Goal: Task Accomplishment & Management: Complete application form

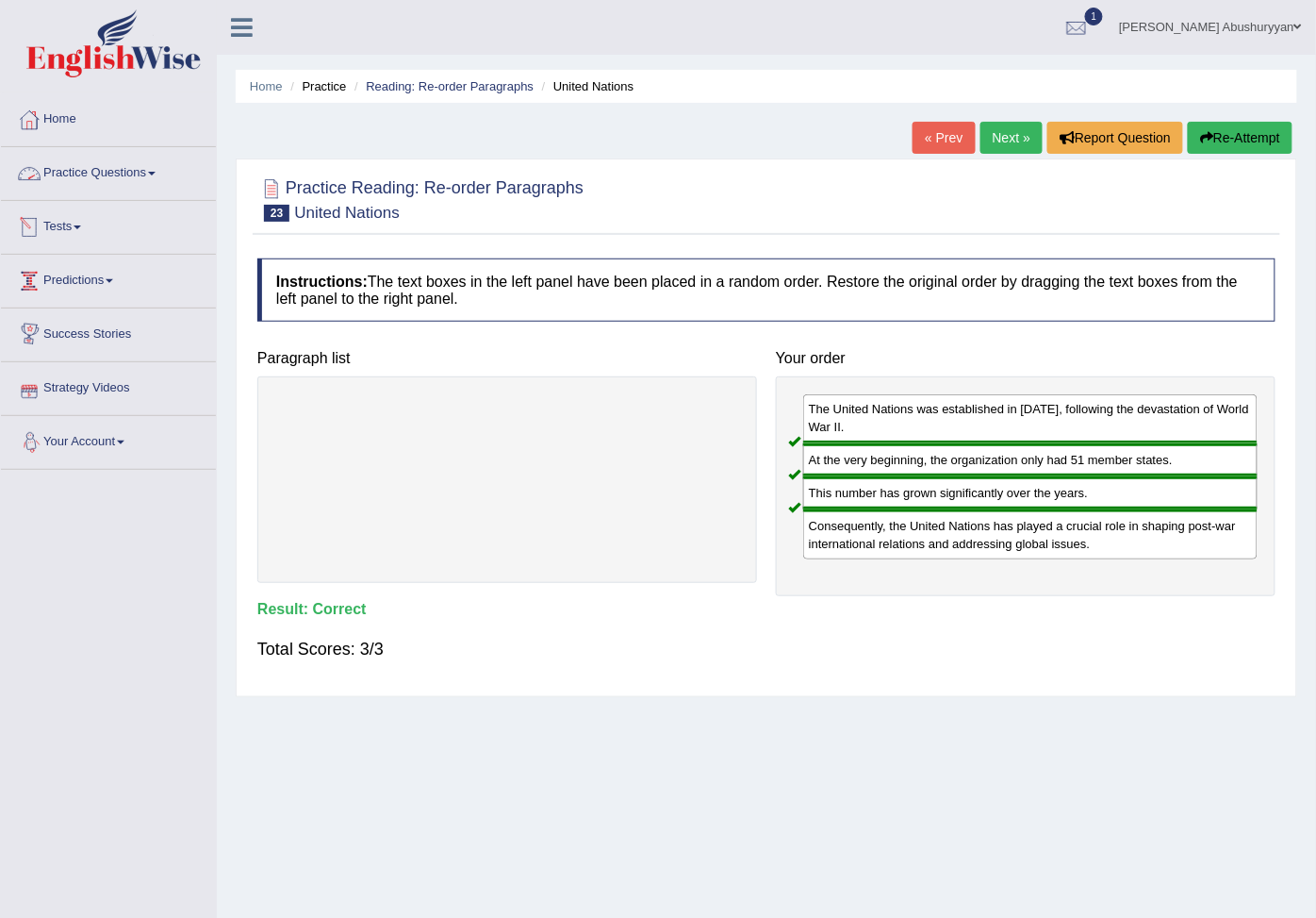
click at [57, 162] on link "Practice Questions" at bounding box center [108, 170] width 215 height 47
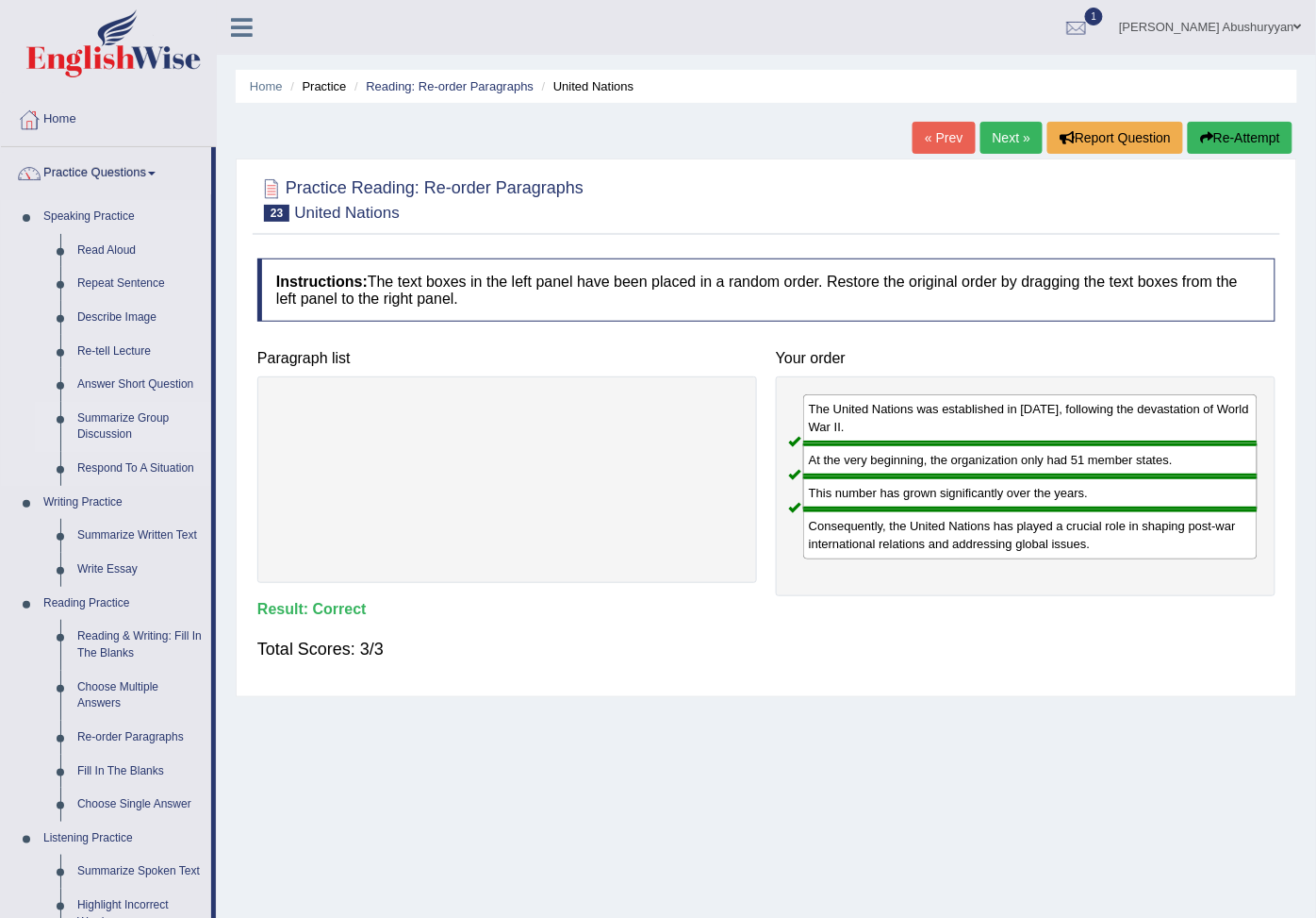
click at [117, 452] on link "Summarize Group Discussion" at bounding box center [140, 426] width 142 height 50
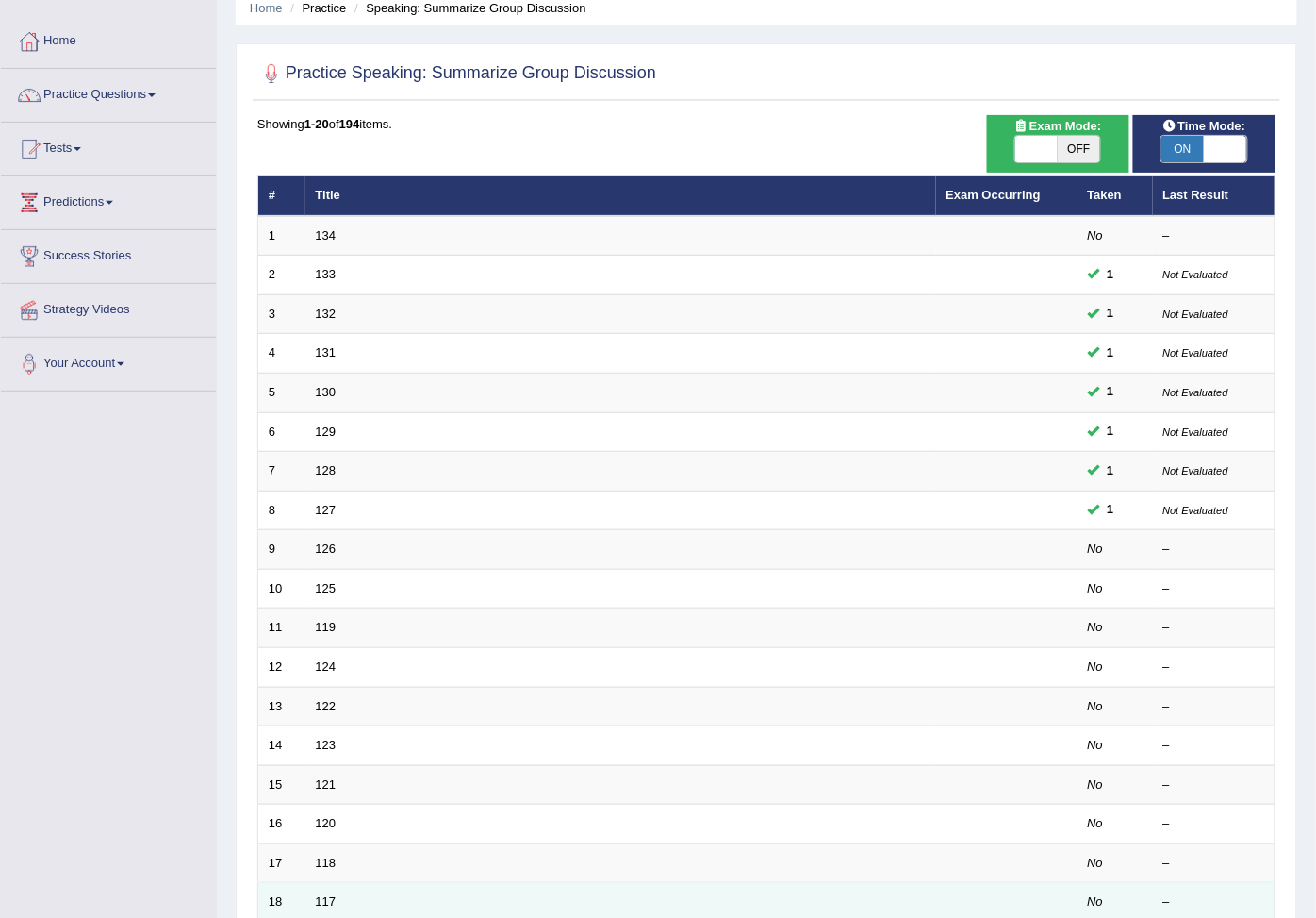
scroll to position [53, 0]
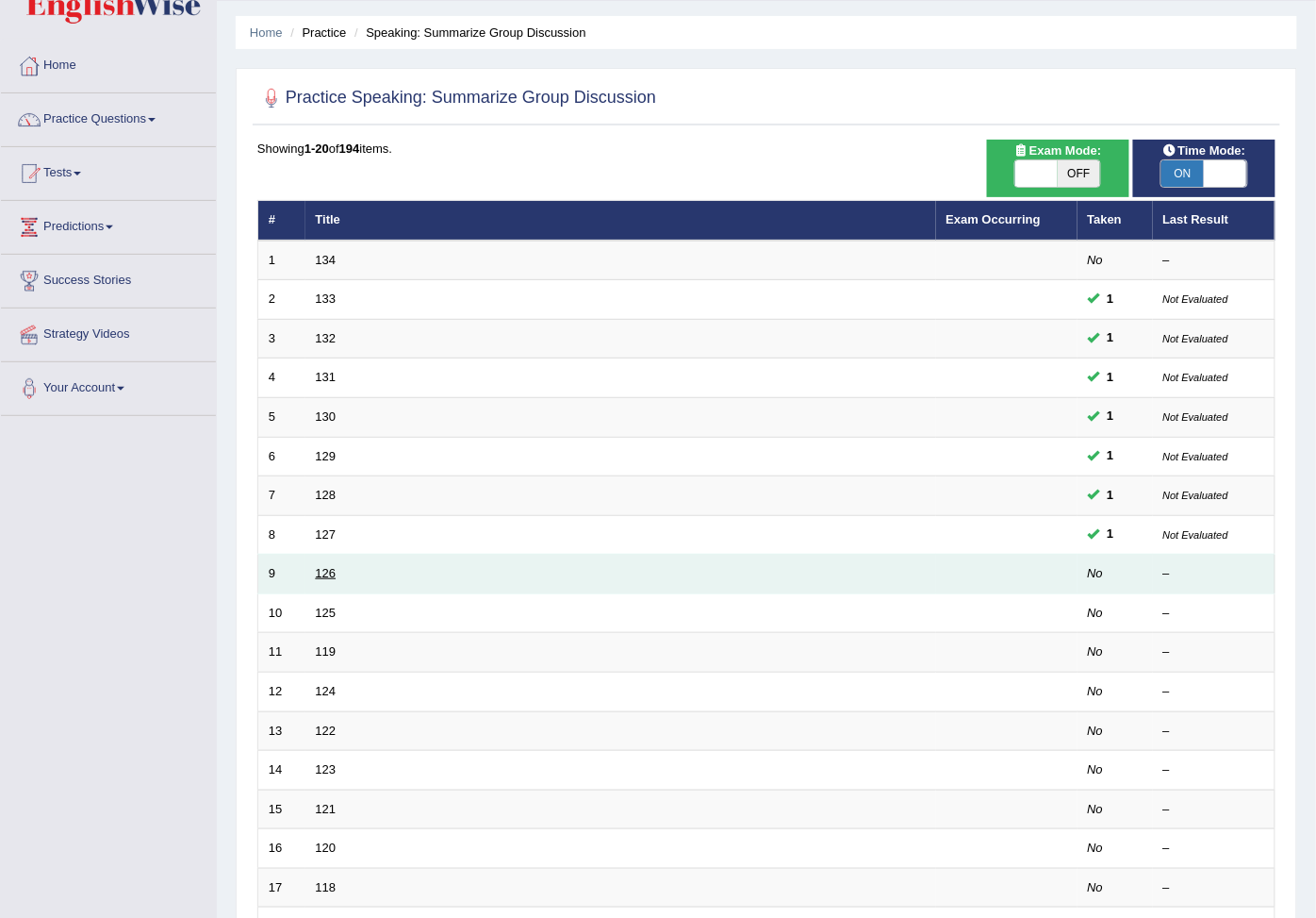
click at [334, 580] on link "126" at bounding box center [326, 573] width 20 height 15
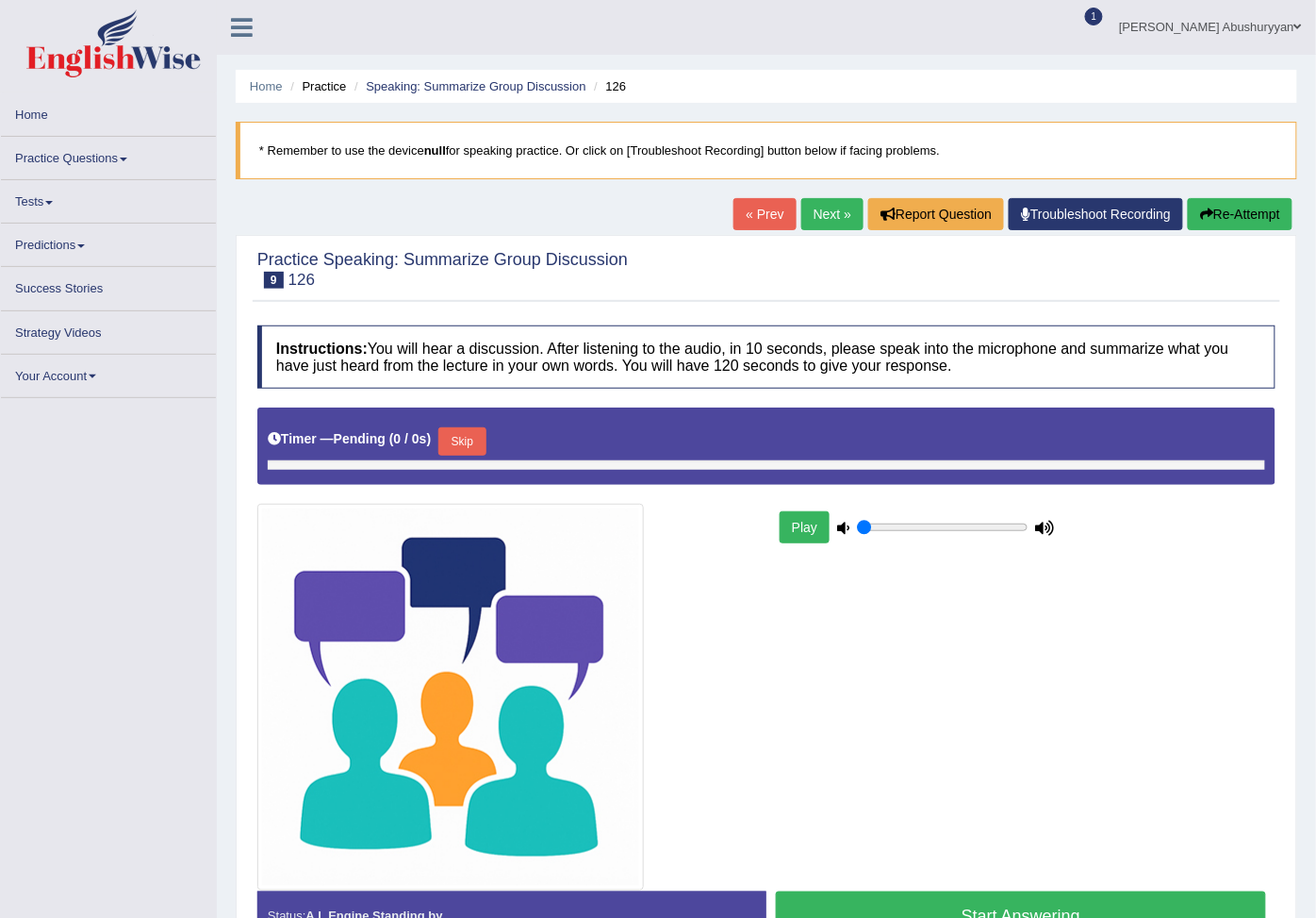
type input "0.95"
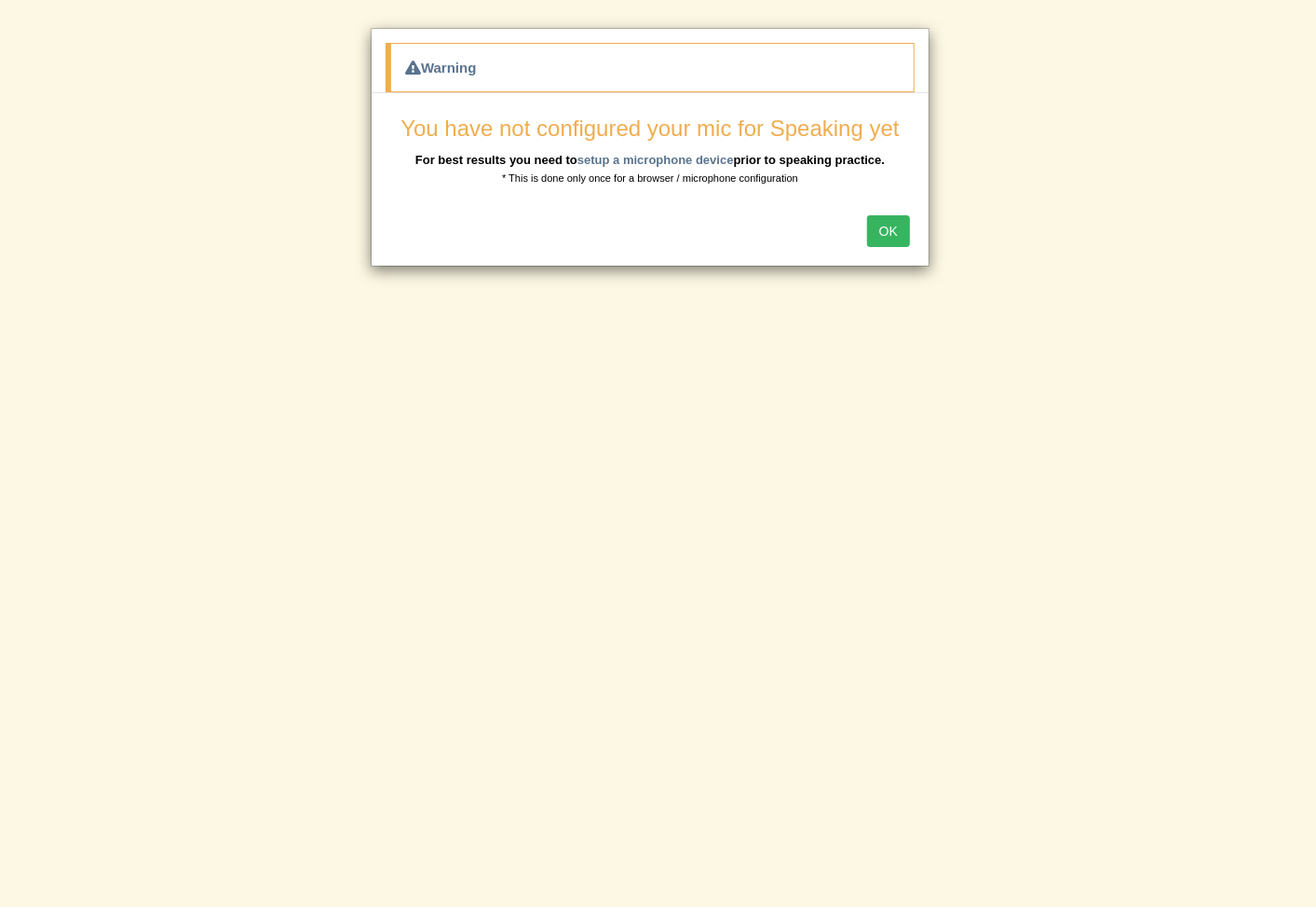
click at [889, 236] on button "OK" at bounding box center [889, 231] width 43 height 32
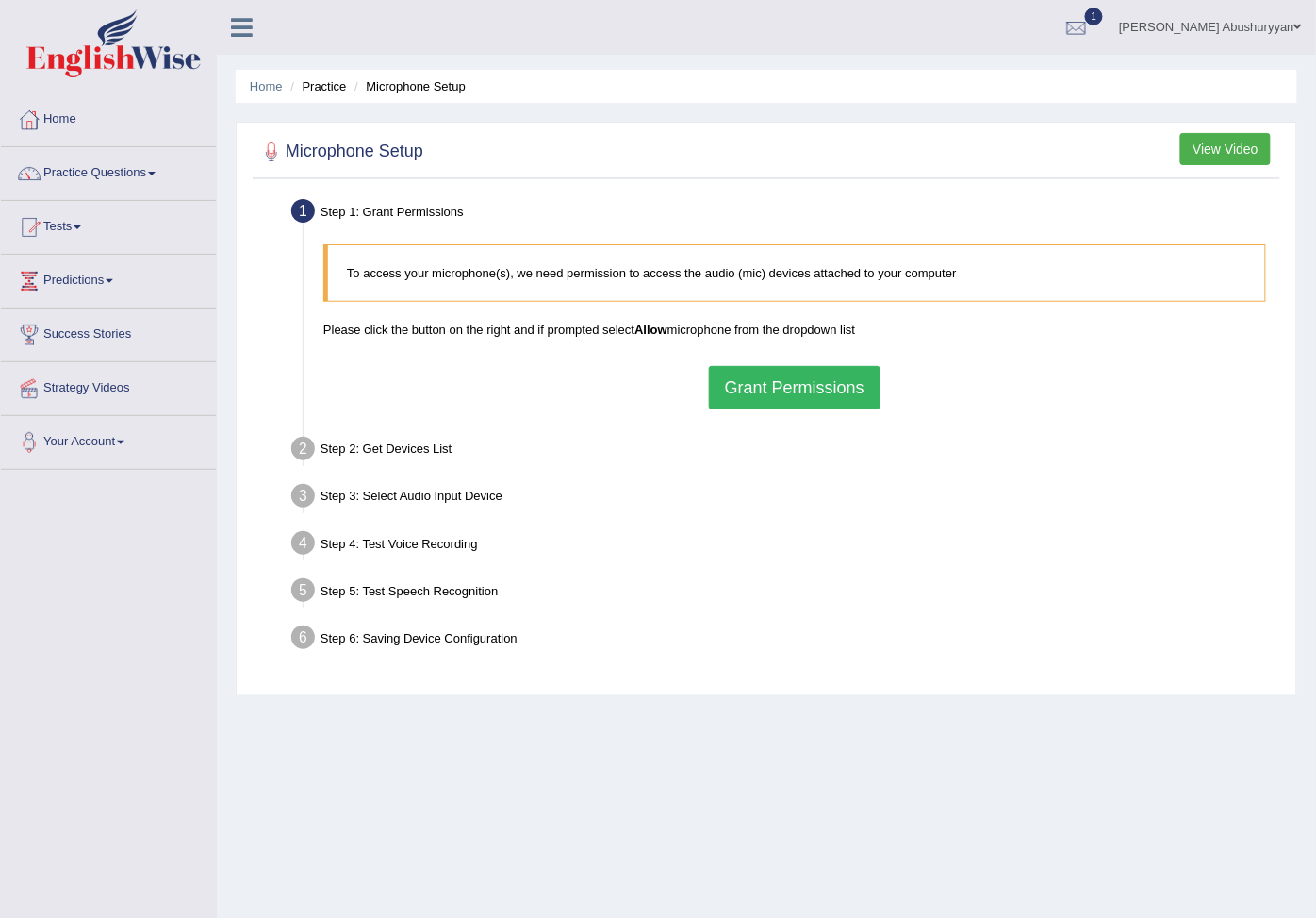
click at [825, 403] on button "Grant Permissions" at bounding box center [794, 387] width 172 height 44
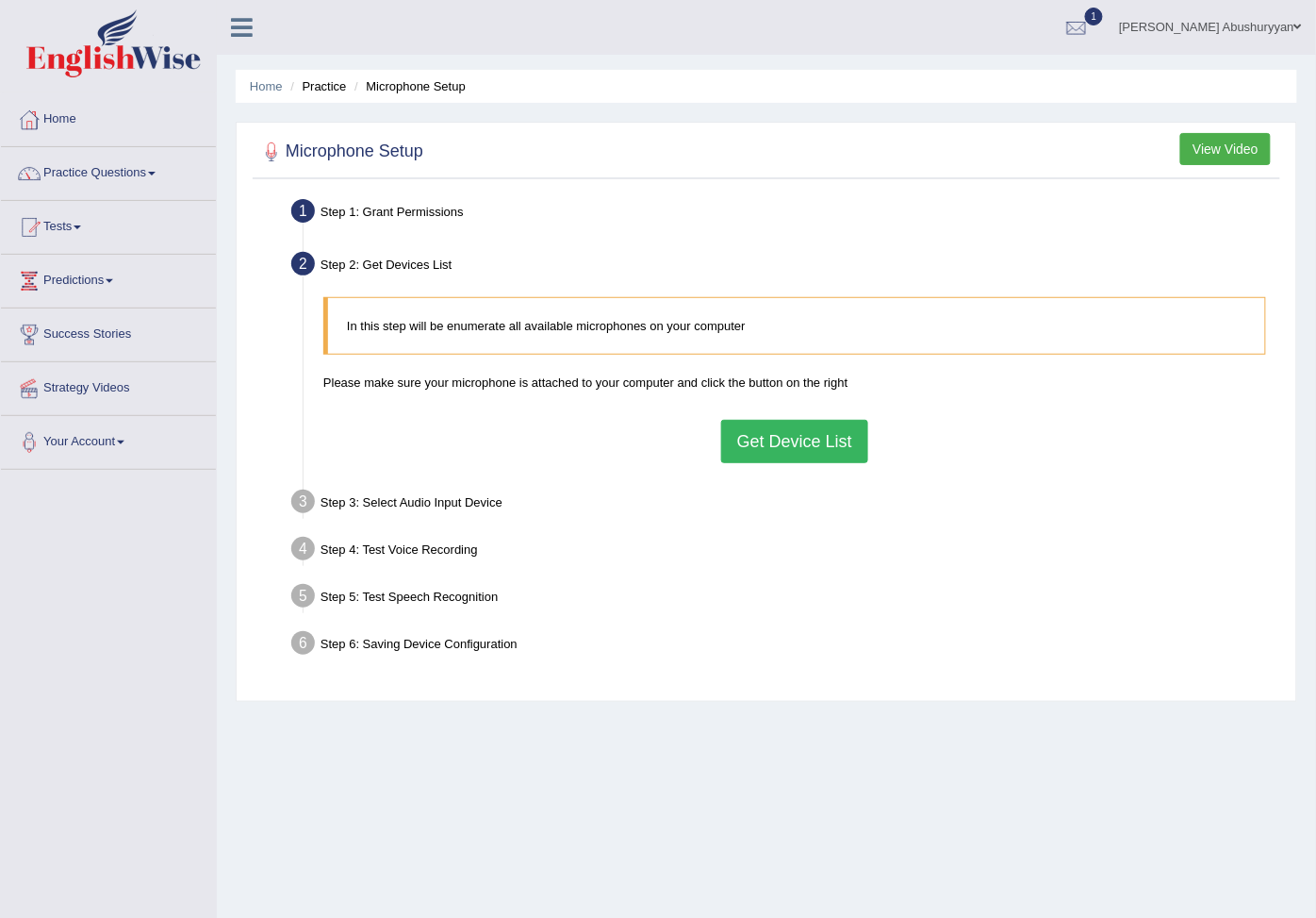
click at [789, 462] on button "Get Device List" at bounding box center [794, 441] width 147 height 44
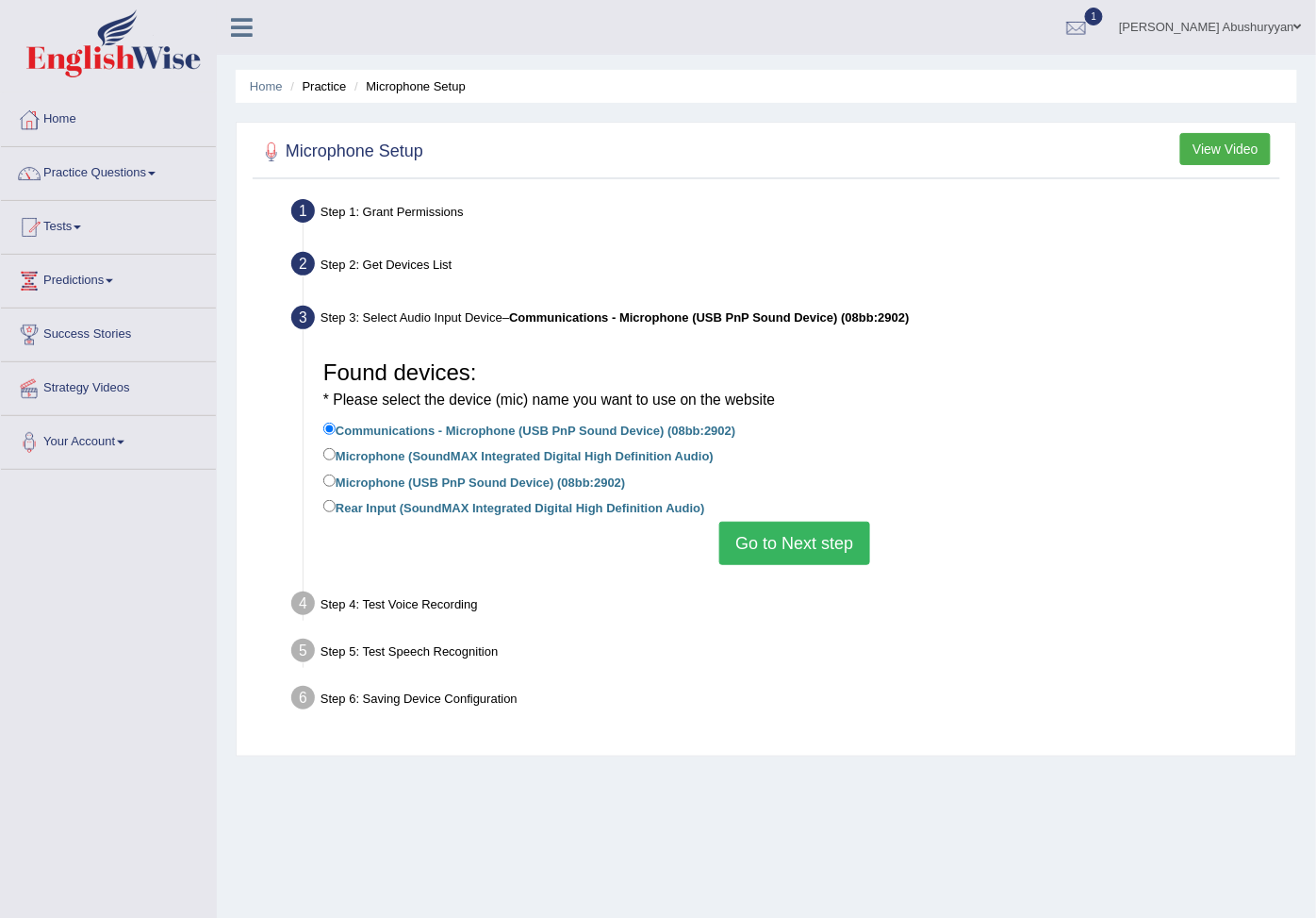
click at [798, 536] on button "Go to Next step" at bounding box center [794, 543] width 150 height 44
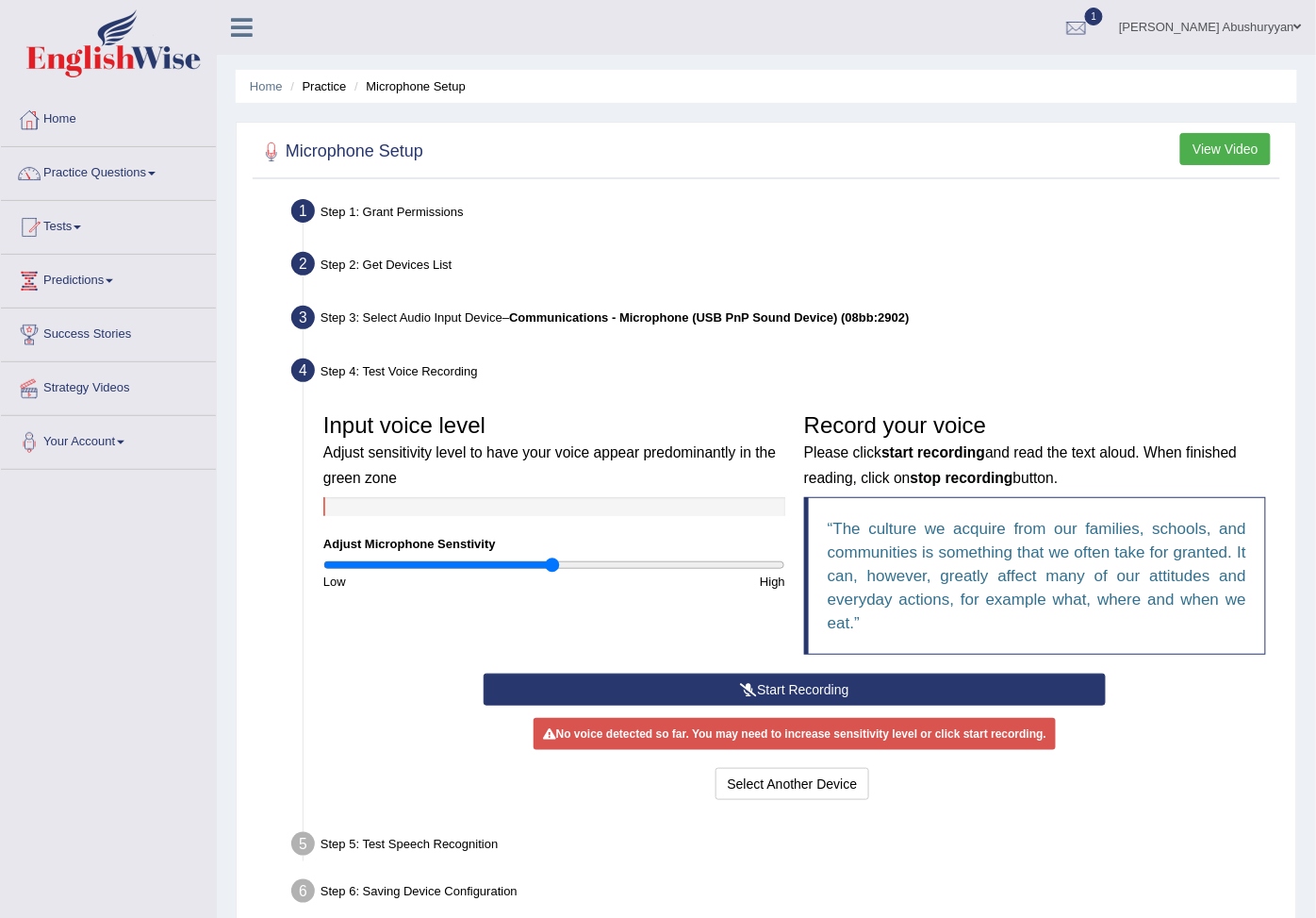
click at [704, 686] on button "Start Recording" at bounding box center [795, 688] width 622 height 32
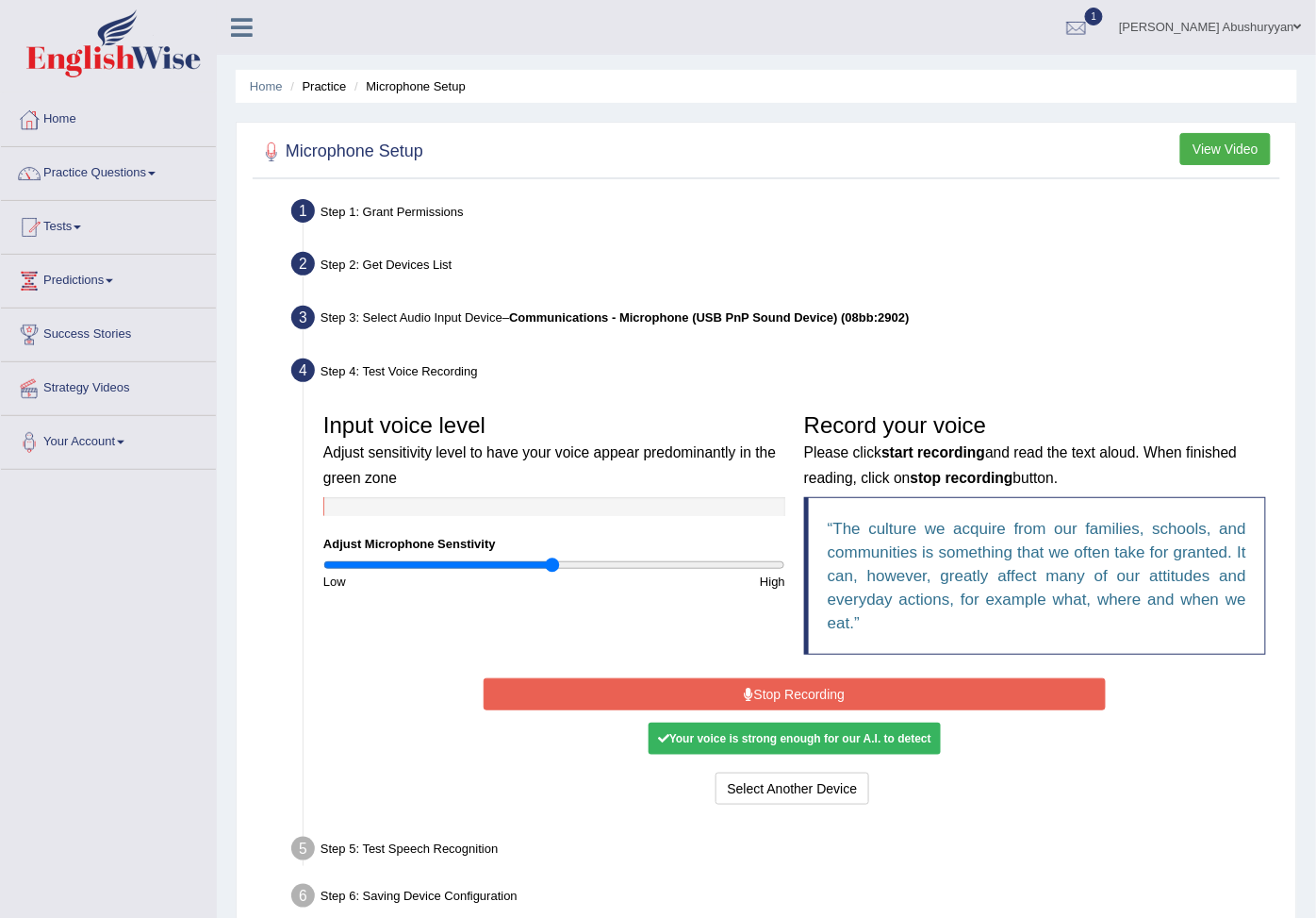
click at [758, 694] on button "Stop Recording" at bounding box center [795, 693] width 622 height 32
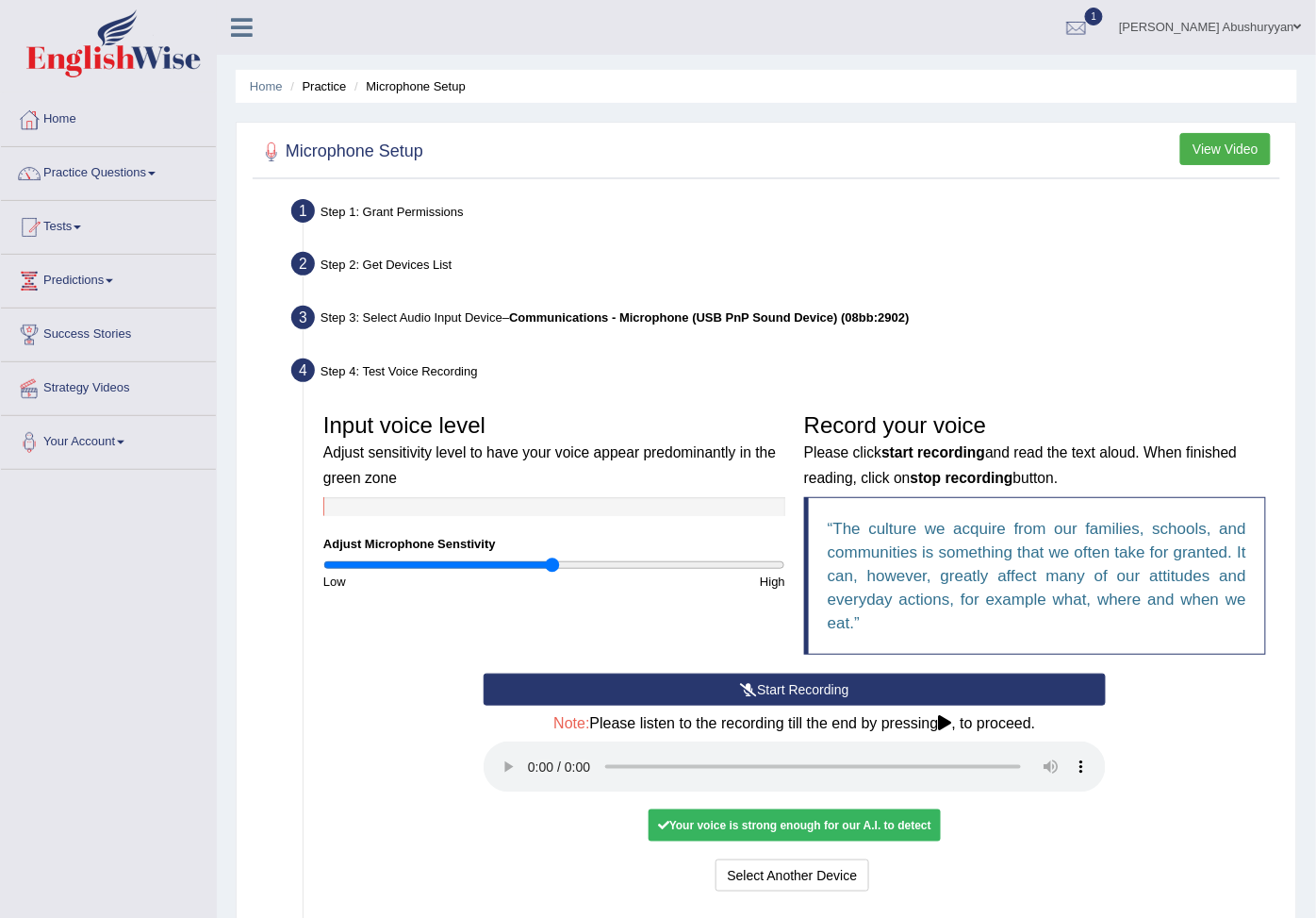
click at [775, 830] on div "Your voice is strong enough for our A.I. to detect" at bounding box center [794, 825] width 293 height 32
click at [775, 877] on button "Select Another Device" at bounding box center [792, 875] width 155 height 32
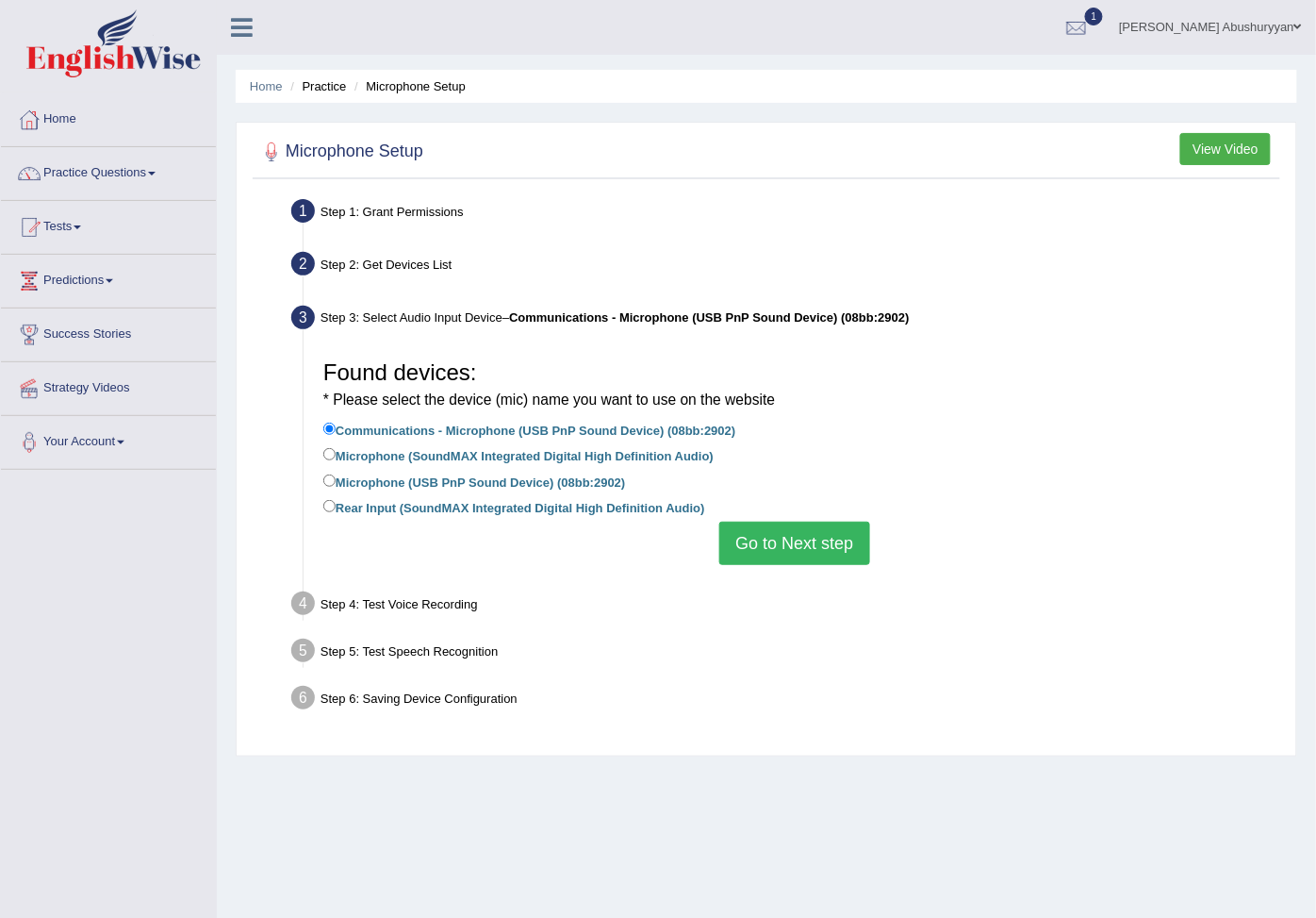
click at [748, 563] on button "Go to Next step" at bounding box center [794, 543] width 150 height 44
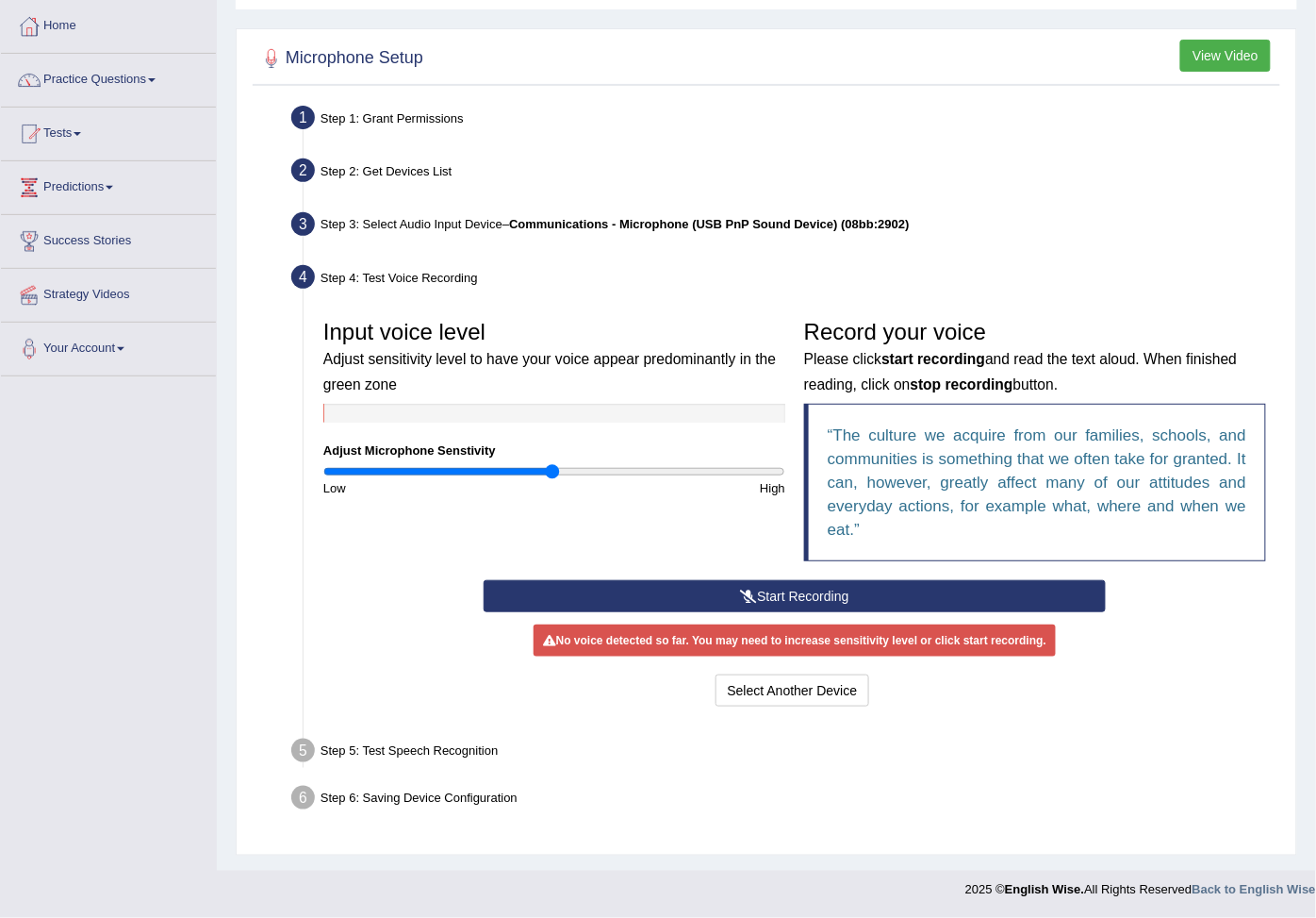
scroll to position [106, 0]
click at [657, 585] on button "Start Recording" at bounding box center [795, 595] width 622 height 32
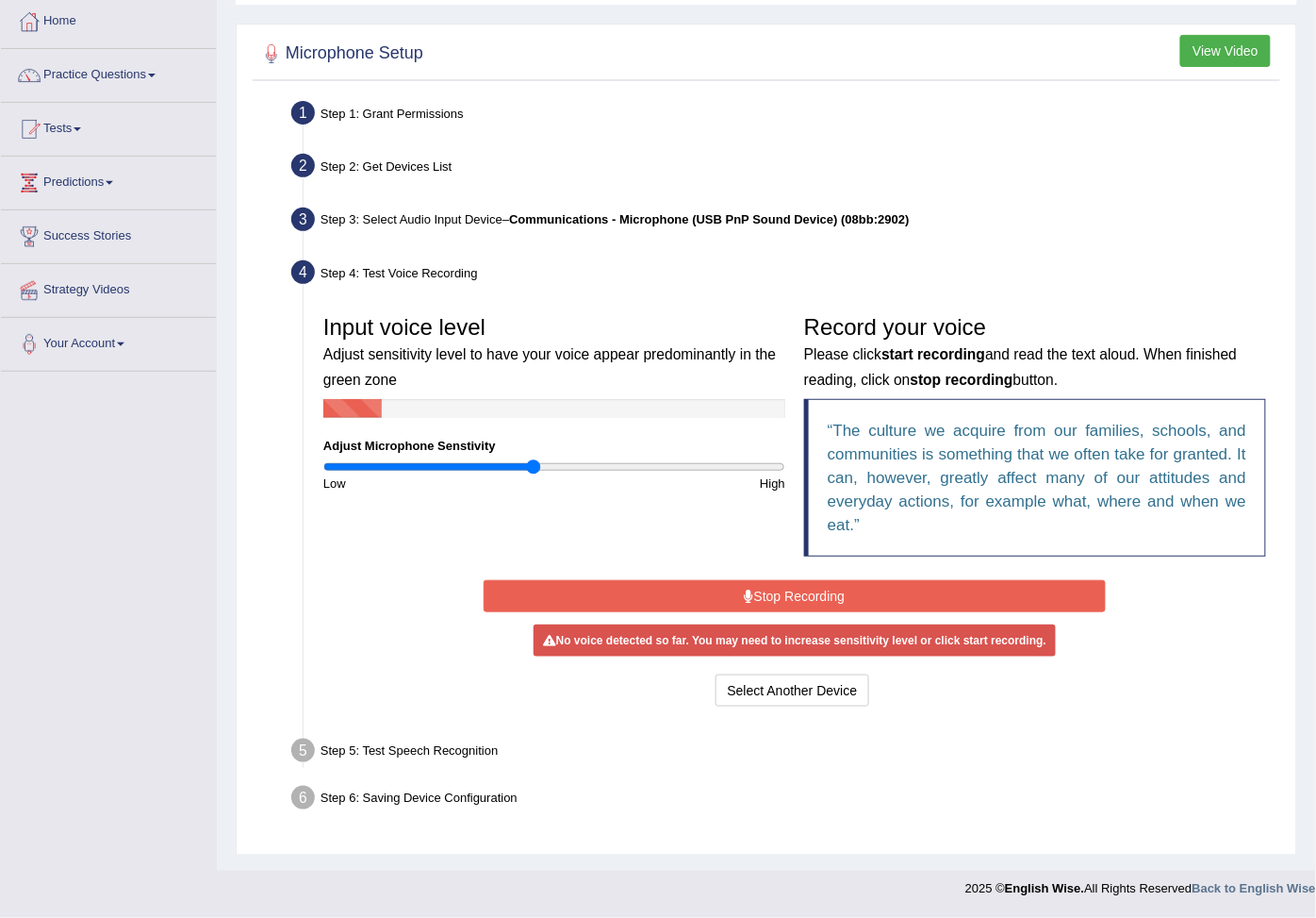
click at [536, 468] on input "range" at bounding box center [554, 467] width 462 height 16
click at [563, 464] on input "range" at bounding box center [554, 467] width 462 height 16
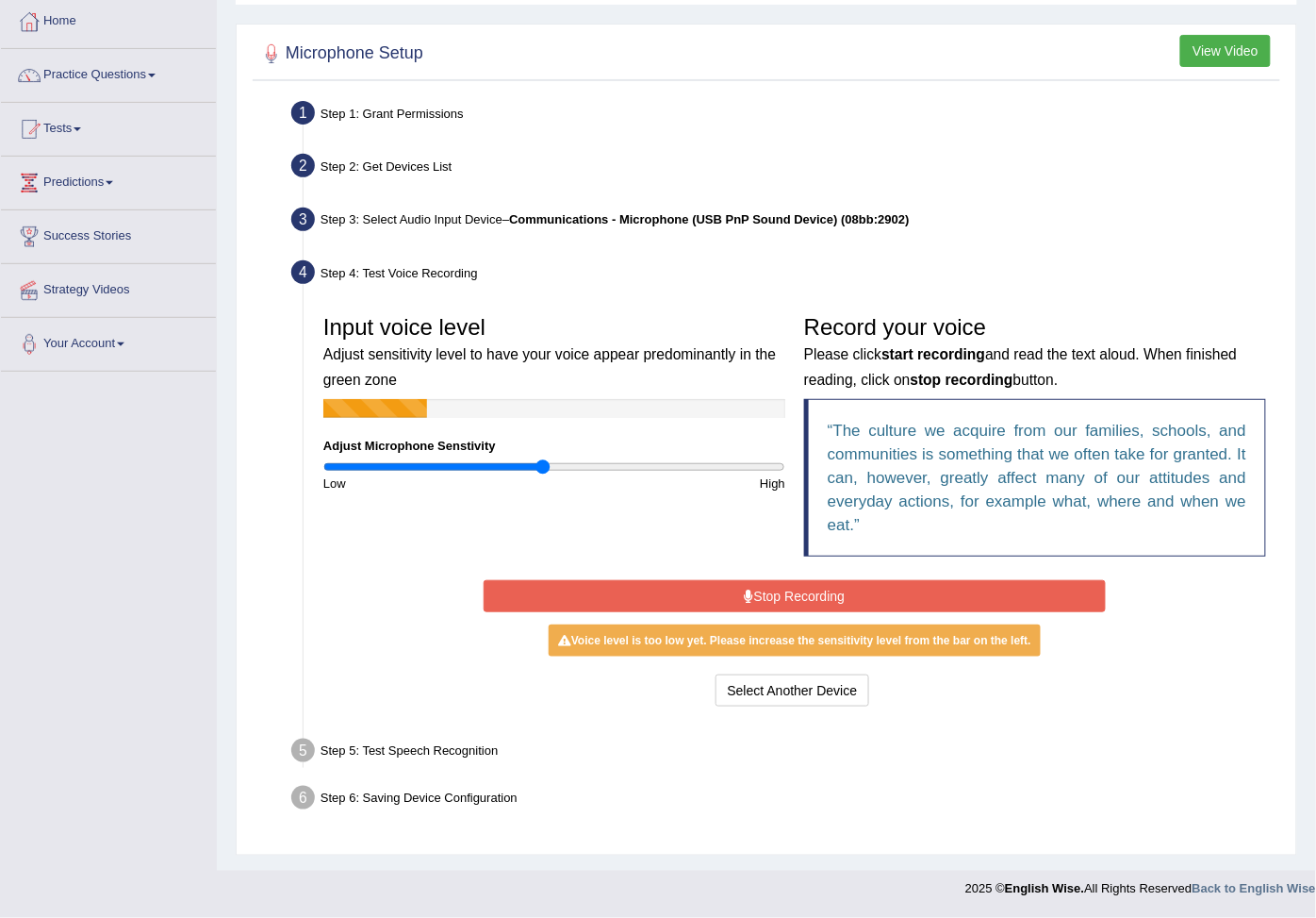
click at [544, 469] on input "range" at bounding box center [554, 467] width 462 height 16
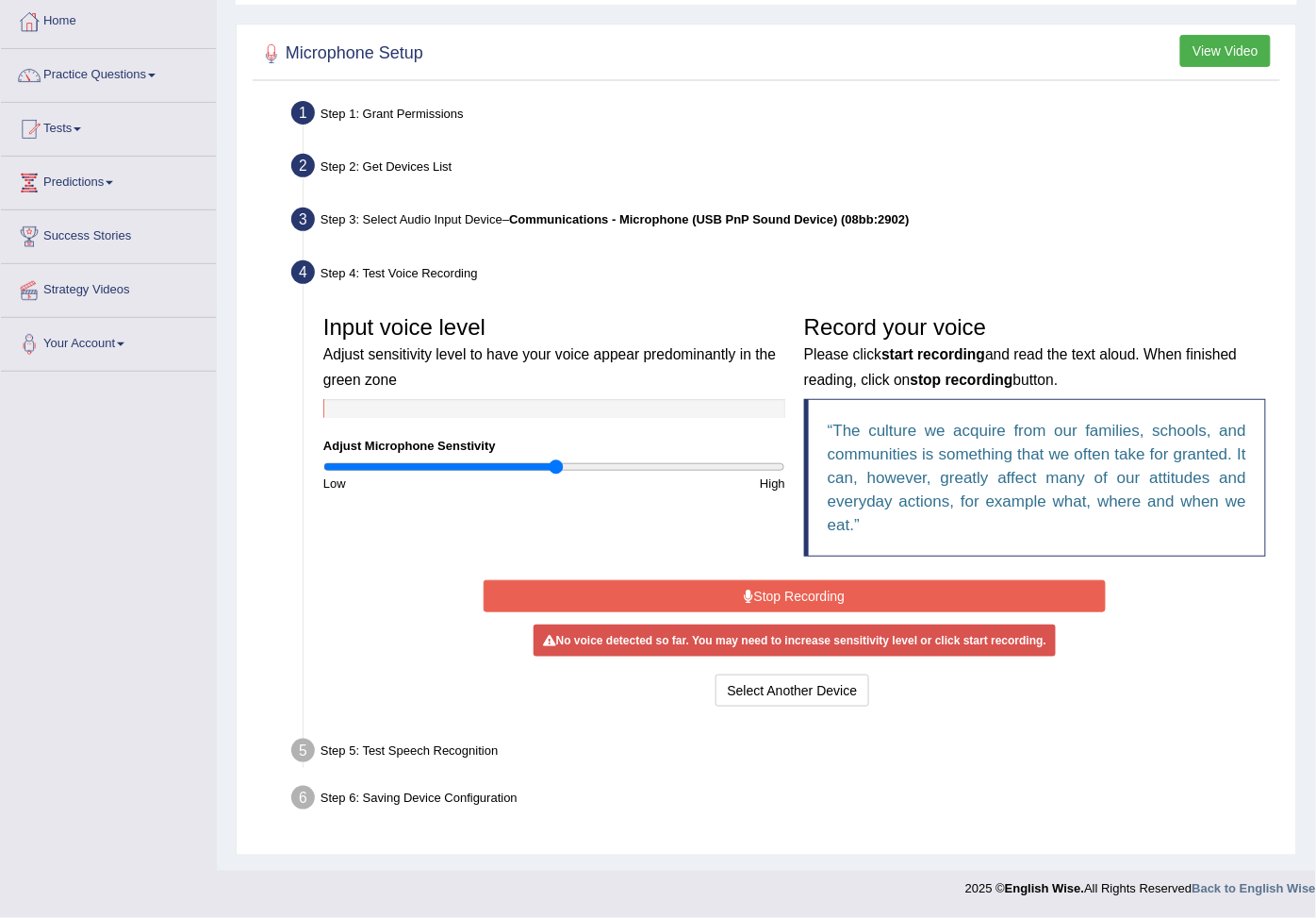
click at [558, 459] on input "range" at bounding box center [554, 467] width 462 height 16
click at [543, 469] on input "range" at bounding box center [554, 467] width 462 height 16
click at [548, 462] on input "range" at bounding box center [554, 467] width 462 height 16
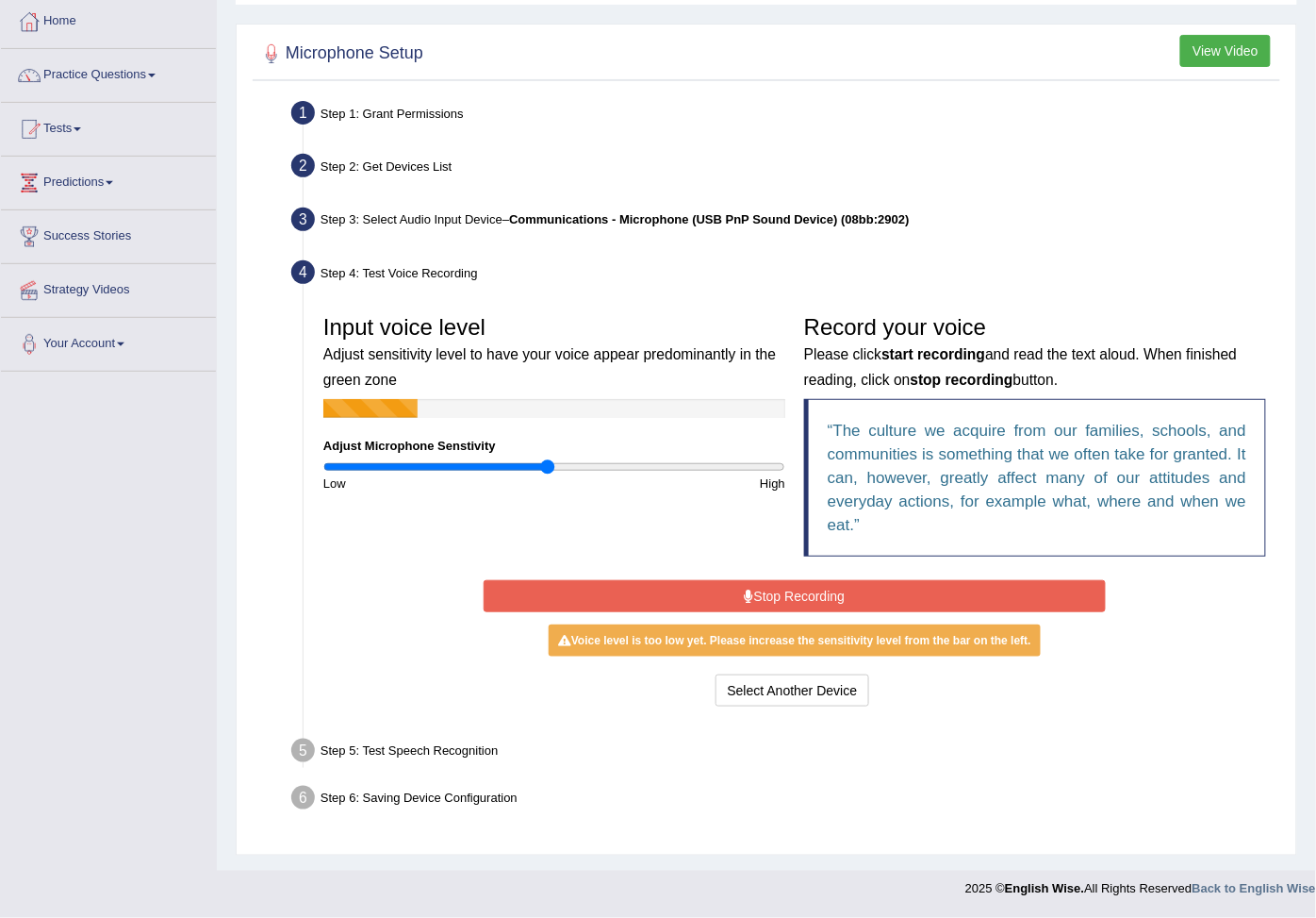
click at [547, 467] on input "range" at bounding box center [554, 467] width 462 height 16
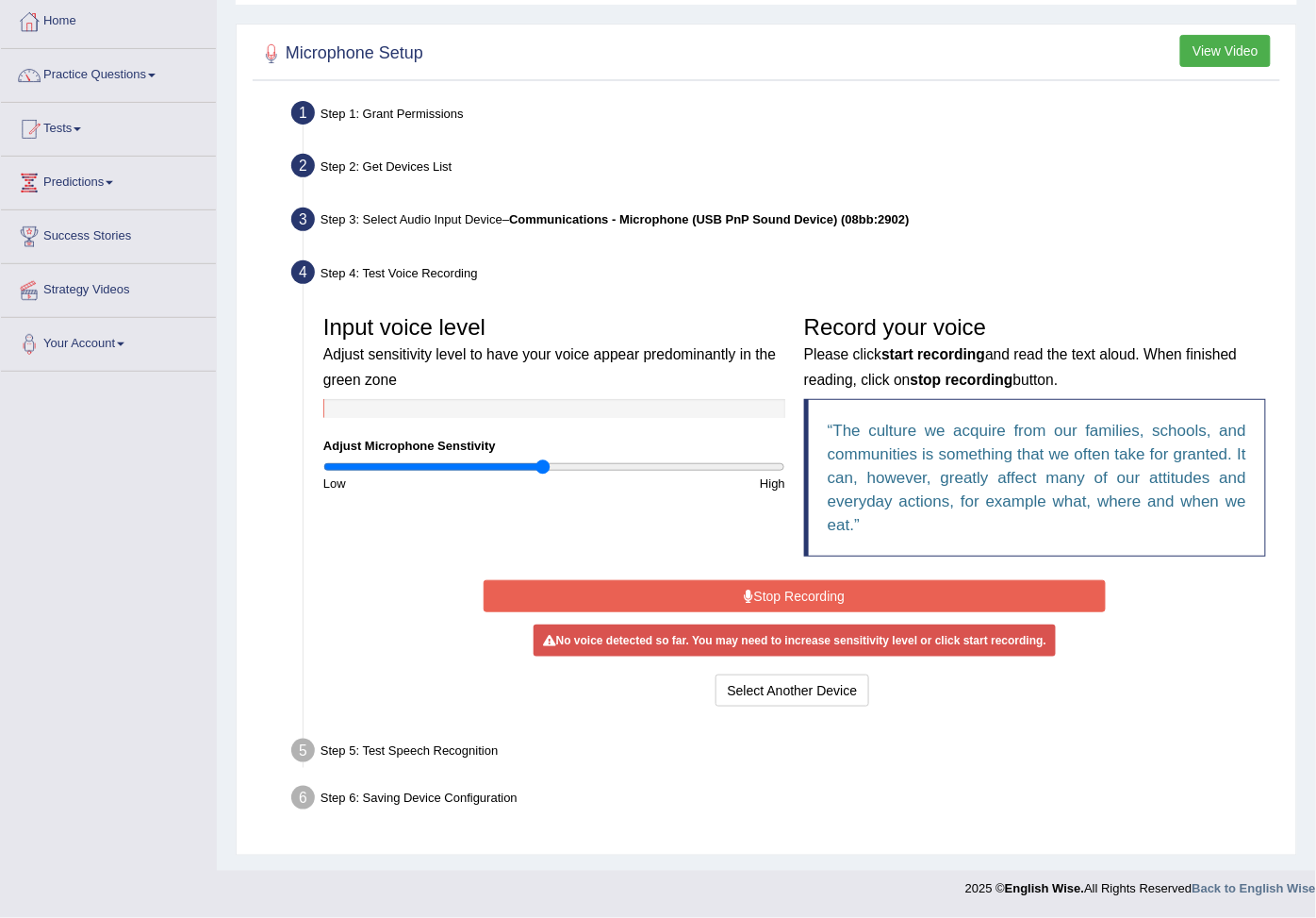
click at [543, 463] on input "range" at bounding box center [554, 467] width 462 height 16
click at [654, 606] on button "Stop Recording" at bounding box center [795, 595] width 622 height 32
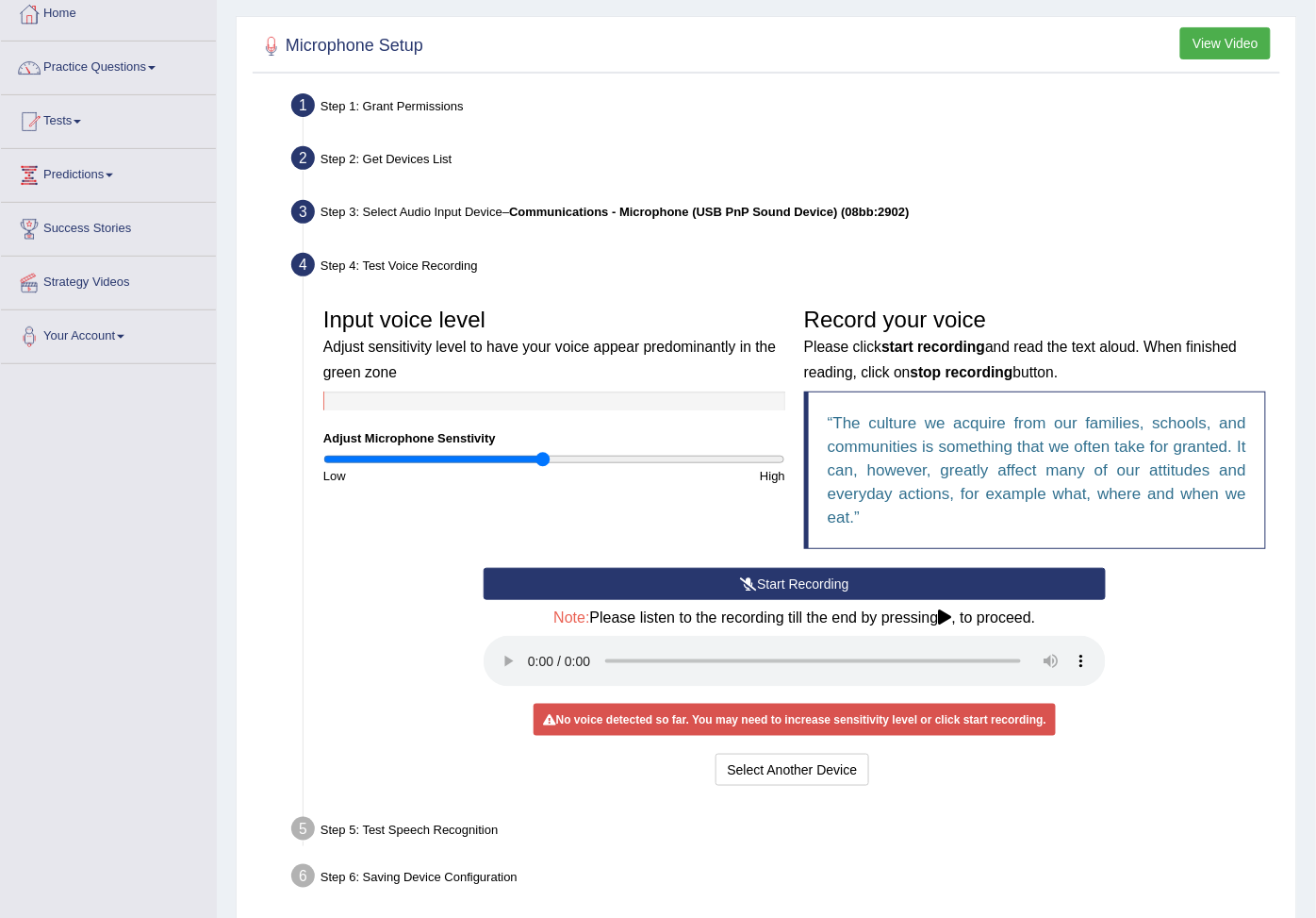
click at [591, 598] on button "Start Recording" at bounding box center [795, 583] width 622 height 32
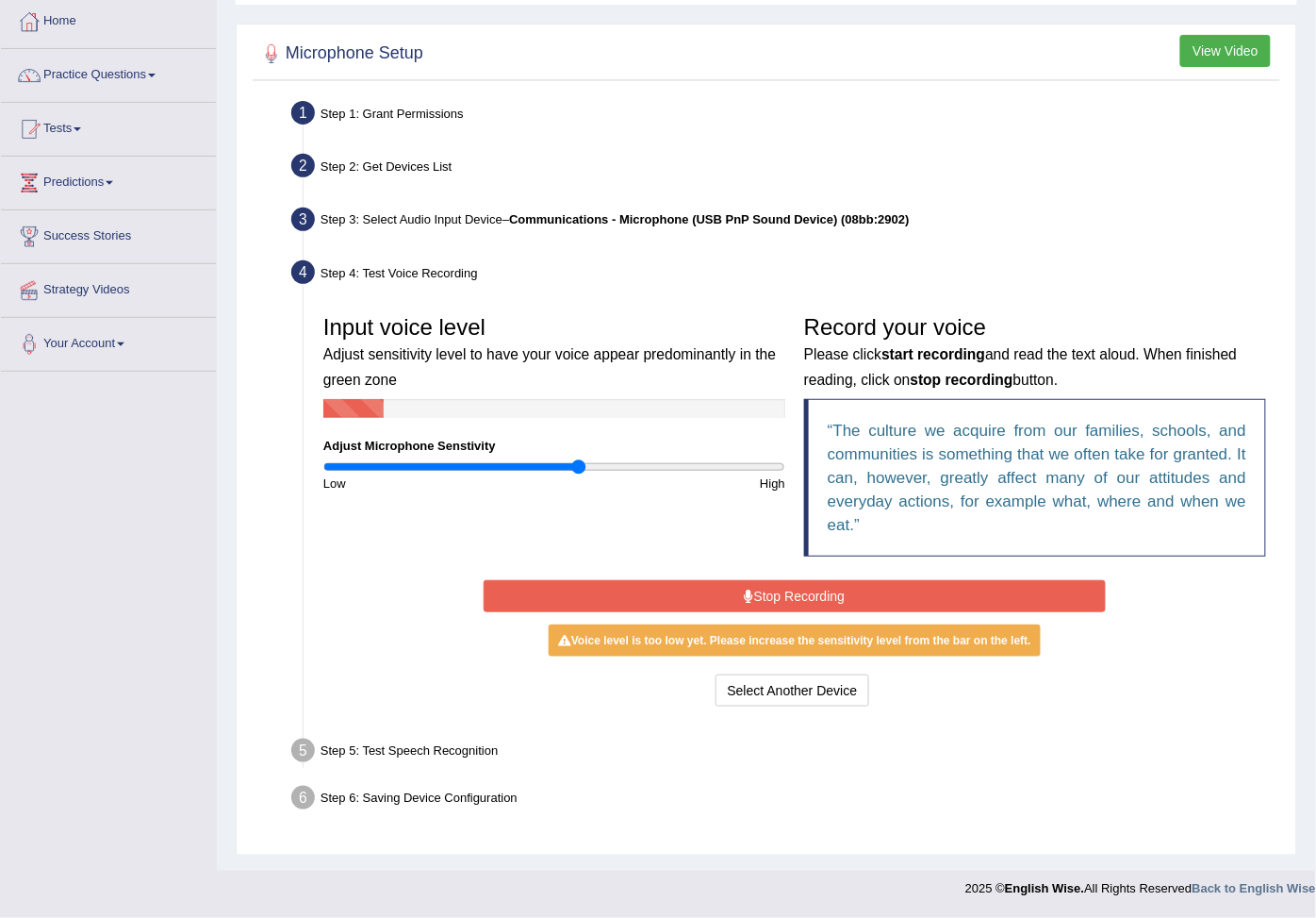
drag, startPoint x: 536, startPoint y: 468, endPoint x: 579, endPoint y: 477, distance: 43.9
click at [579, 475] on input "range" at bounding box center [554, 467] width 462 height 16
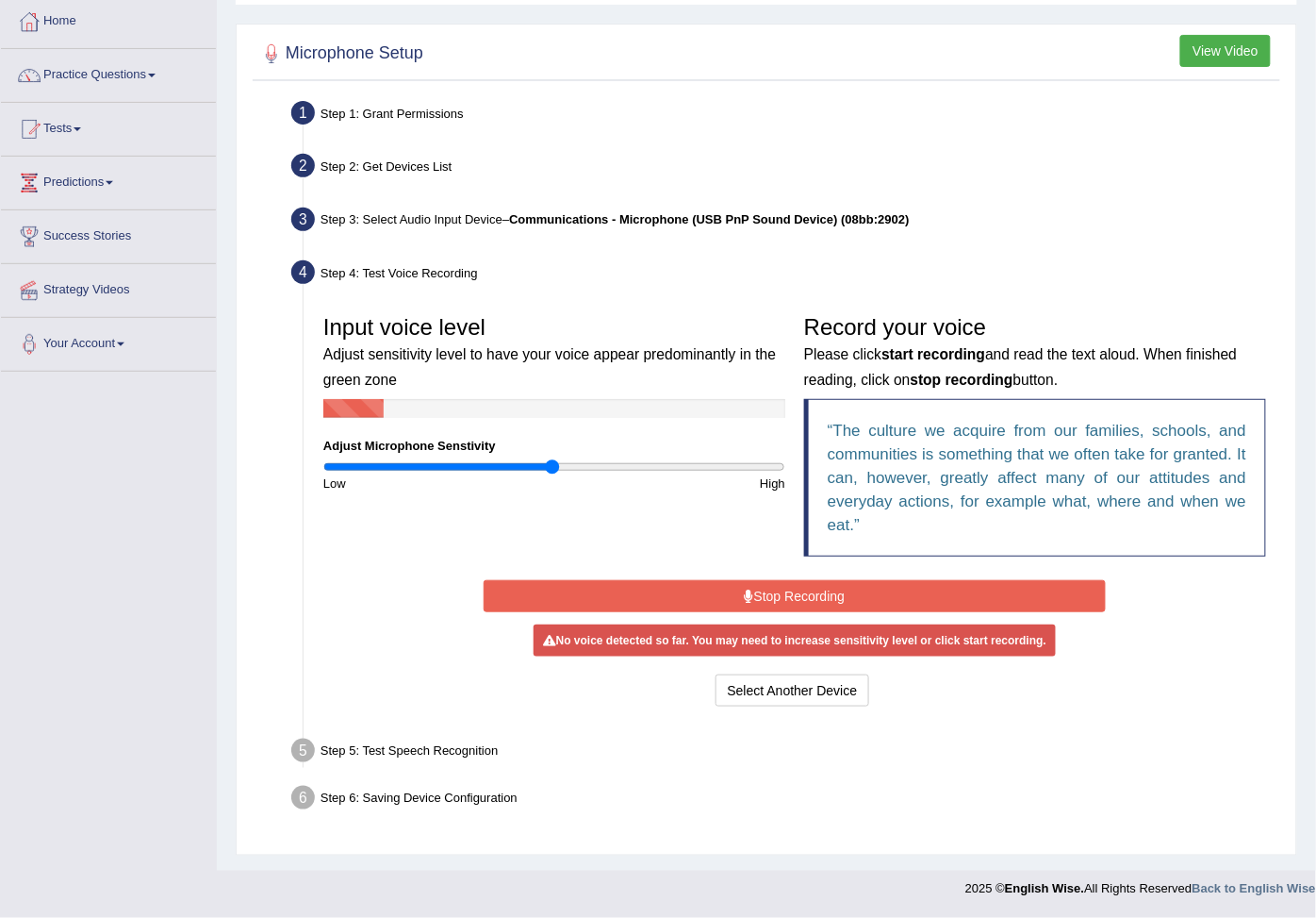
drag, startPoint x: 579, startPoint y: 466, endPoint x: 544, endPoint y: 481, distance: 38.1
click at [548, 475] on input "range" at bounding box center [554, 467] width 462 height 16
click at [577, 469] on input "range" at bounding box center [554, 467] width 462 height 16
click at [547, 467] on input "range" at bounding box center [554, 467] width 462 height 16
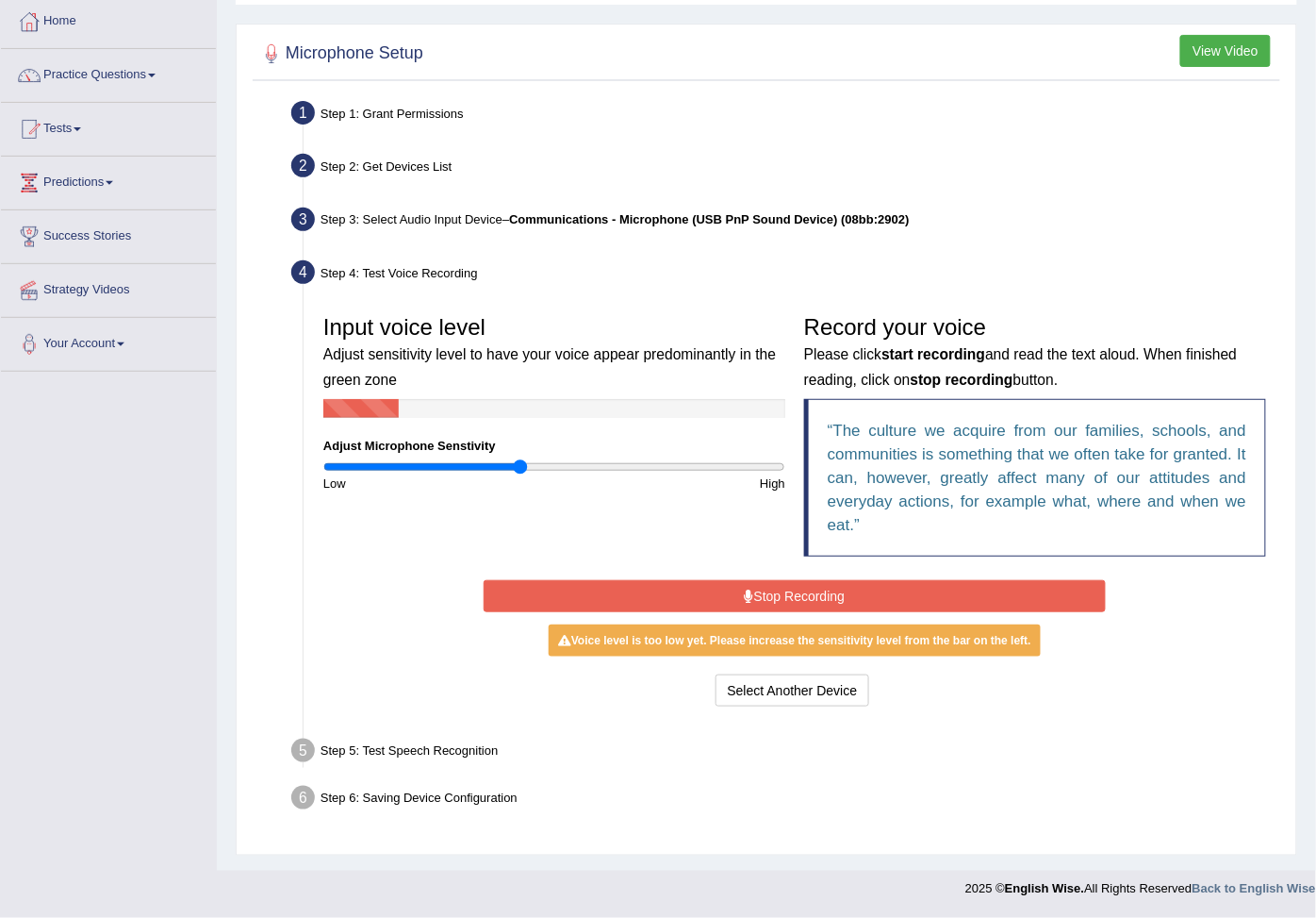
click at [518, 467] on input "range" at bounding box center [554, 467] width 462 height 16
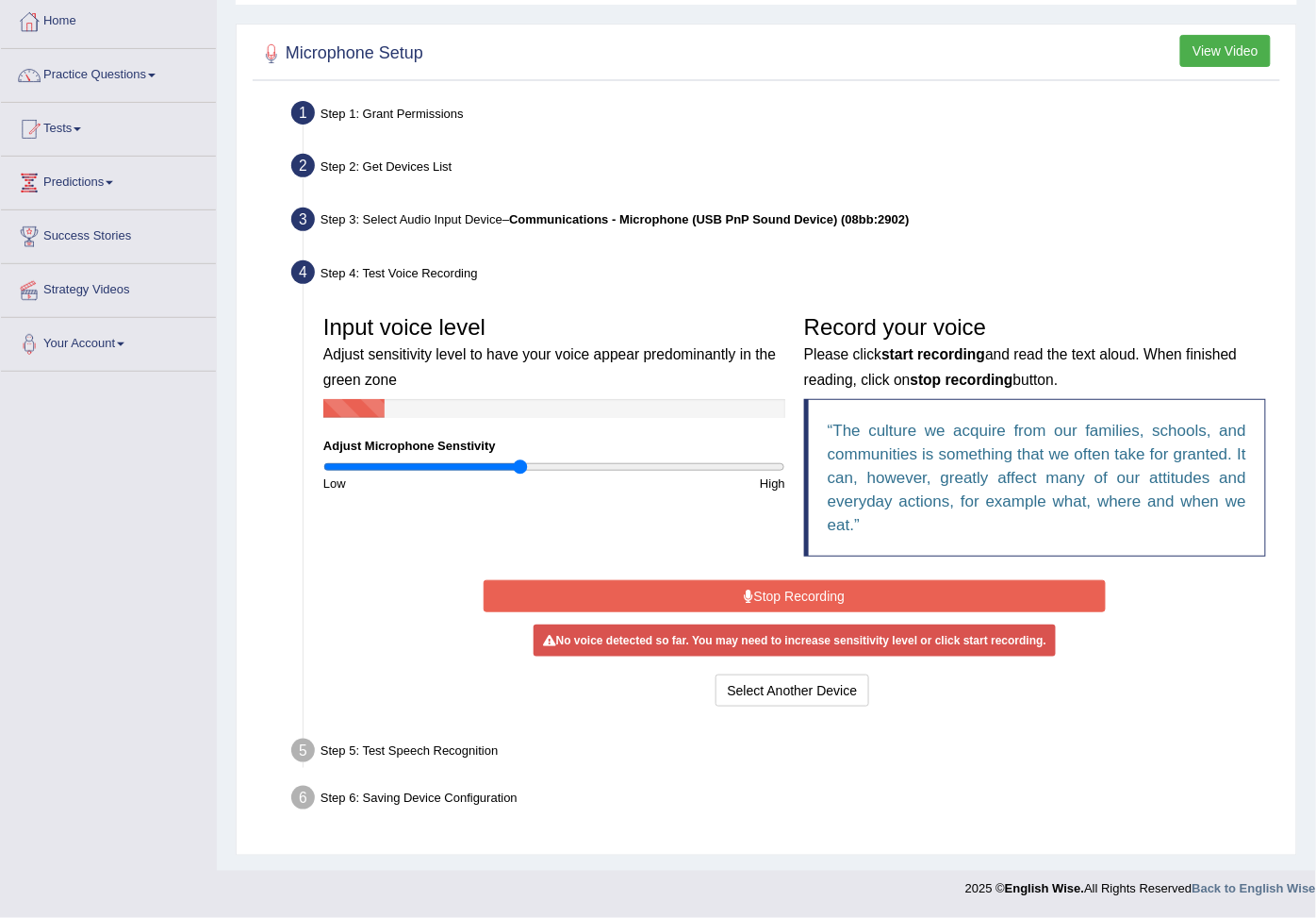
click at [504, 477] on div "Low" at bounding box center [433, 483] width 240 height 18
click at [523, 472] on input "range" at bounding box center [554, 467] width 462 height 16
click at [535, 463] on input "range" at bounding box center [554, 467] width 462 height 16
click at [542, 470] on input "range" at bounding box center [554, 467] width 462 height 16
click at [566, 476] on div "High" at bounding box center [674, 483] width 240 height 18
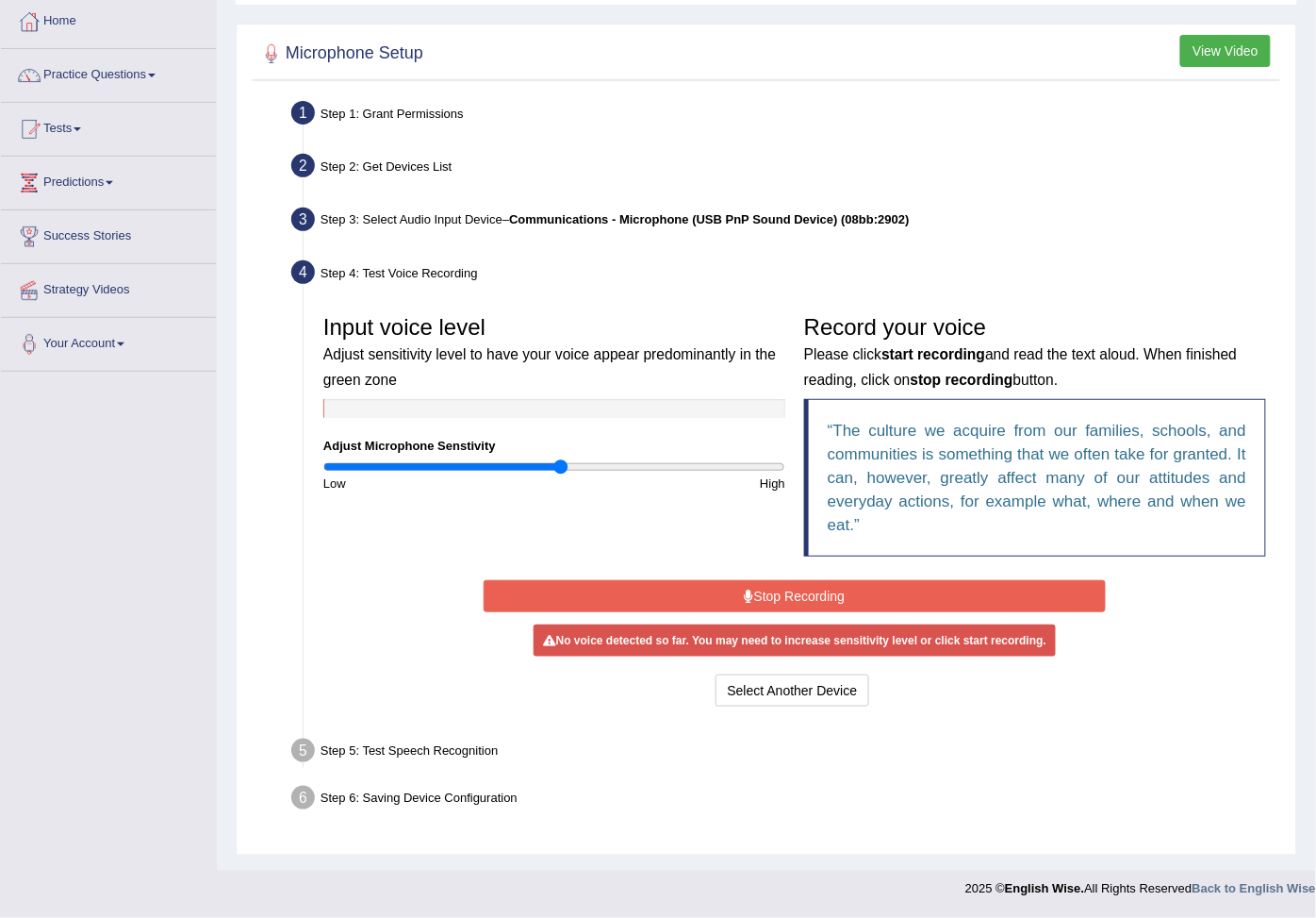
click at [562, 464] on input "range" at bounding box center [554, 467] width 462 height 16
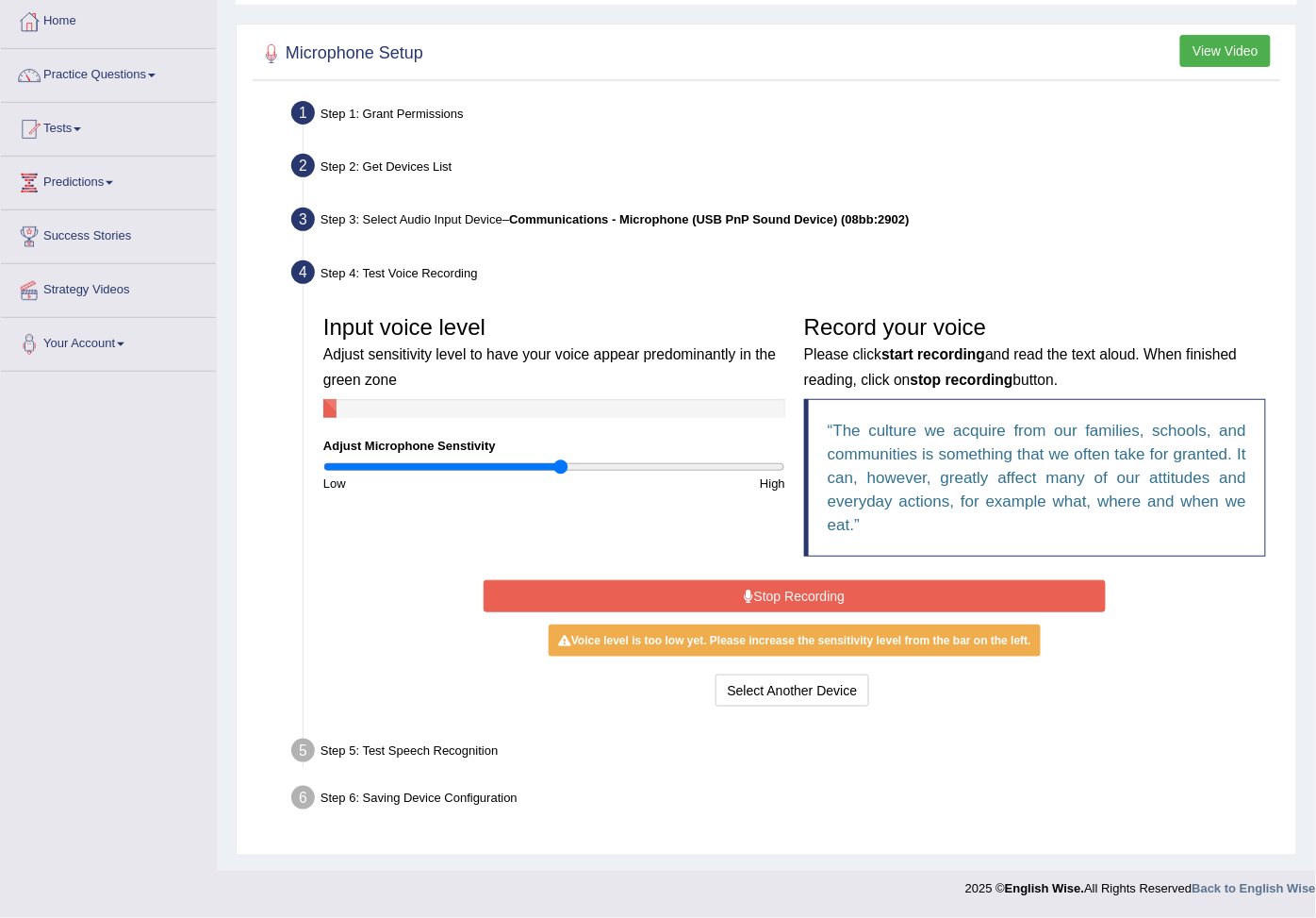
click at [523, 455] on div "Input voice level Adjust sensitivity level to have your voice appear predominan…" at bounding box center [554, 399] width 481 height 187
click at [557, 460] on input "range" at bounding box center [554, 467] width 462 height 16
click at [557, 466] on input "range" at bounding box center [554, 467] width 462 height 16
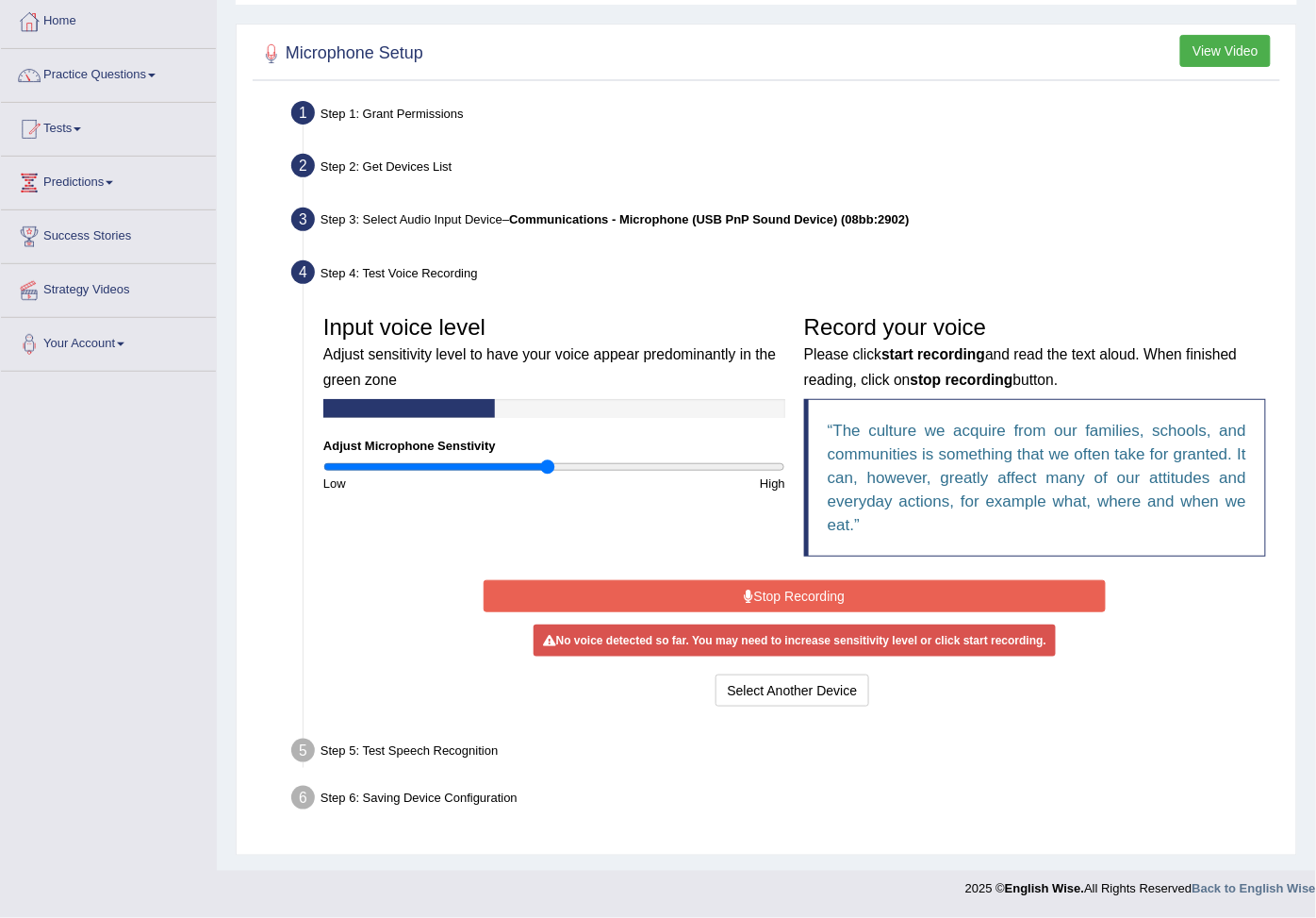
click at [548, 473] on input "range" at bounding box center [554, 467] width 462 height 16
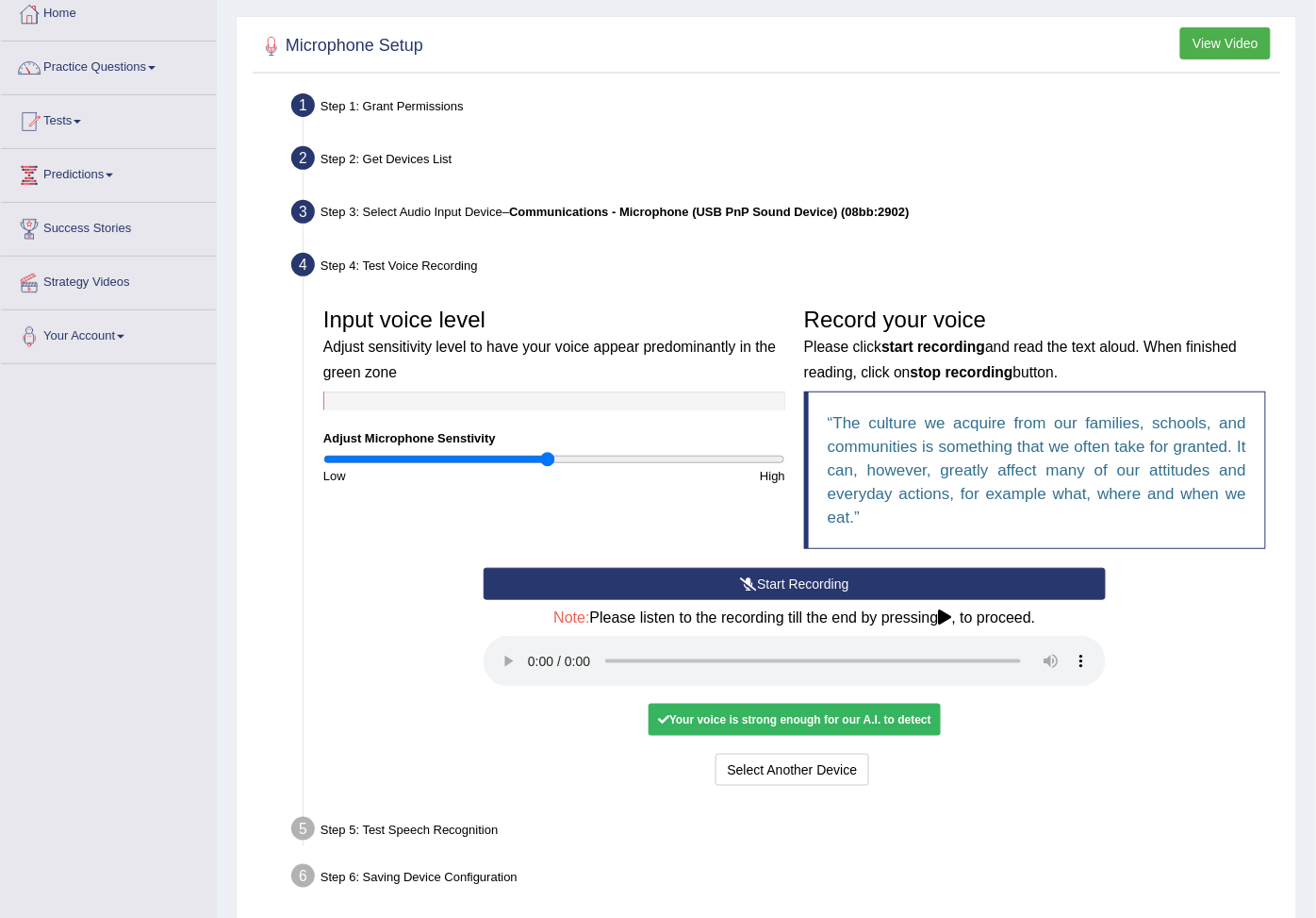
click at [799, 723] on div "Your voice is strong enough for our A.I. to detect" at bounding box center [794, 720] width 293 height 32
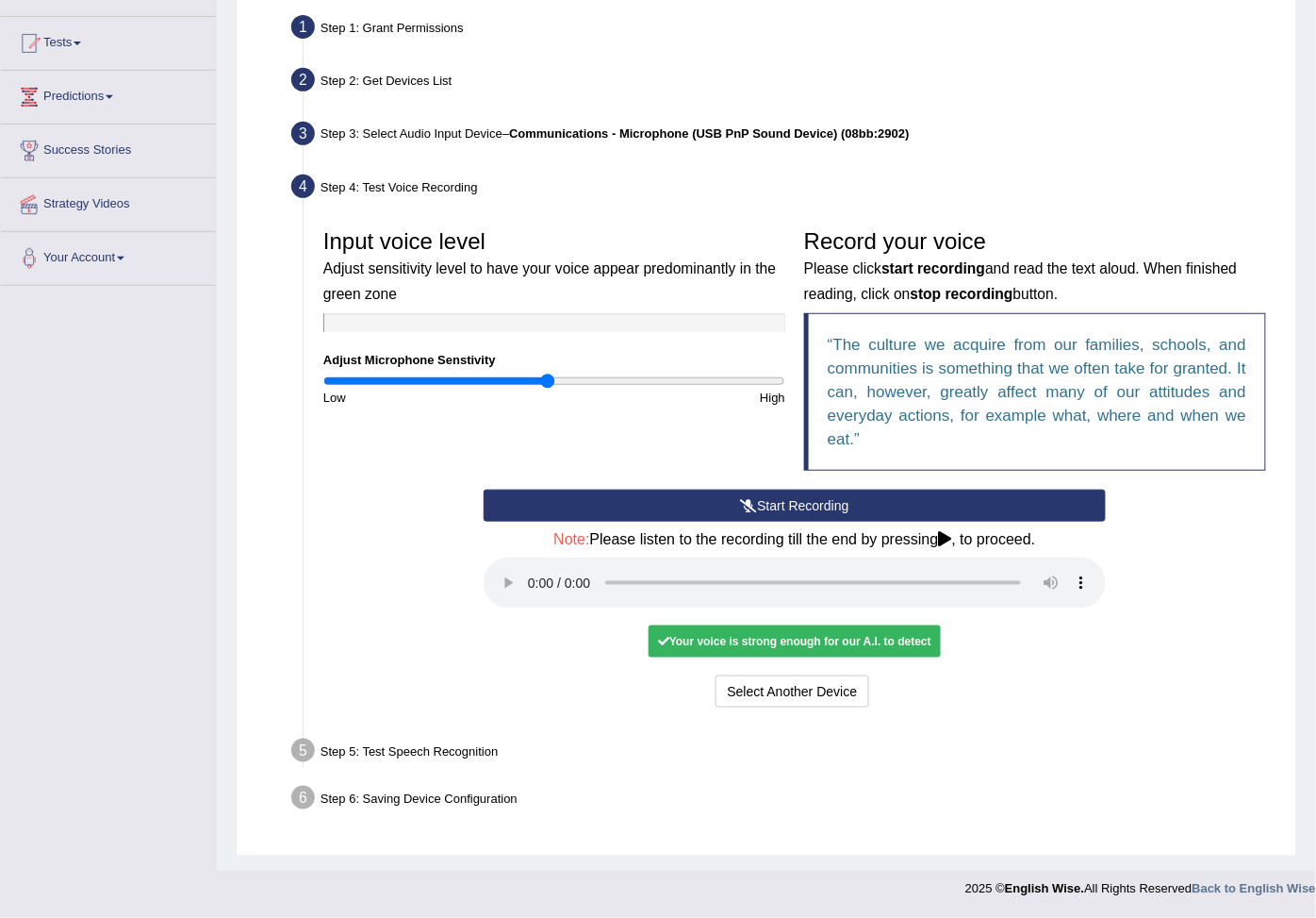
scroll to position [198, 0]
click at [657, 489] on button "Start Recording" at bounding box center [795, 505] width 622 height 32
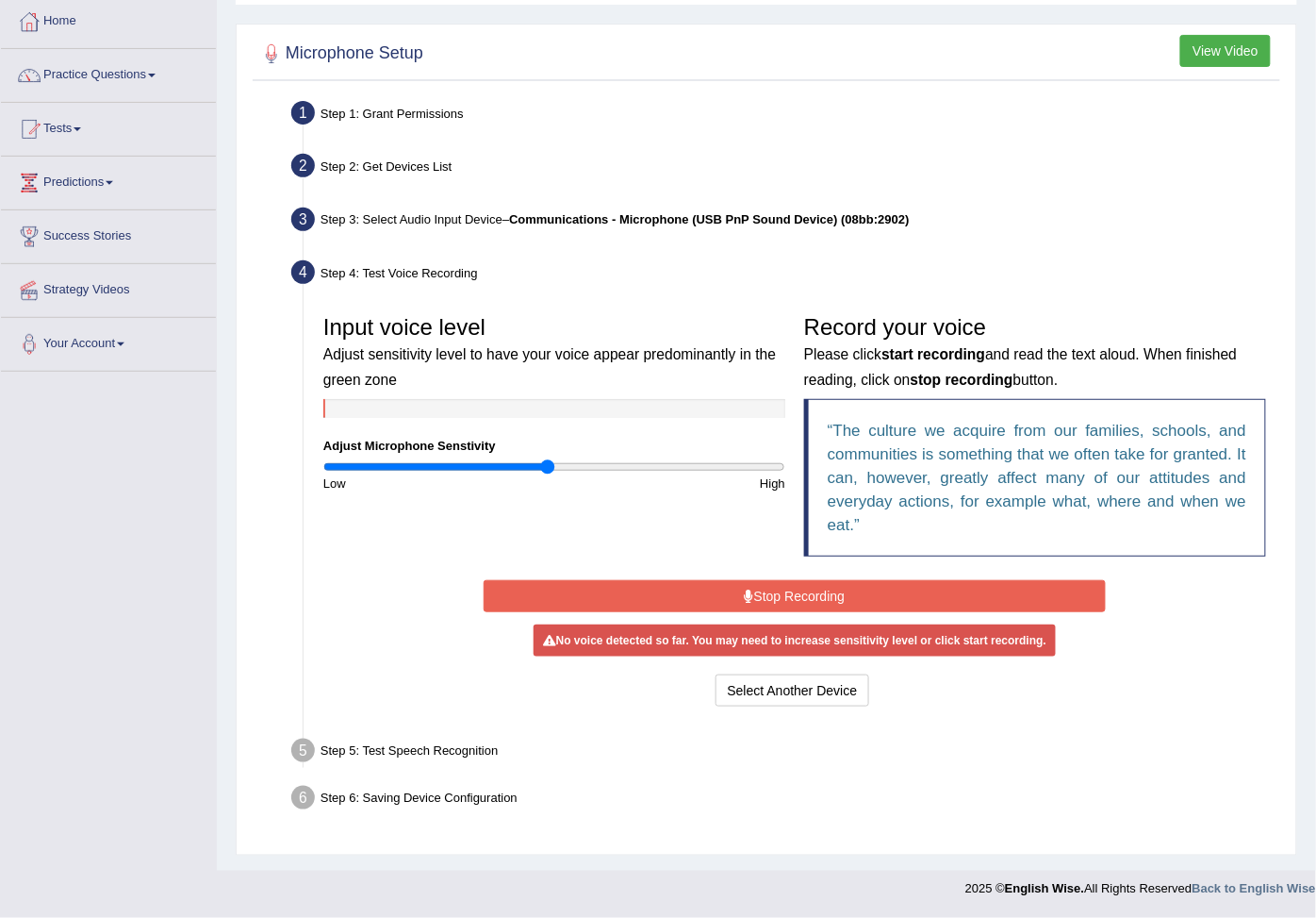
scroll to position [110, 0]
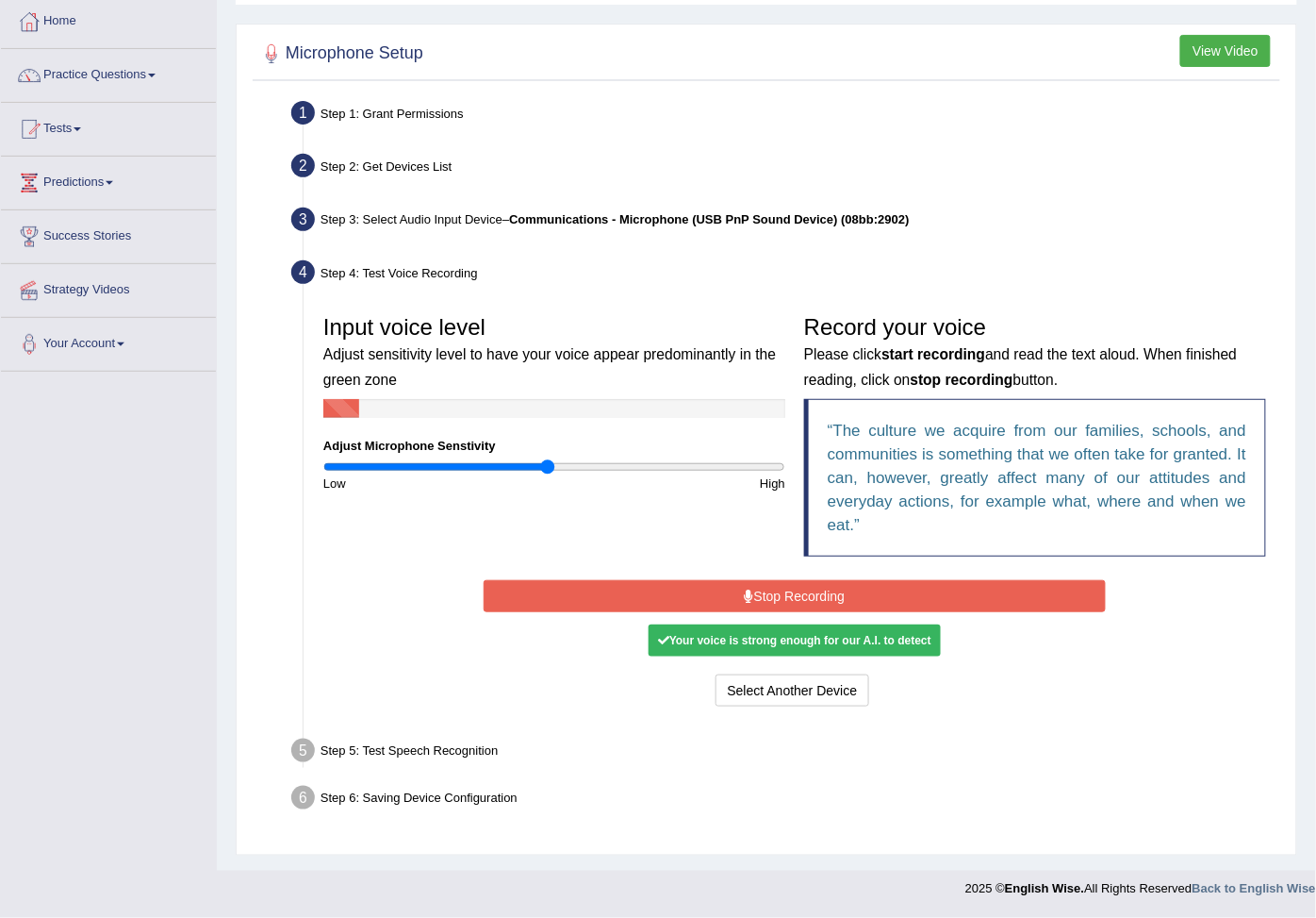
click at [679, 591] on button "Stop Recording" at bounding box center [795, 595] width 622 height 32
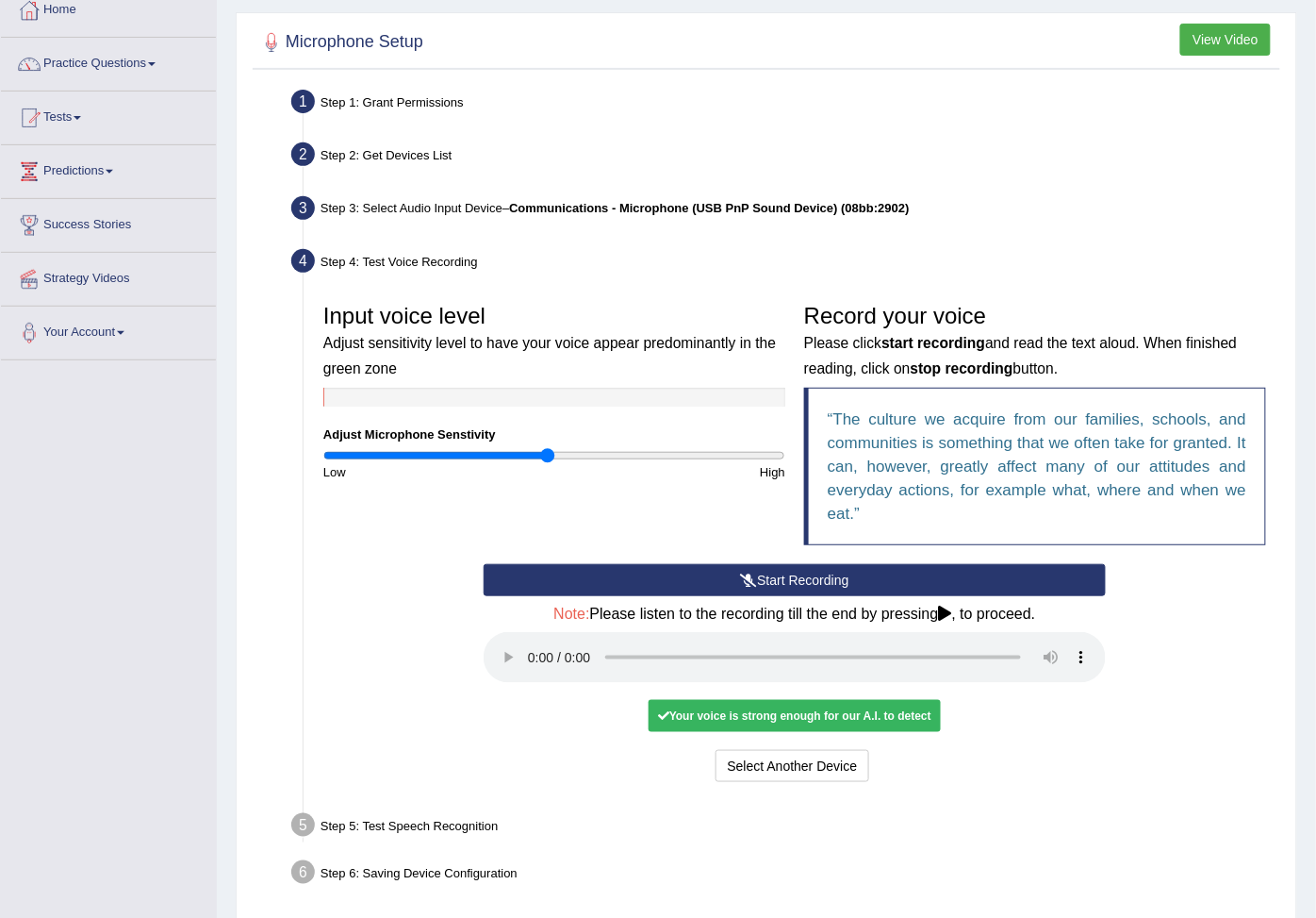
click at [416, 837] on div "Step 5: Test Speech Recognition" at bounding box center [785, 828] width 1005 height 42
click at [644, 585] on button "Start Recording" at bounding box center [795, 580] width 622 height 32
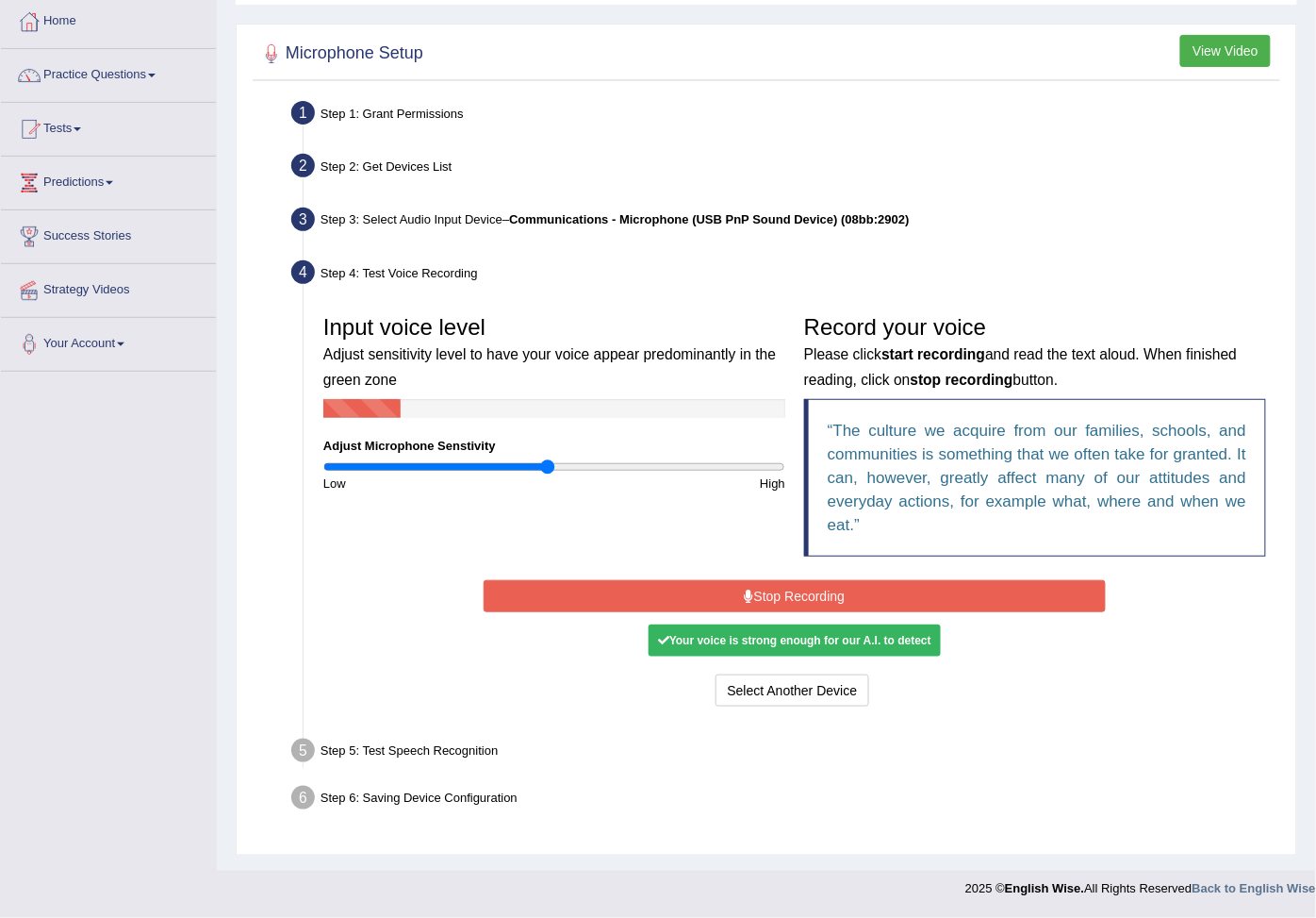
click at [656, 582] on button "Stop Recording" at bounding box center [795, 595] width 622 height 32
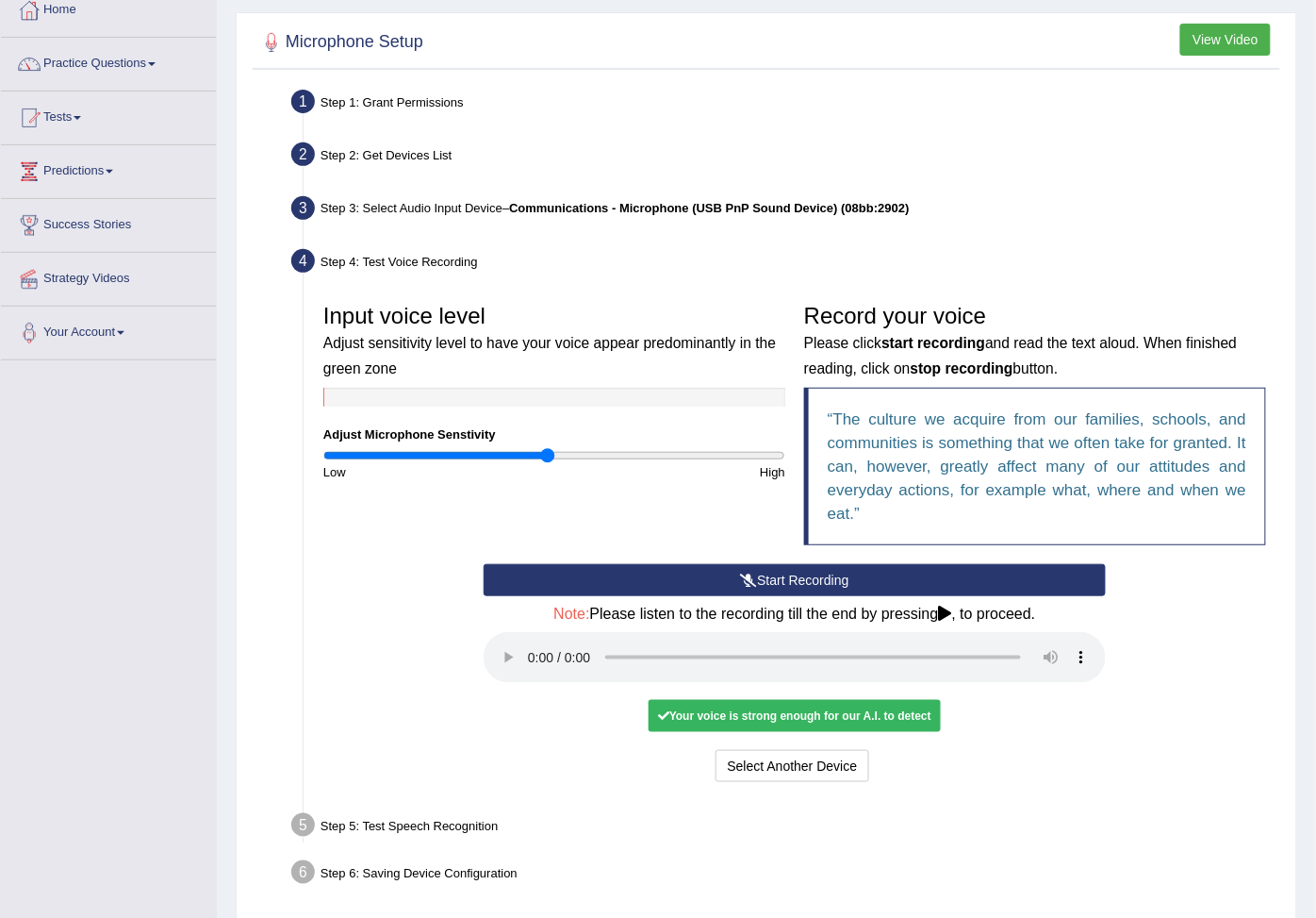
click at [675, 585] on button "Start Recording" at bounding box center [795, 580] width 622 height 32
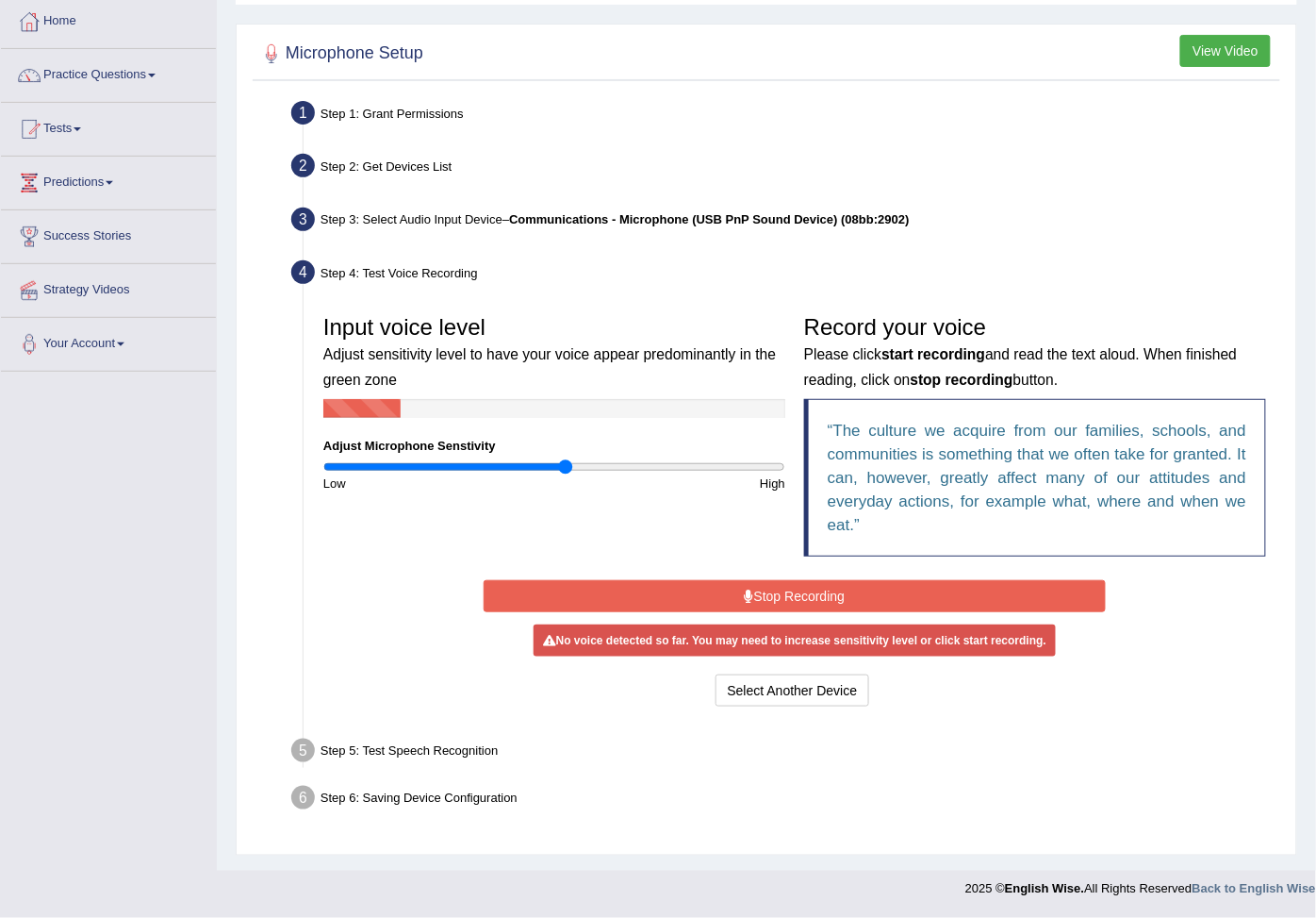
click at [568, 465] on input "range" at bounding box center [554, 467] width 462 height 16
type input "0.96"
click at [544, 459] on input "range" at bounding box center [554, 467] width 462 height 16
click at [560, 475] on div "High" at bounding box center [674, 483] width 240 height 18
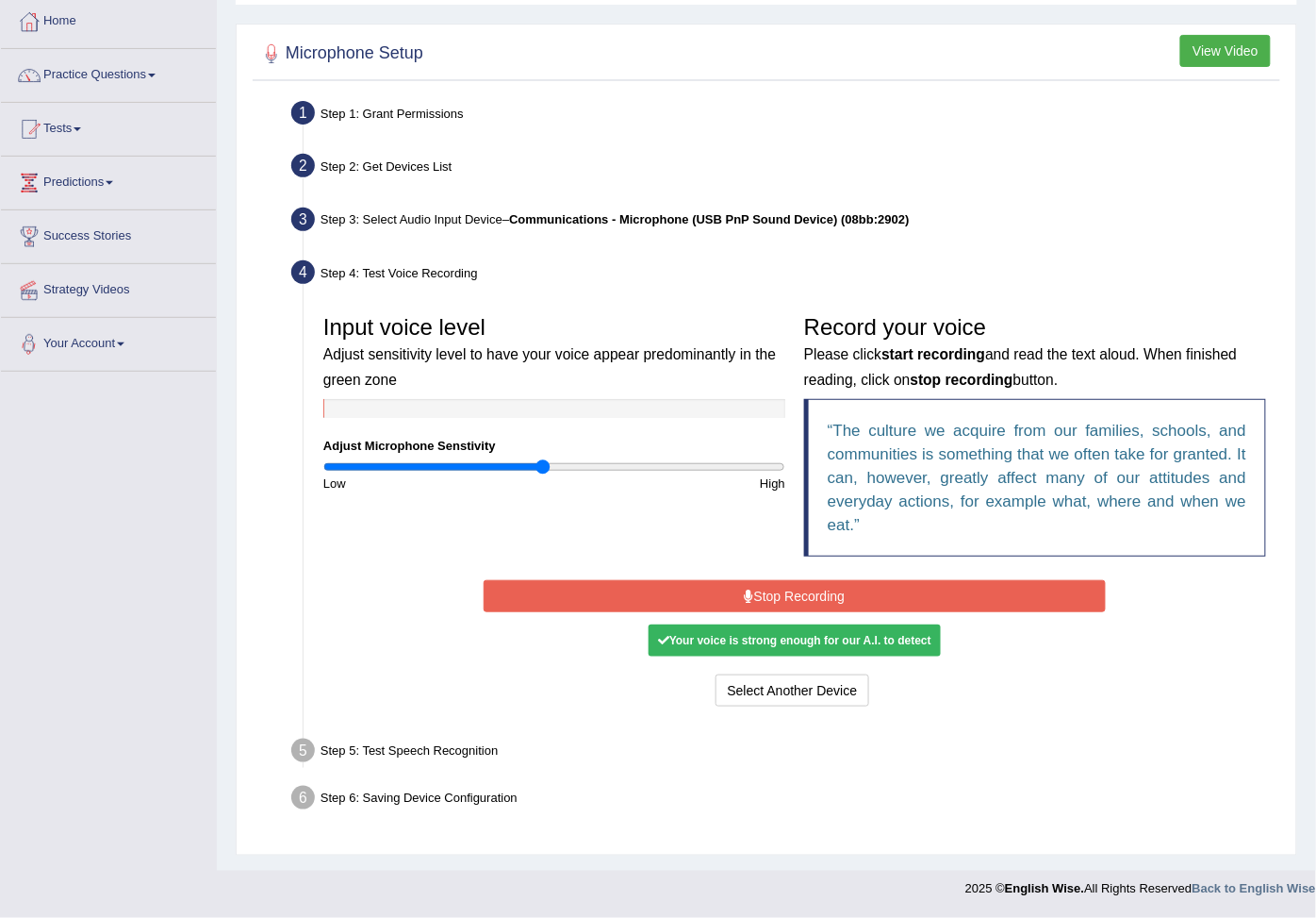
click at [933, 637] on div "Your voice is strong enough for our A.I. to detect" at bounding box center [794, 640] width 293 height 32
click at [995, 585] on button "Stop Recording" at bounding box center [795, 595] width 622 height 32
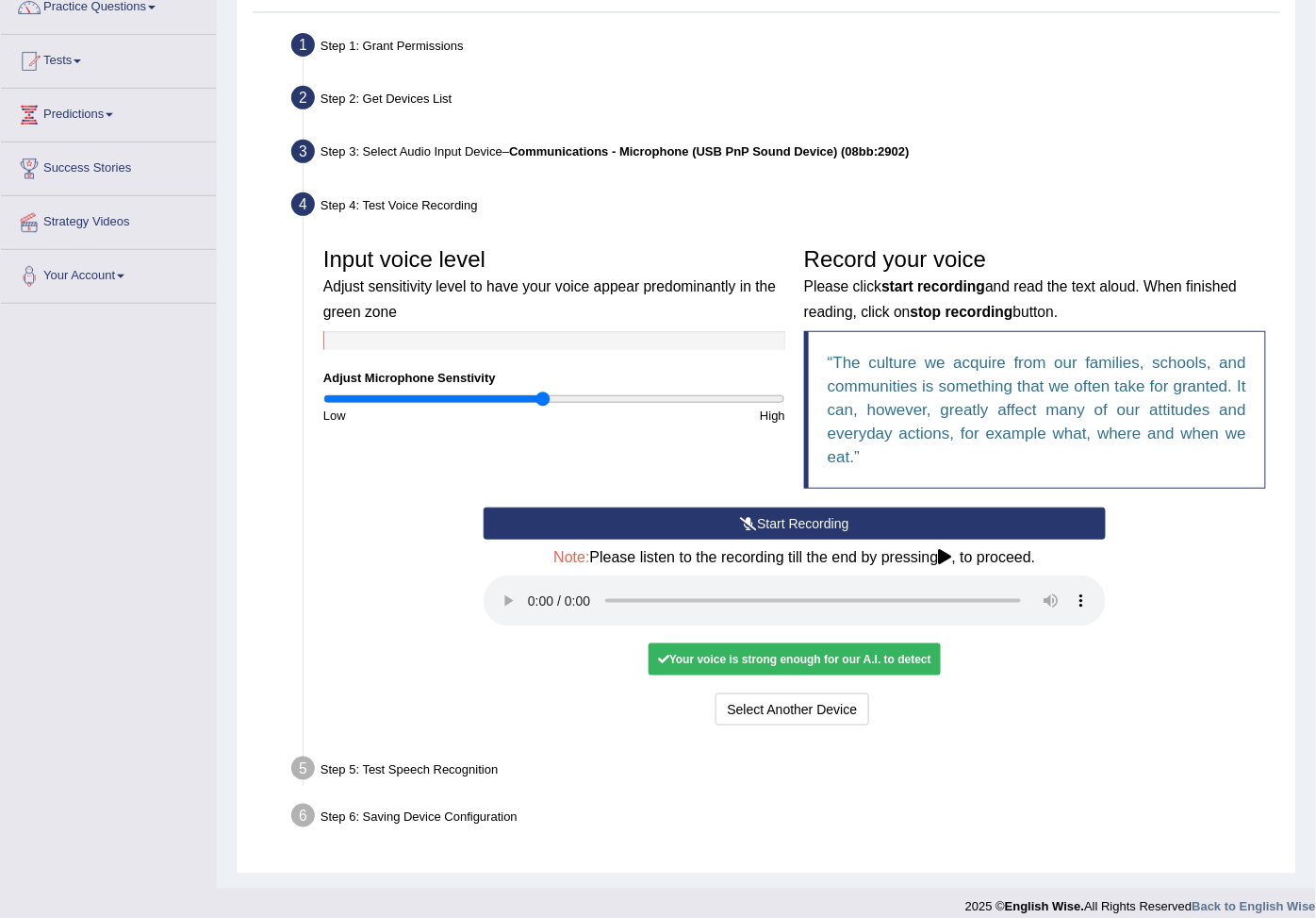
scroll to position [198, 0]
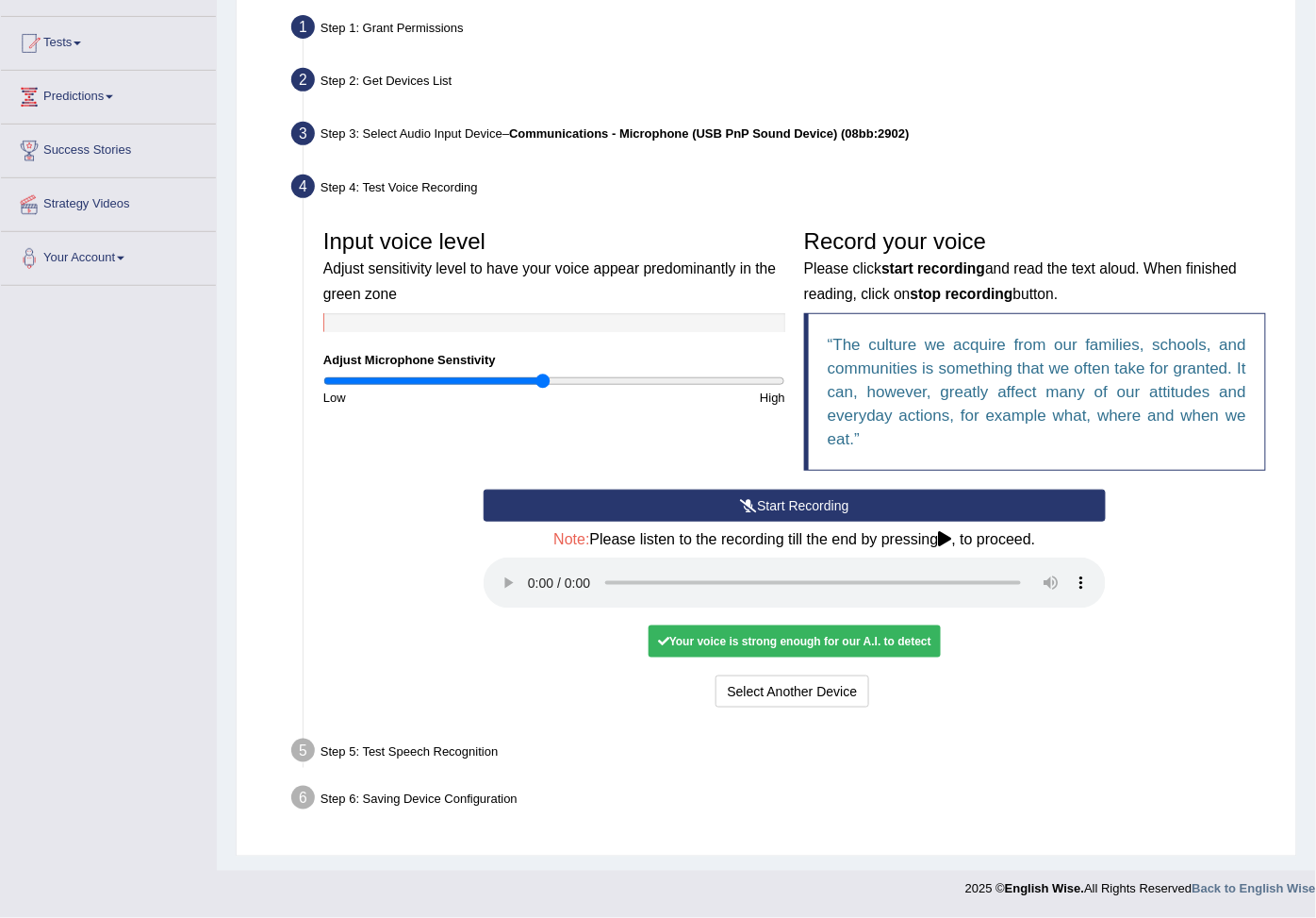
click at [952, 531] on icon at bounding box center [946, 539] width 14 height 16
click at [724, 639] on div "Your voice is strong enough for our A.I. to detect" at bounding box center [794, 641] width 293 height 32
drag, startPoint x: 724, startPoint y: 639, endPoint x: 693, endPoint y: 625, distance: 34.0
click at [693, 625] on div "Your voice is strong enough for our A.I. to detect" at bounding box center [794, 641] width 293 height 32
click at [940, 531] on h4 "Note: Please listen to the recording till the end by pressing , to proceed." at bounding box center [795, 539] width 622 height 17
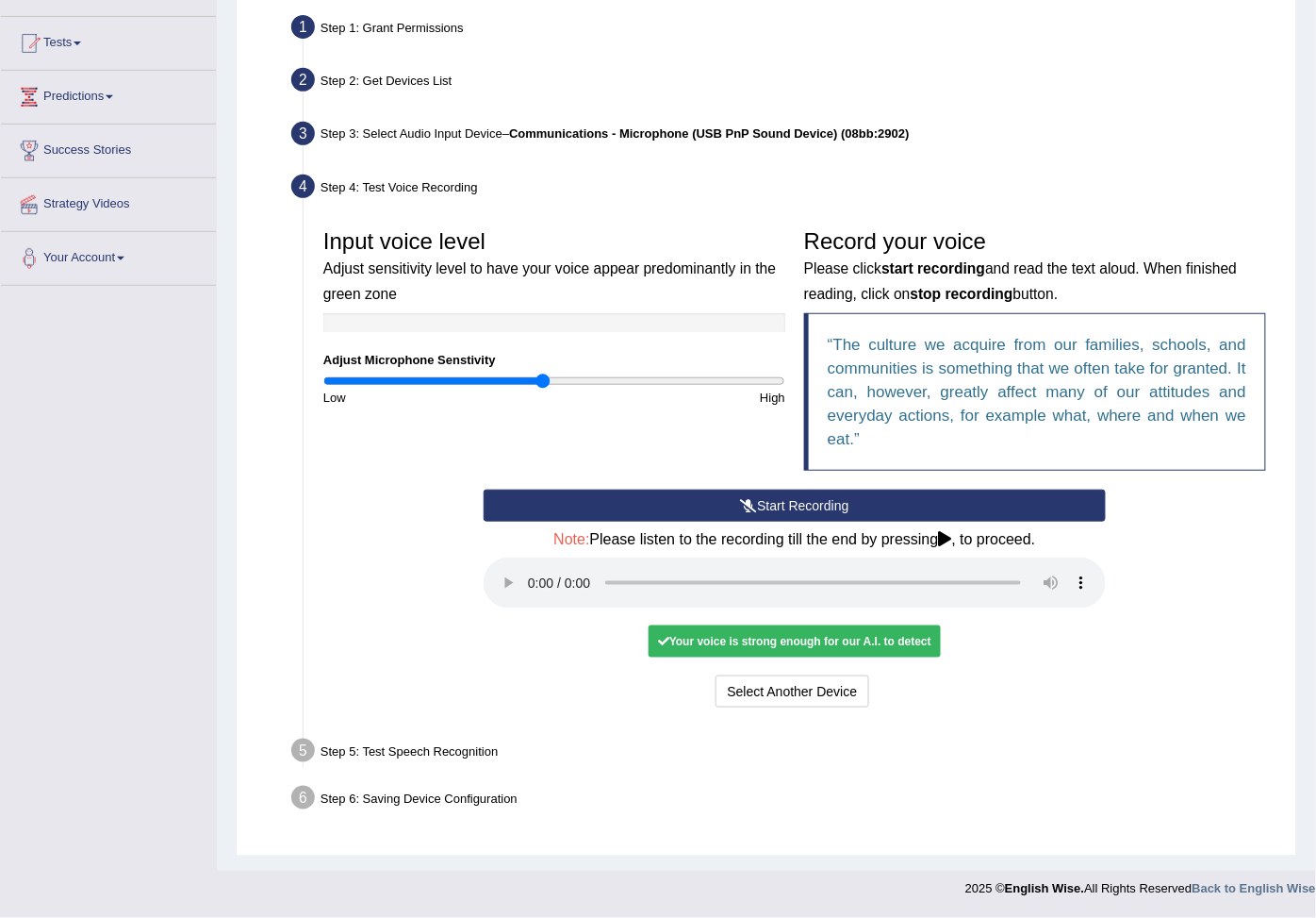
click at [940, 531] on h4 "Note: Please listen to the recording till the end by pressing , to proceed." at bounding box center [795, 539] width 622 height 17
click at [882, 684] on button "Voice is ok. Go to Next step" at bounding box center [874, 690] width 187 height 32
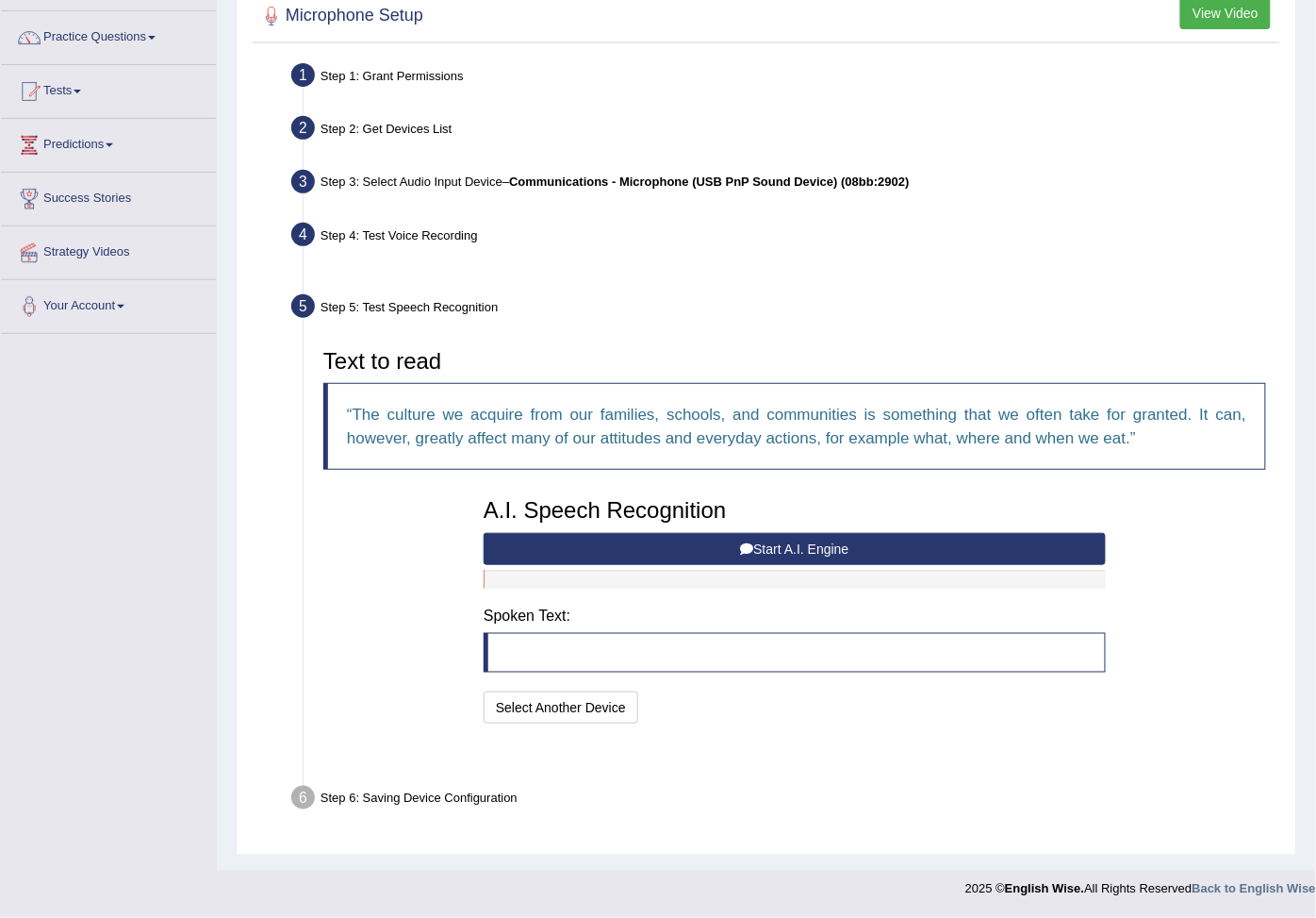
scroll to position [98, 0]
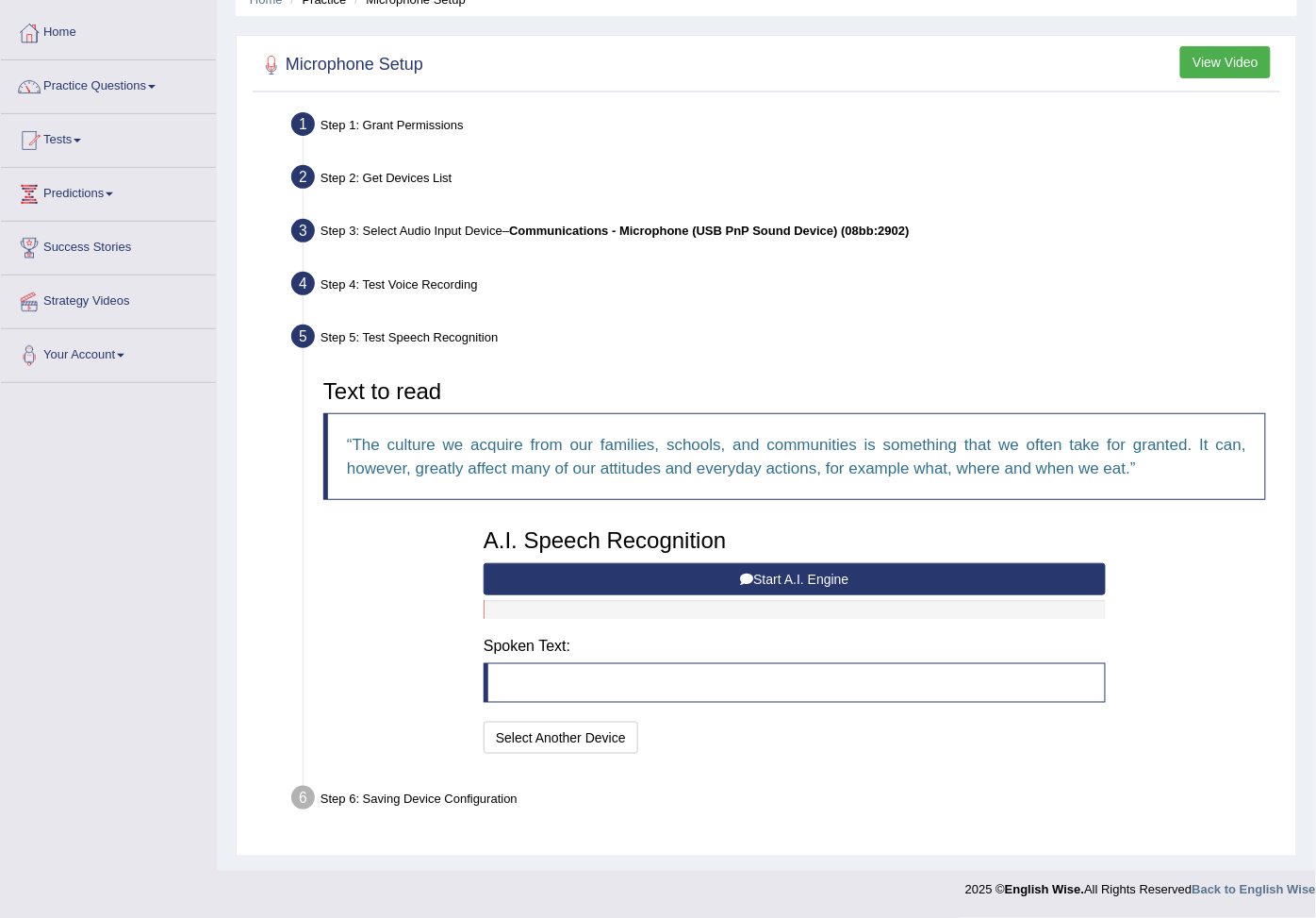
click at [845, 579] on button "Start A.I. Engine" at bounding box center [795, 579] width 622 height 32
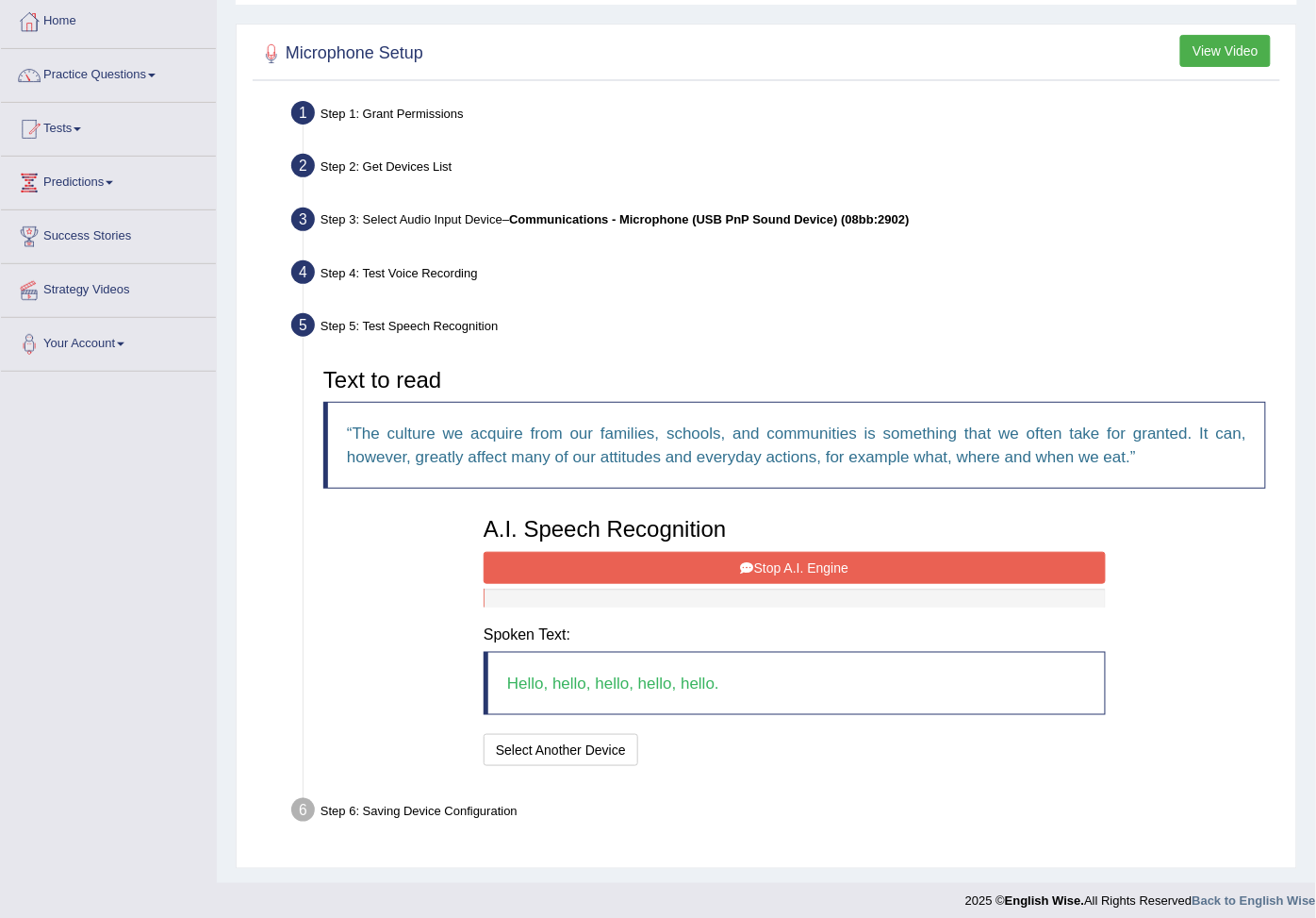
click at [771, 572] on button "Stop A.I. Engine" at bounding box center [795, 567] width 622 height 32
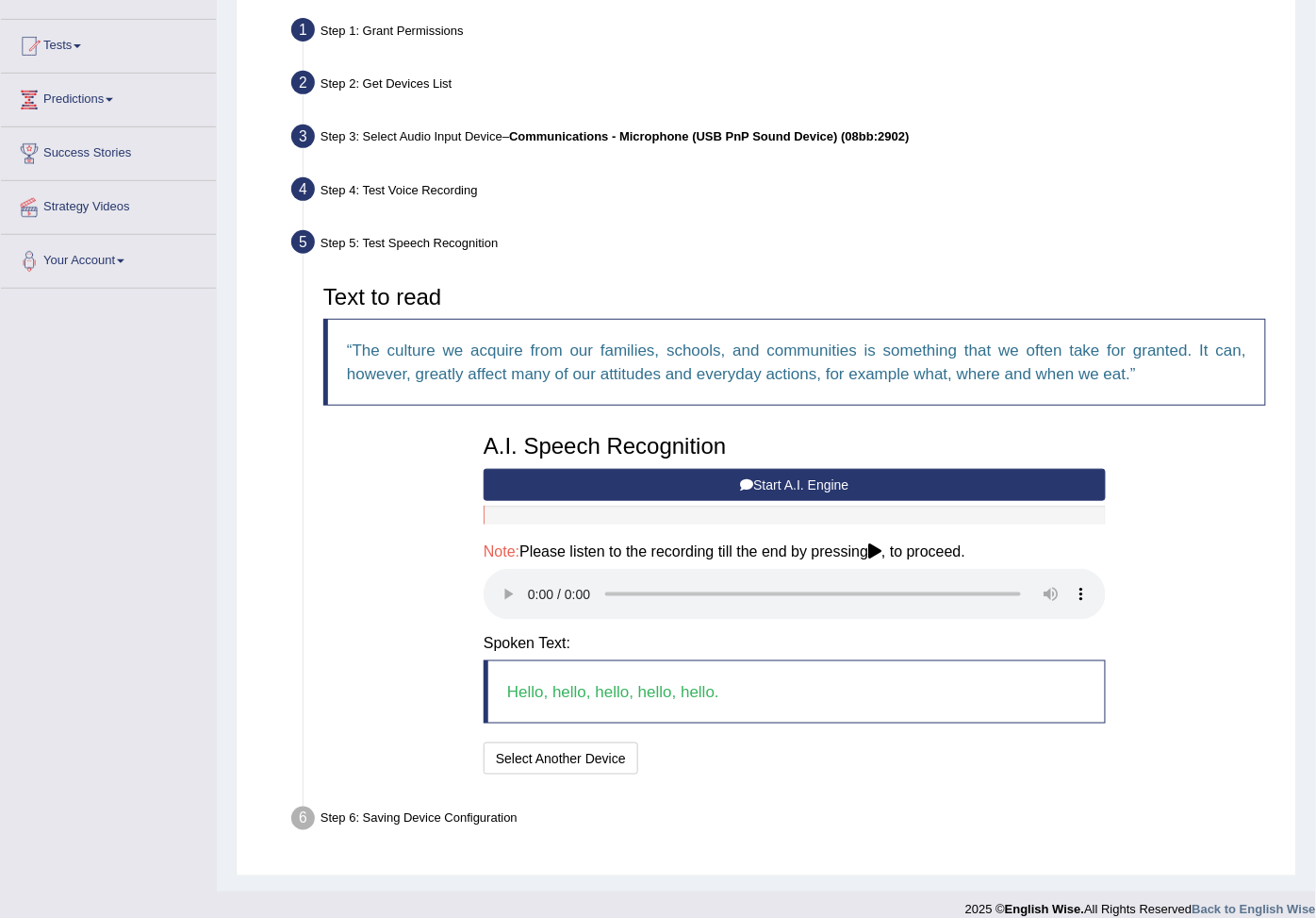
scroll to position [213, 0]
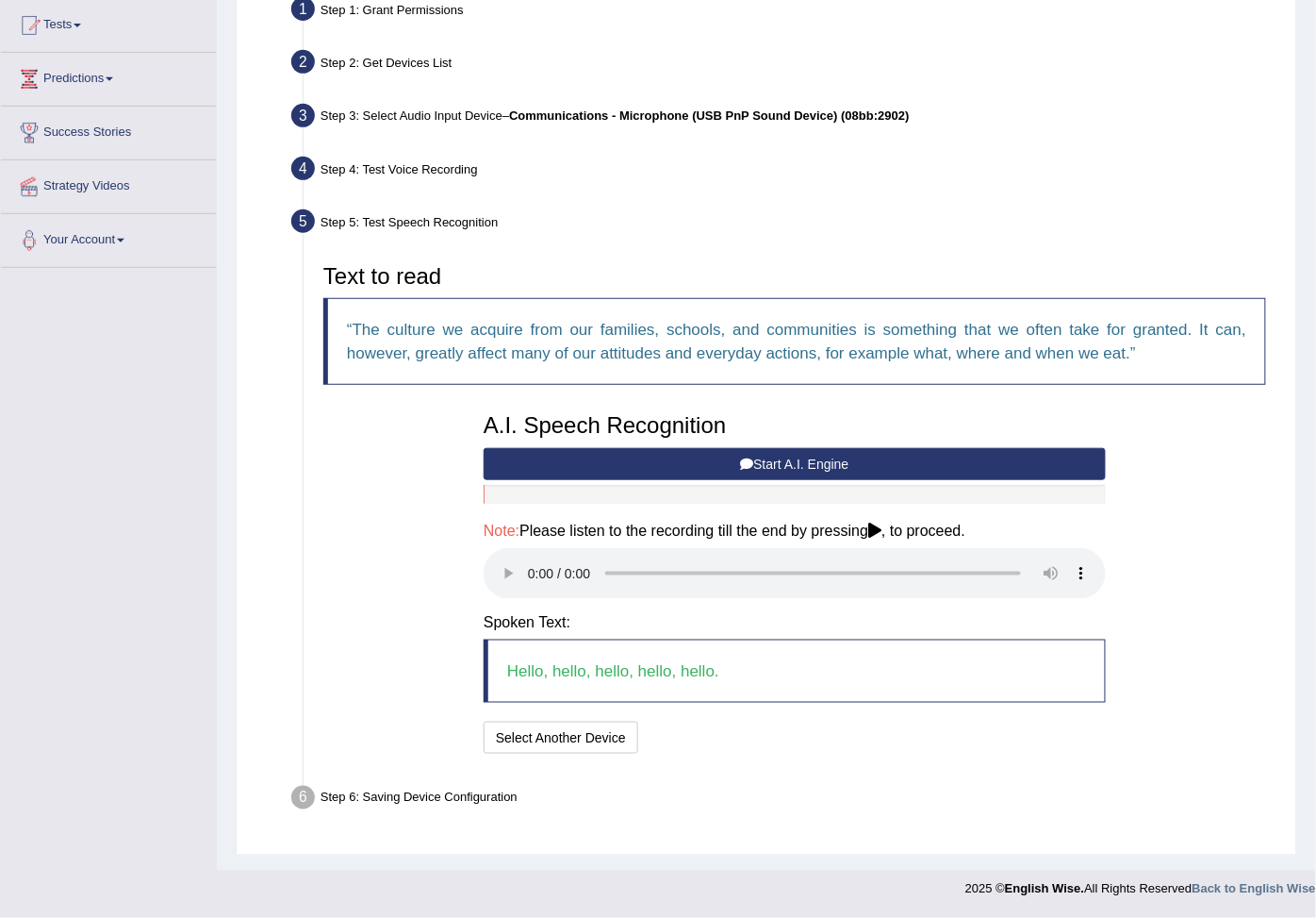
click at [640, 667] on blockquote "Hello, hello, hello, hello, hello." at bounding box center [795, 671] width 622 height 63
click at [779, 654] on blockquote "Hello, hello, hello, hello, hello." at bounding box center [795, 671] width 622 height 63
click at [755, 733] on button "Speech is ok. Go to Last step" at bounding box center [744, 737] width 197 height 32
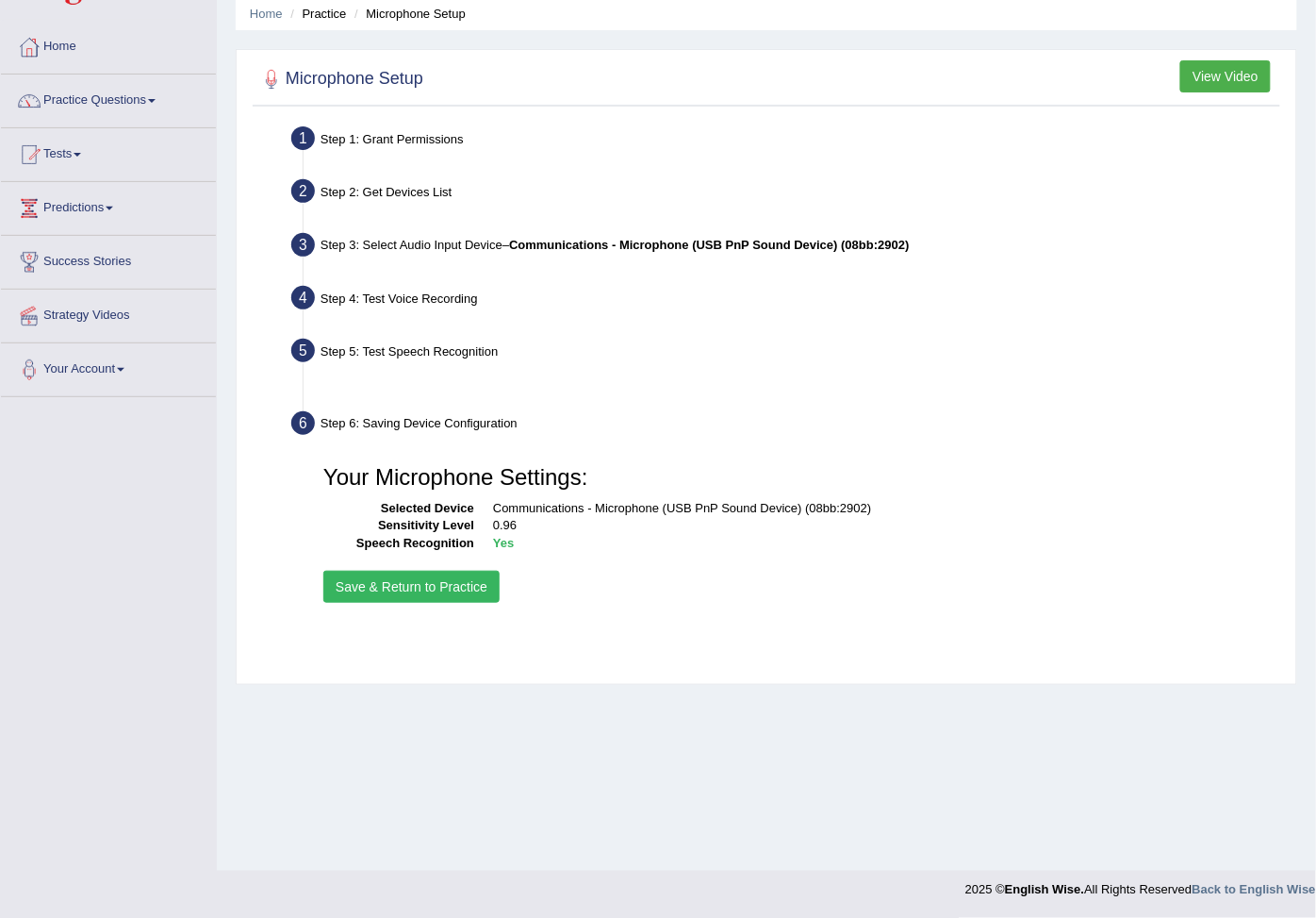
scroll to position [73, 0]
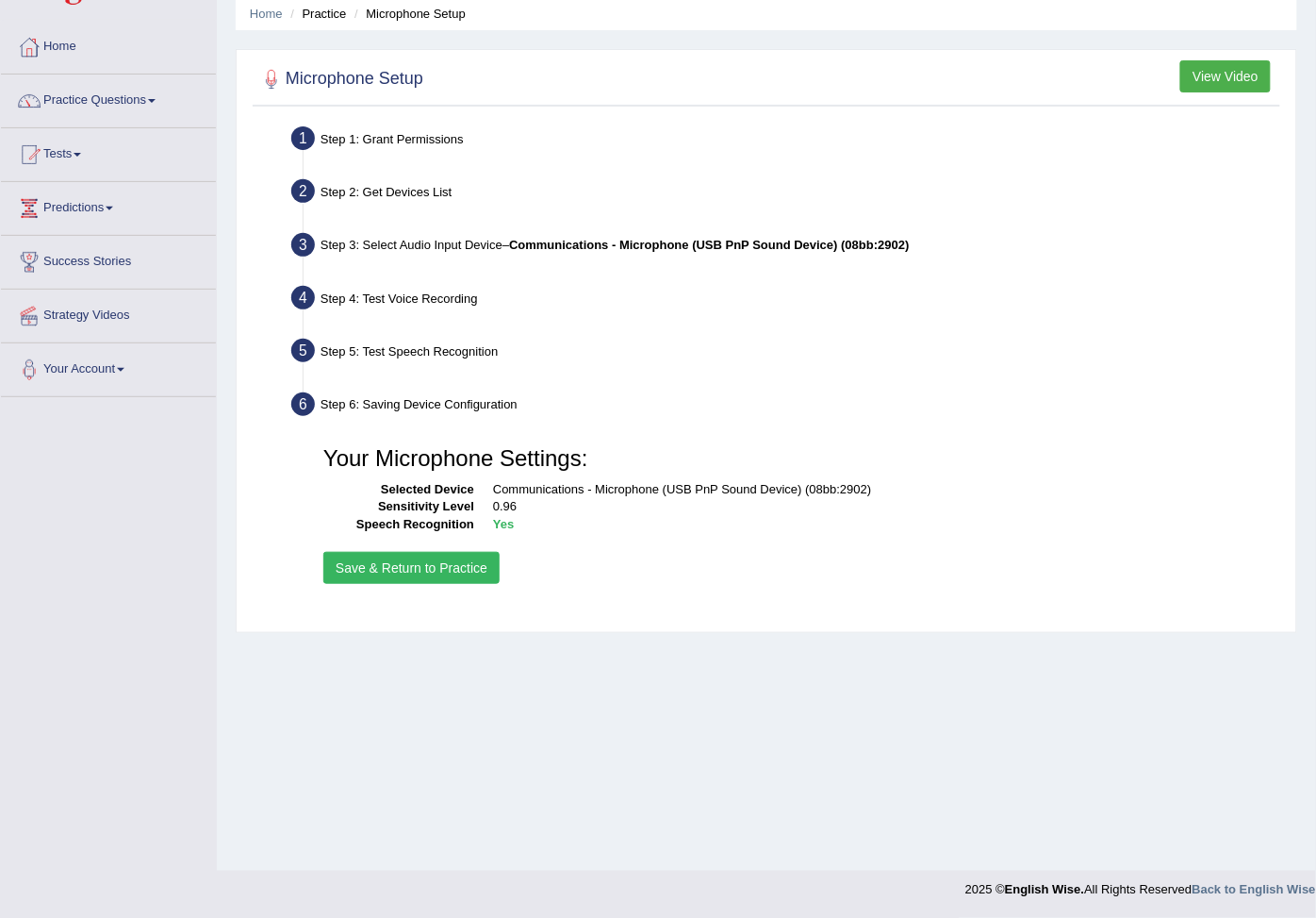
click at [418, 574] on button "Save & Return to Practice" at bounding box center [411, 567] width 176 height 32
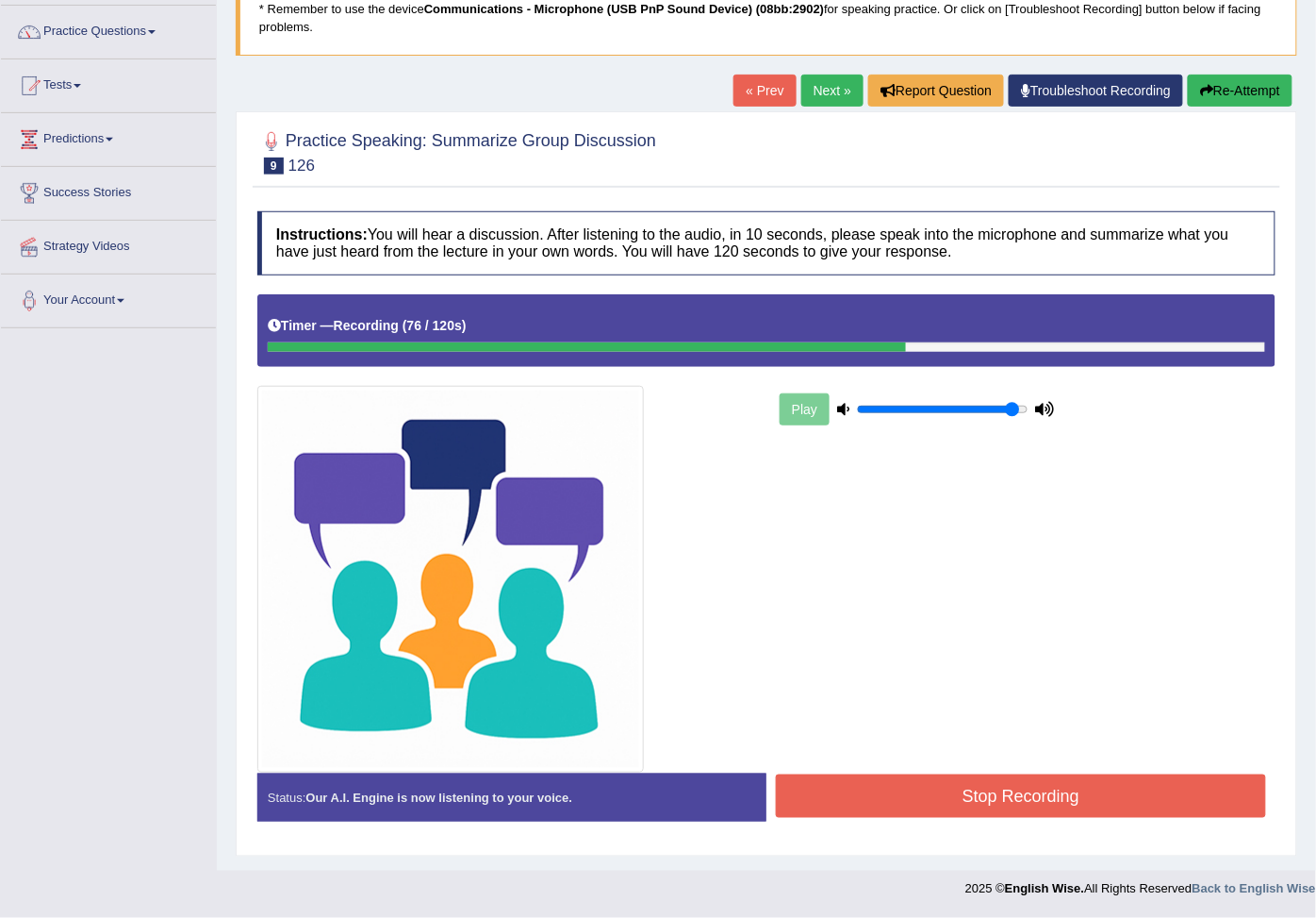
scroll to position [151, 0]
click at [1107, 791] on button "Stop Recording" at bounding box center [1021, 795] width 490 height 44
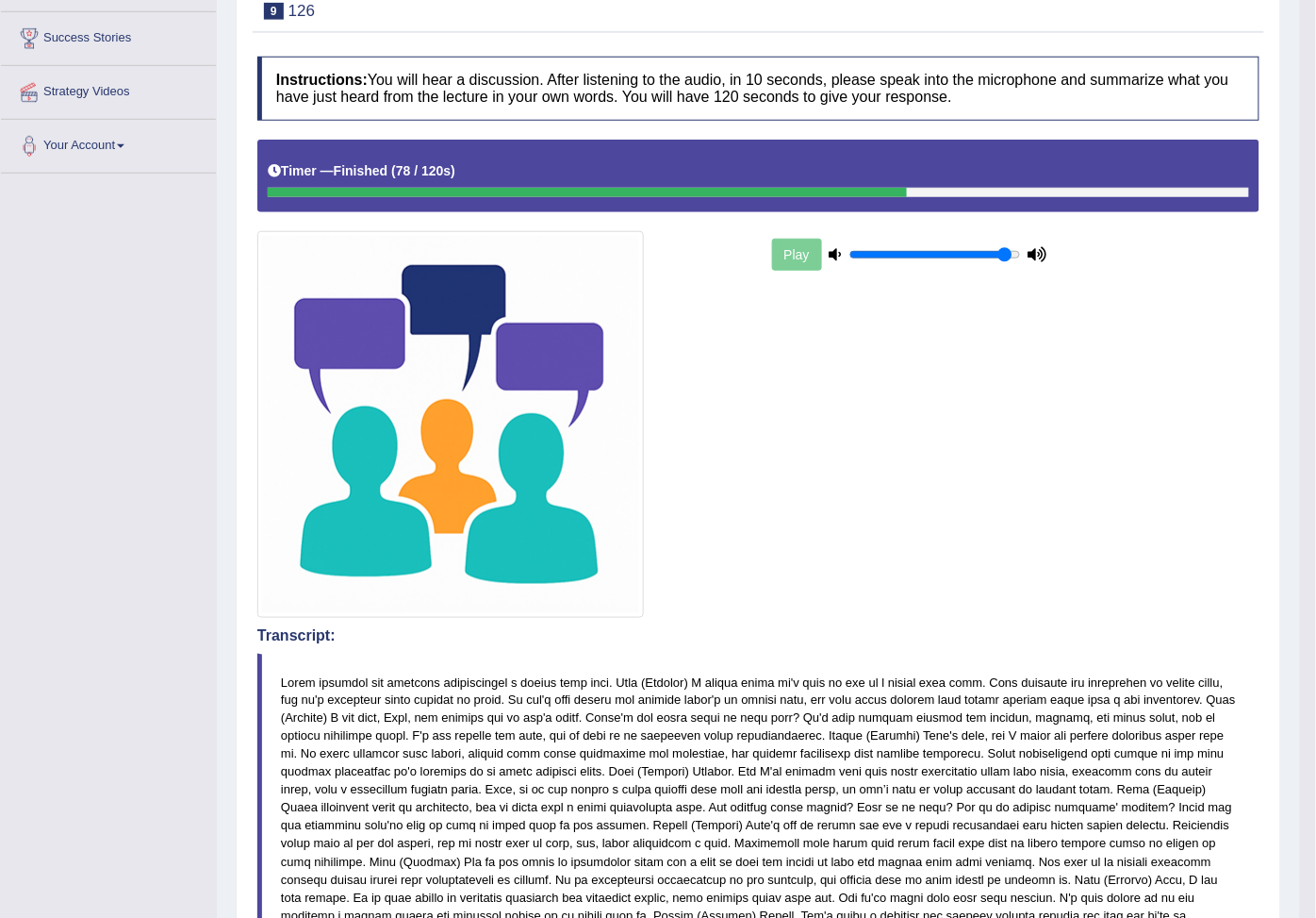
scroll to position [0, 0]
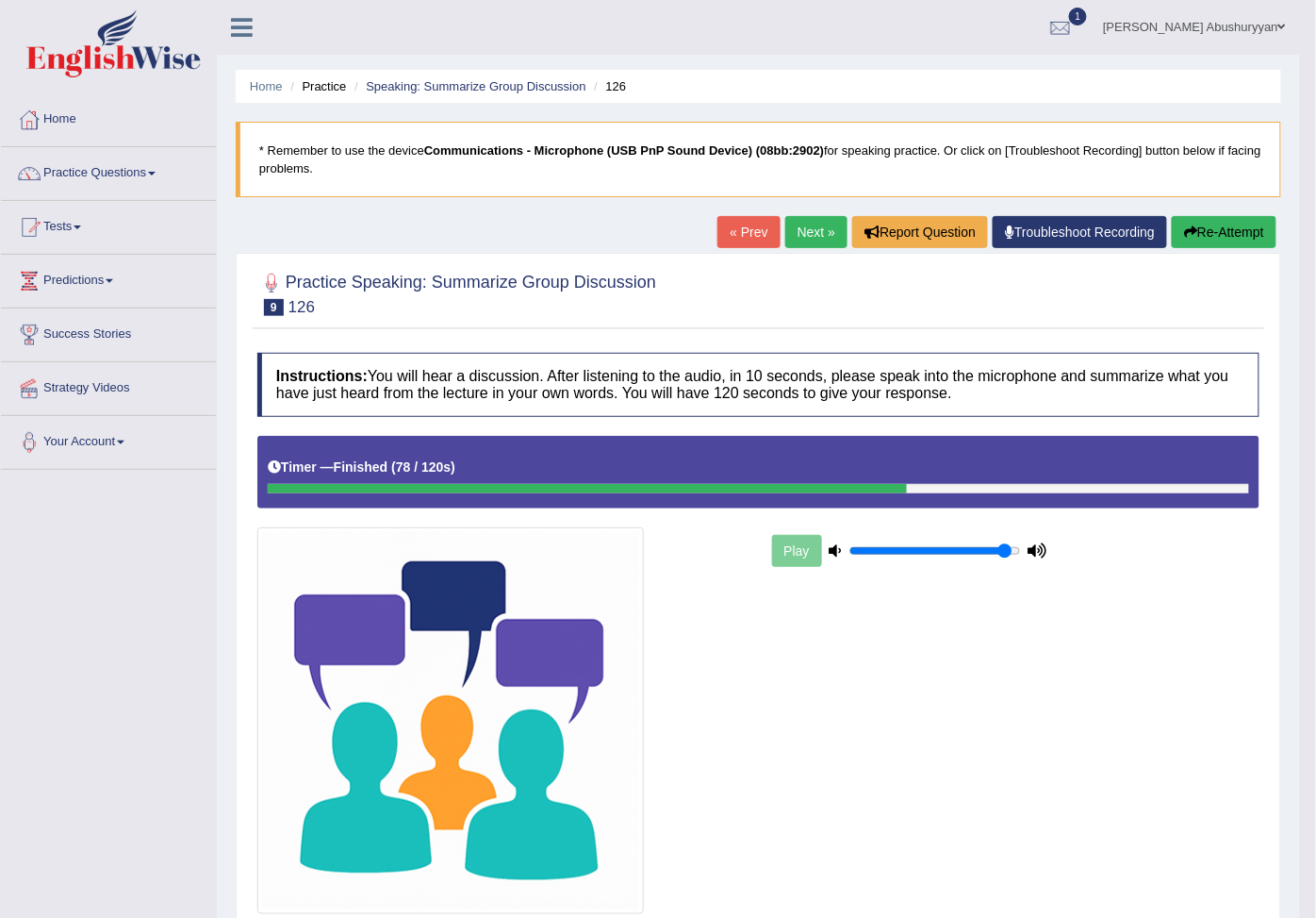
click at [808, 230] on link "Next »" at bounding box center [816, 231] width 62 height 32
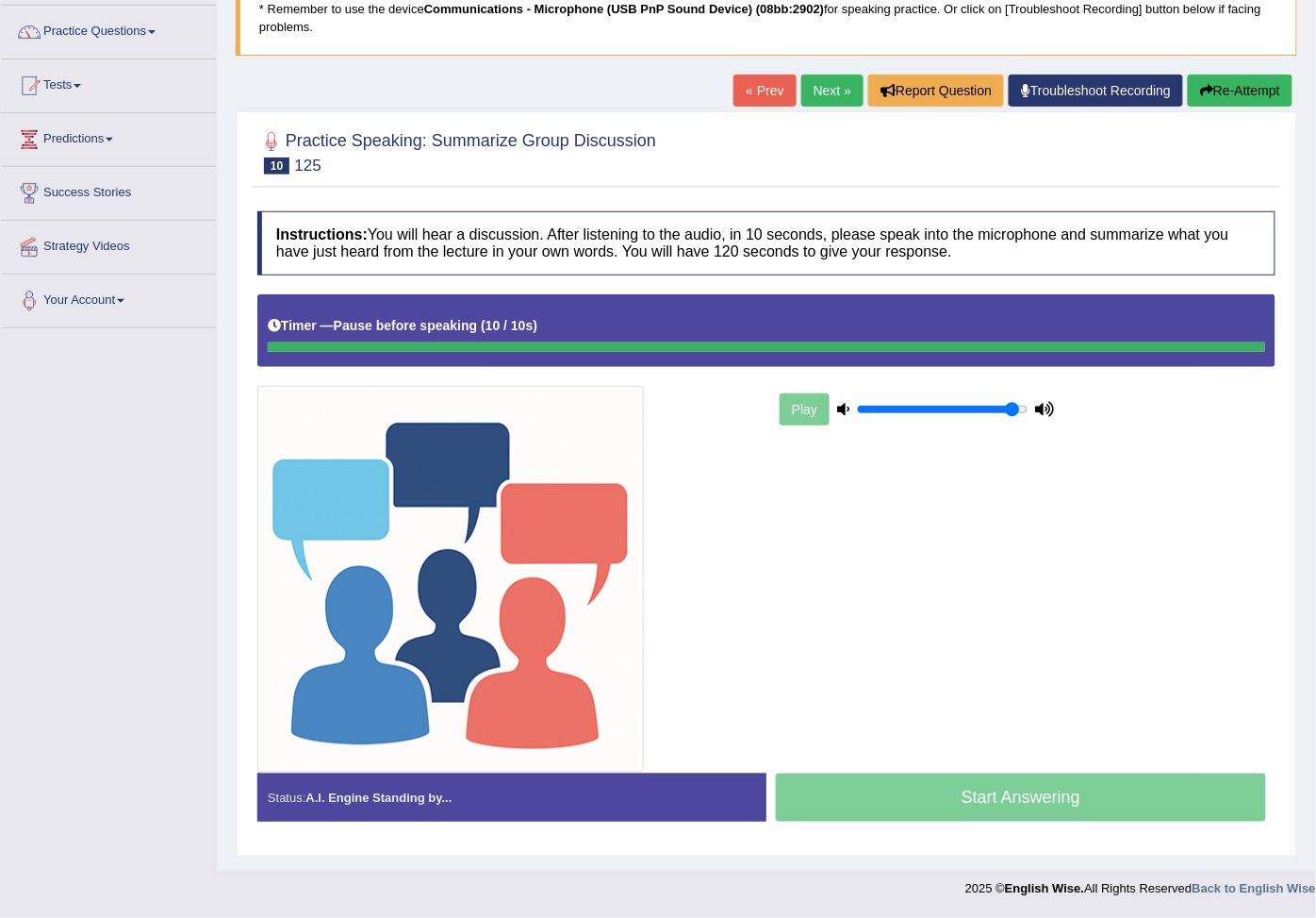
scroll to position [151, 0]
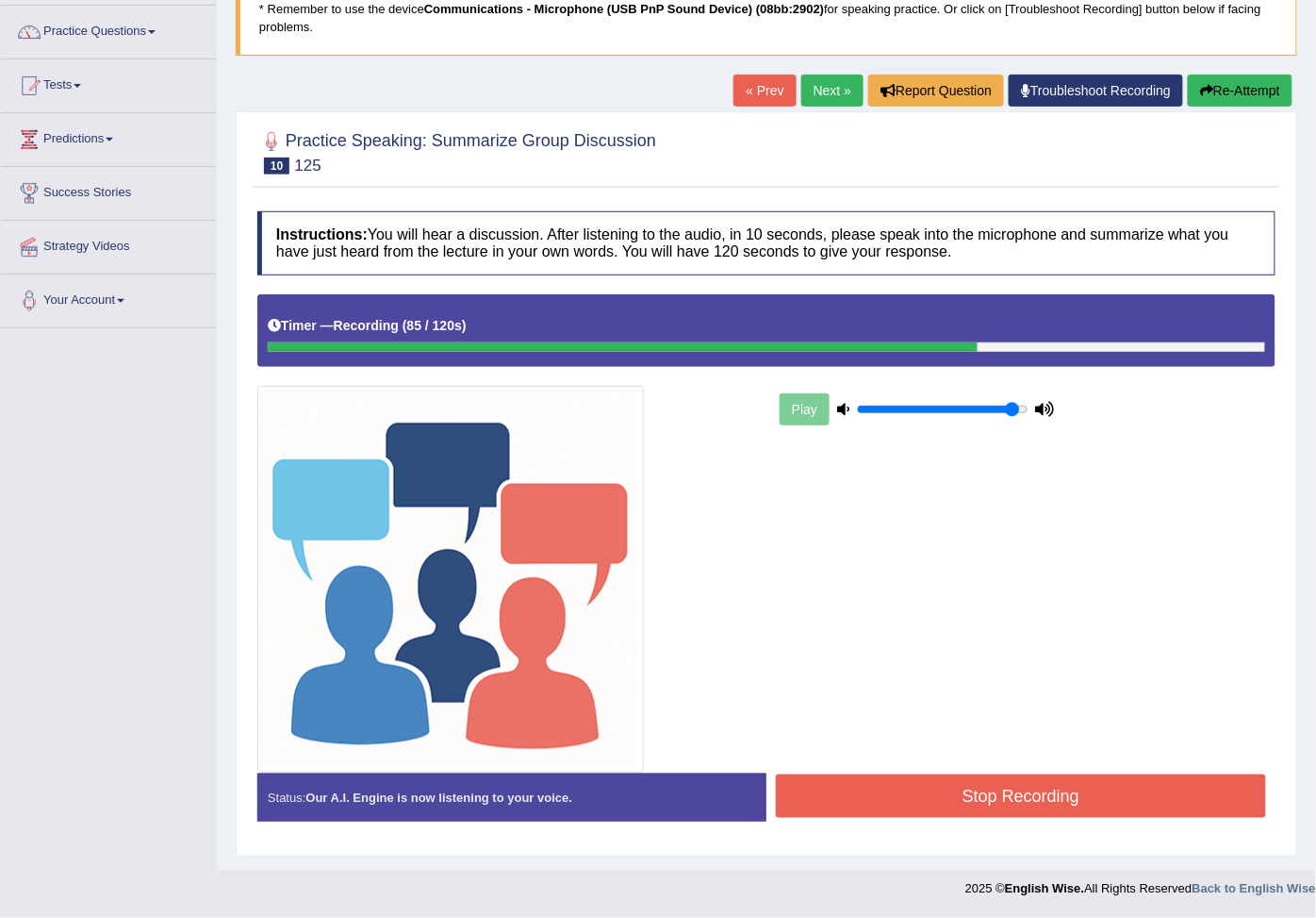
click at [1062, 801] on button "Stop Recording" at bounding box center [1021, 795] width 490 height 44
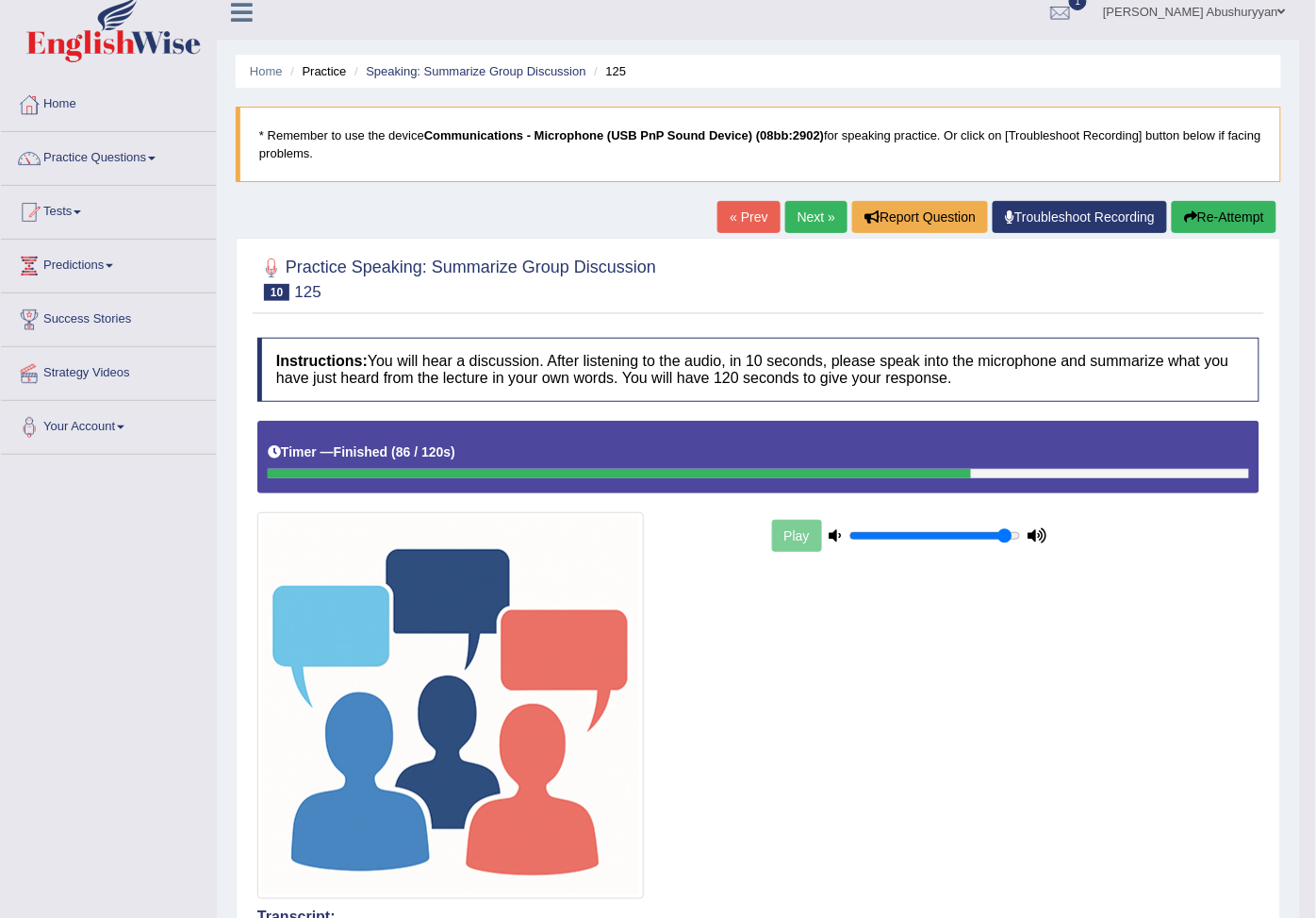
scroll to position [0, 0]
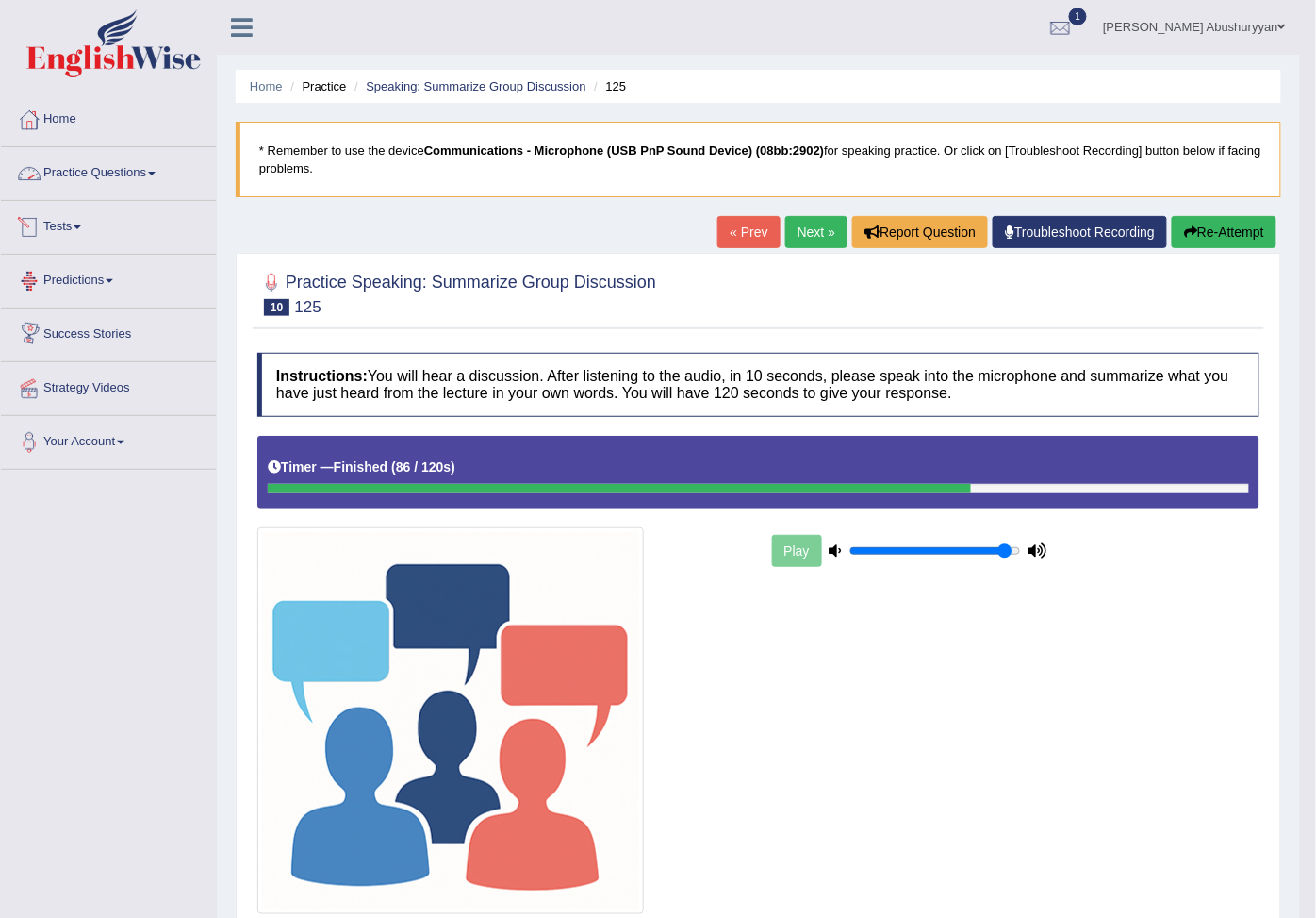
click at [91, 173] on link "Practice Questions" at bounding box center [108, 170] width 215 height 47
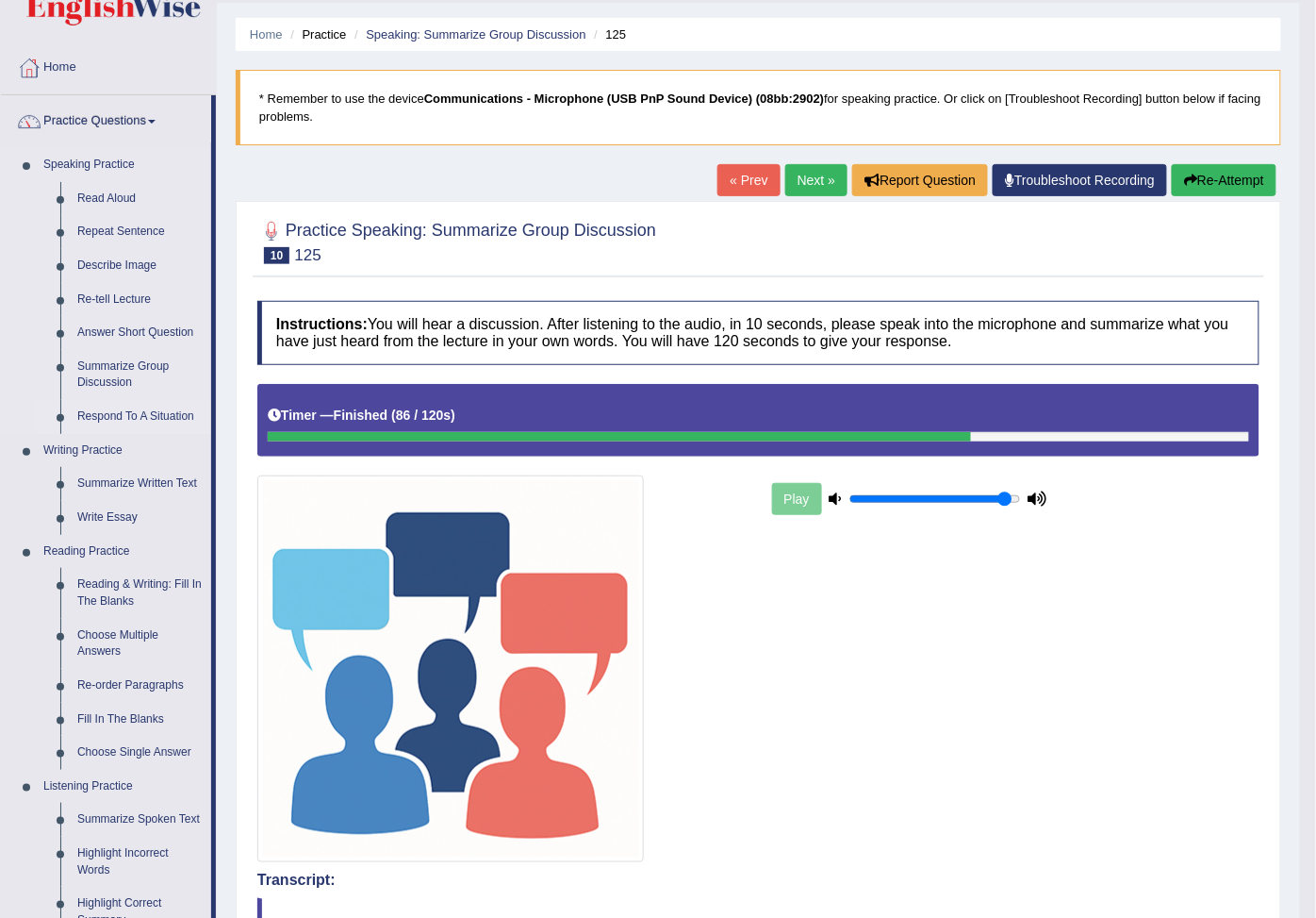
scroll to position [105, 0]
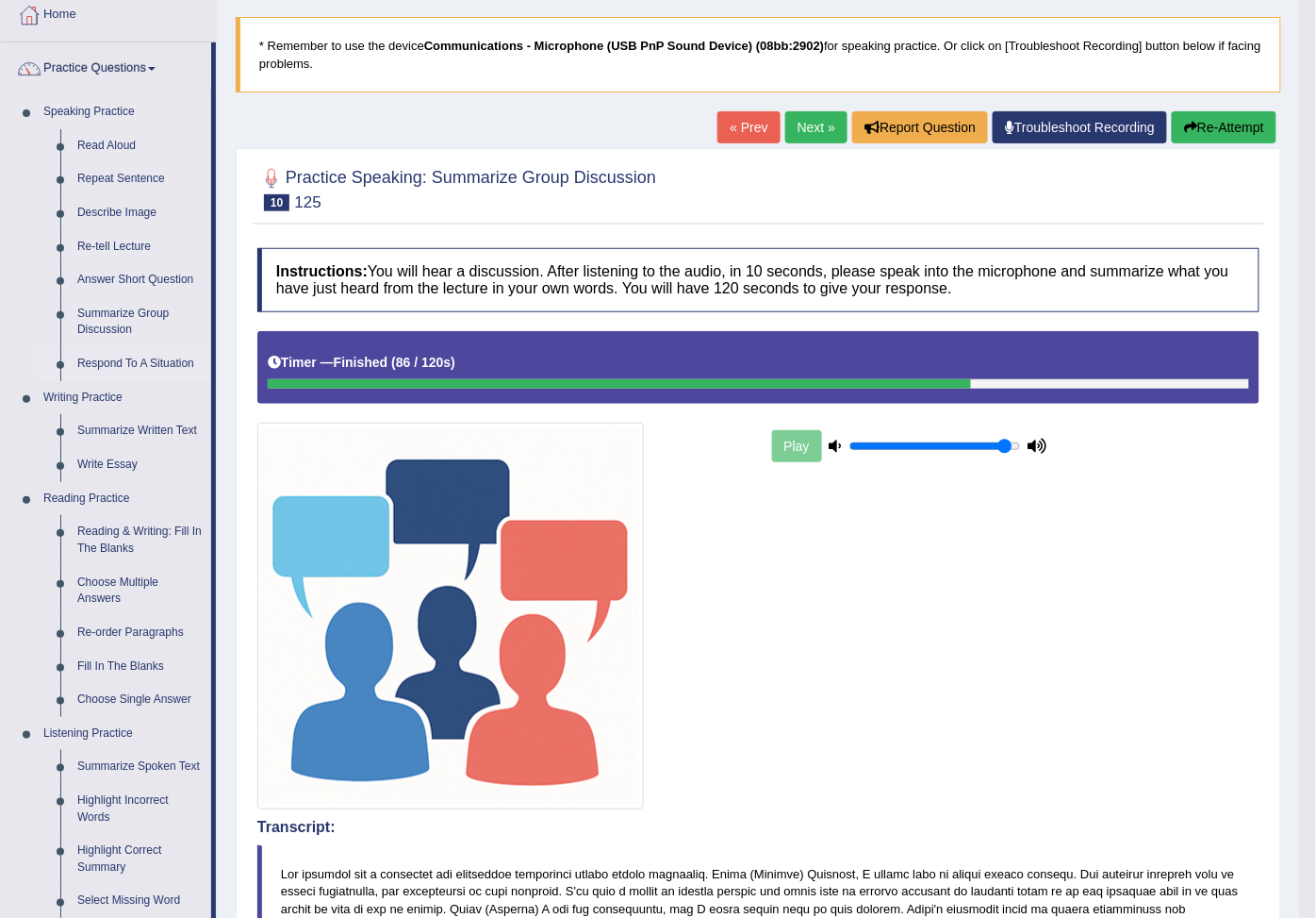
click at [110, 381] on link "Respond To A Situation" at bounding box center [140, 364] width 142 height 34
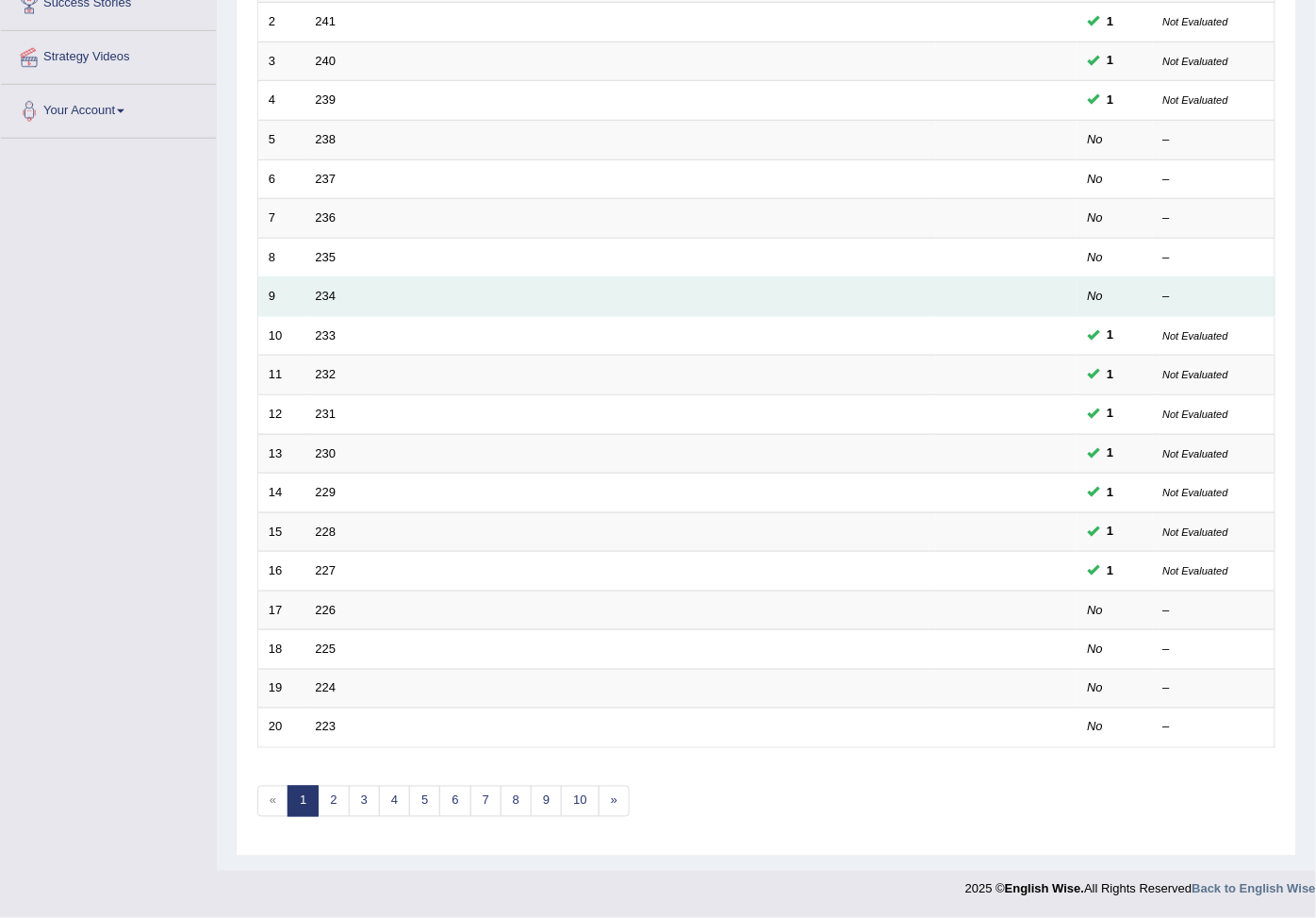
scroll to position [369, 0]
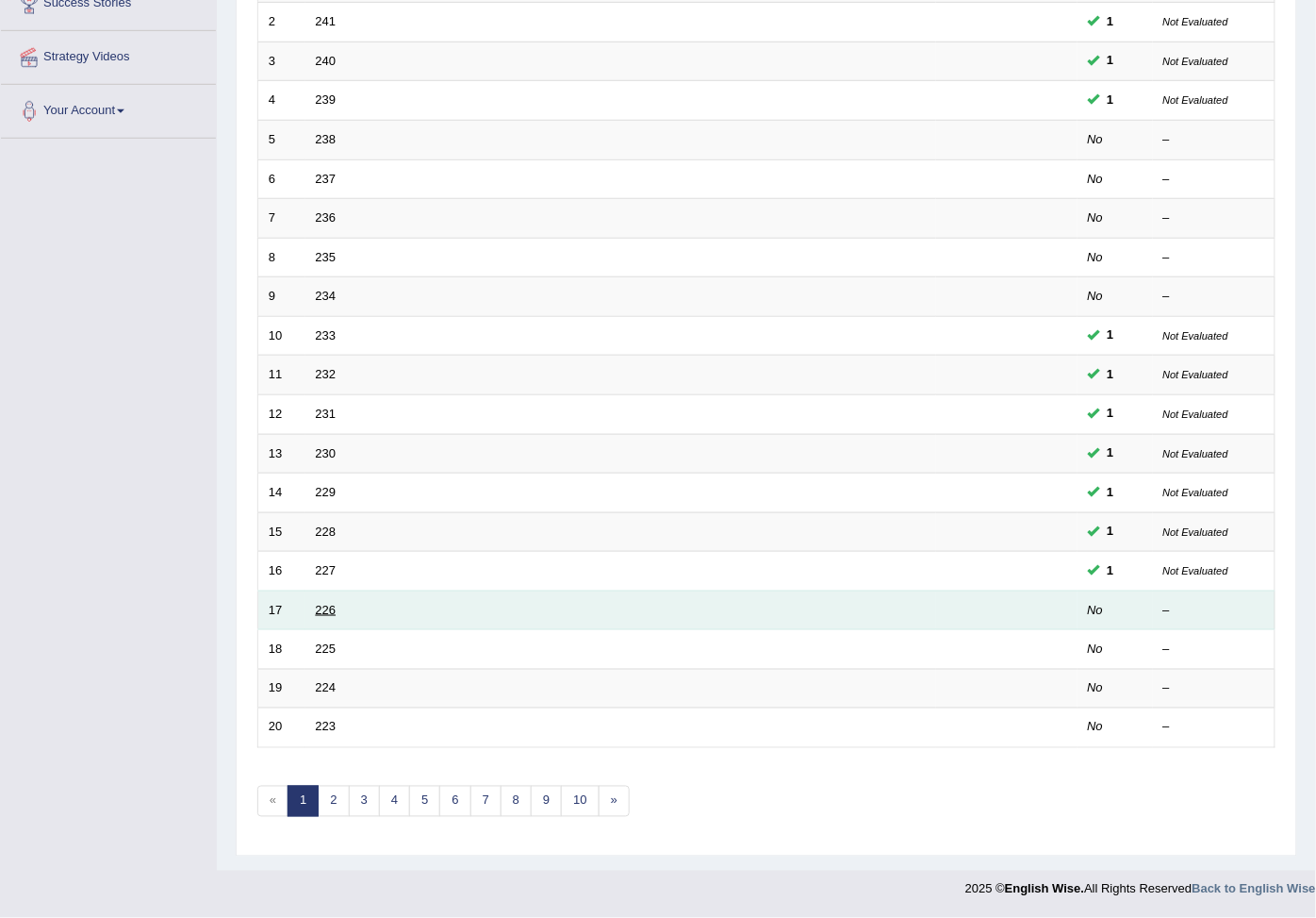
click at [323, 604] on link "226" at bounding box center [326, 610] width 20 height 15
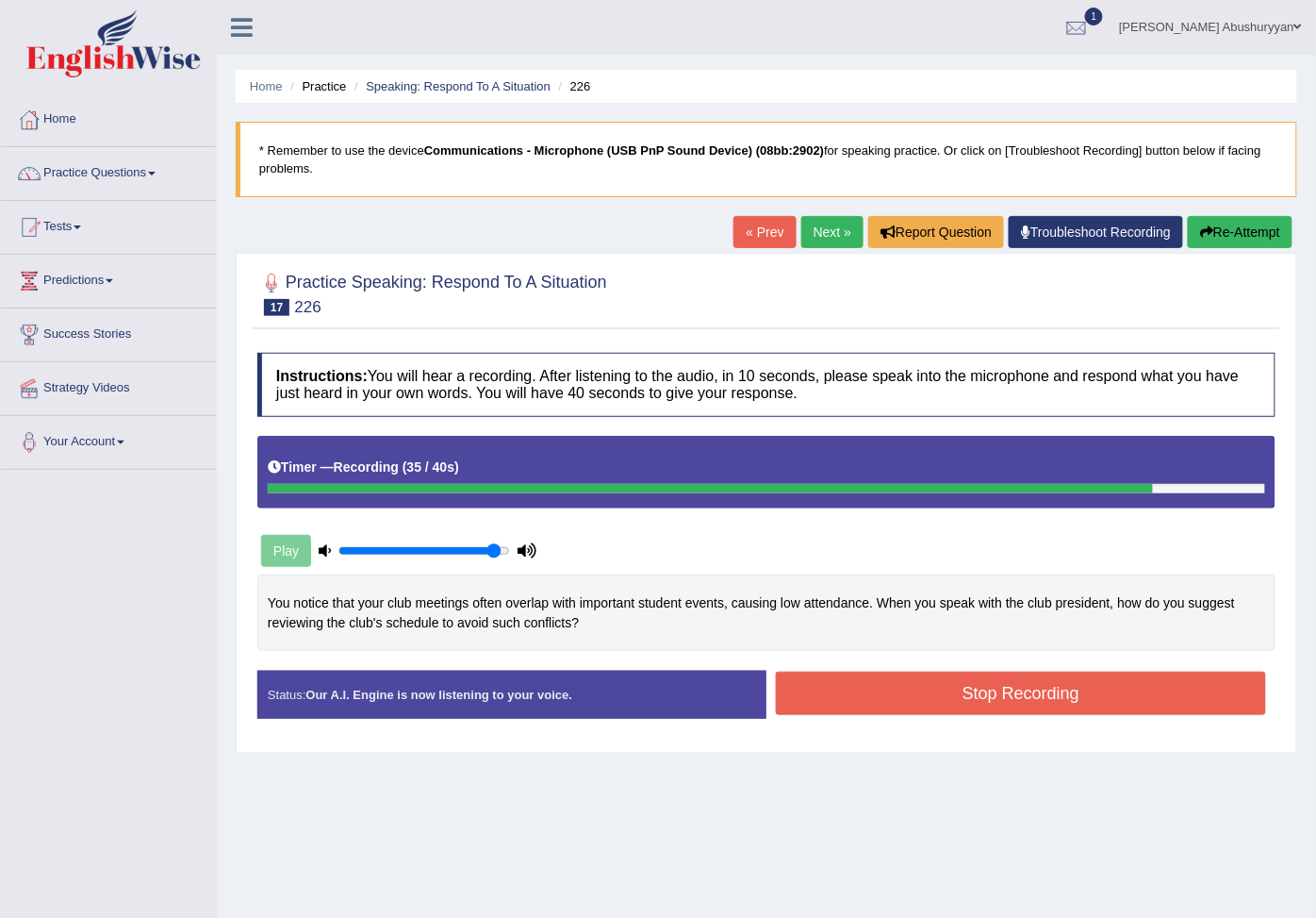
click at [995, 709] on button "Stop Recording" at bounding box center [1021, 693] width 490 height 44
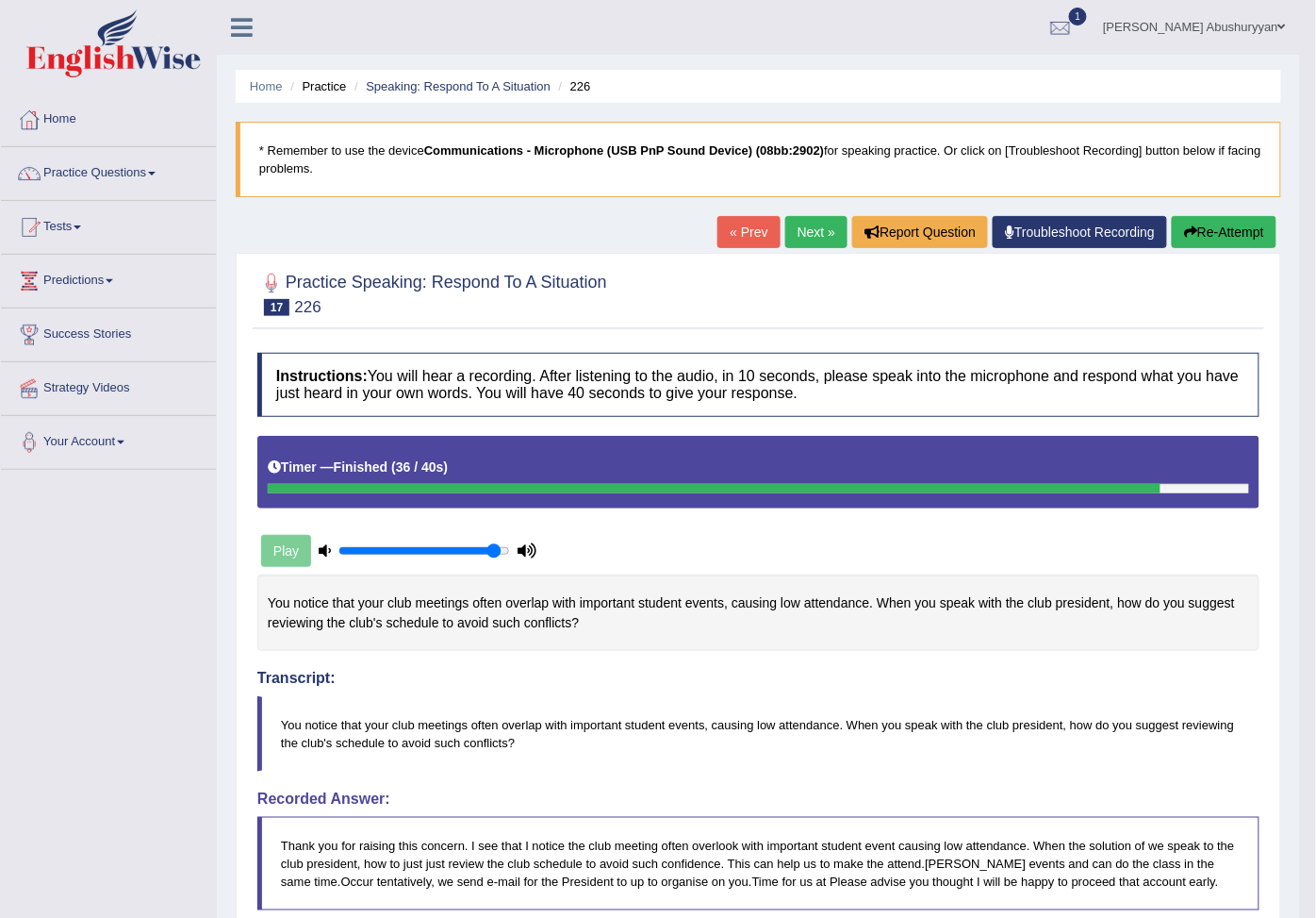
click at [804, 235] on link "Next »" at bounding box center [816, 231] width 62 height 32
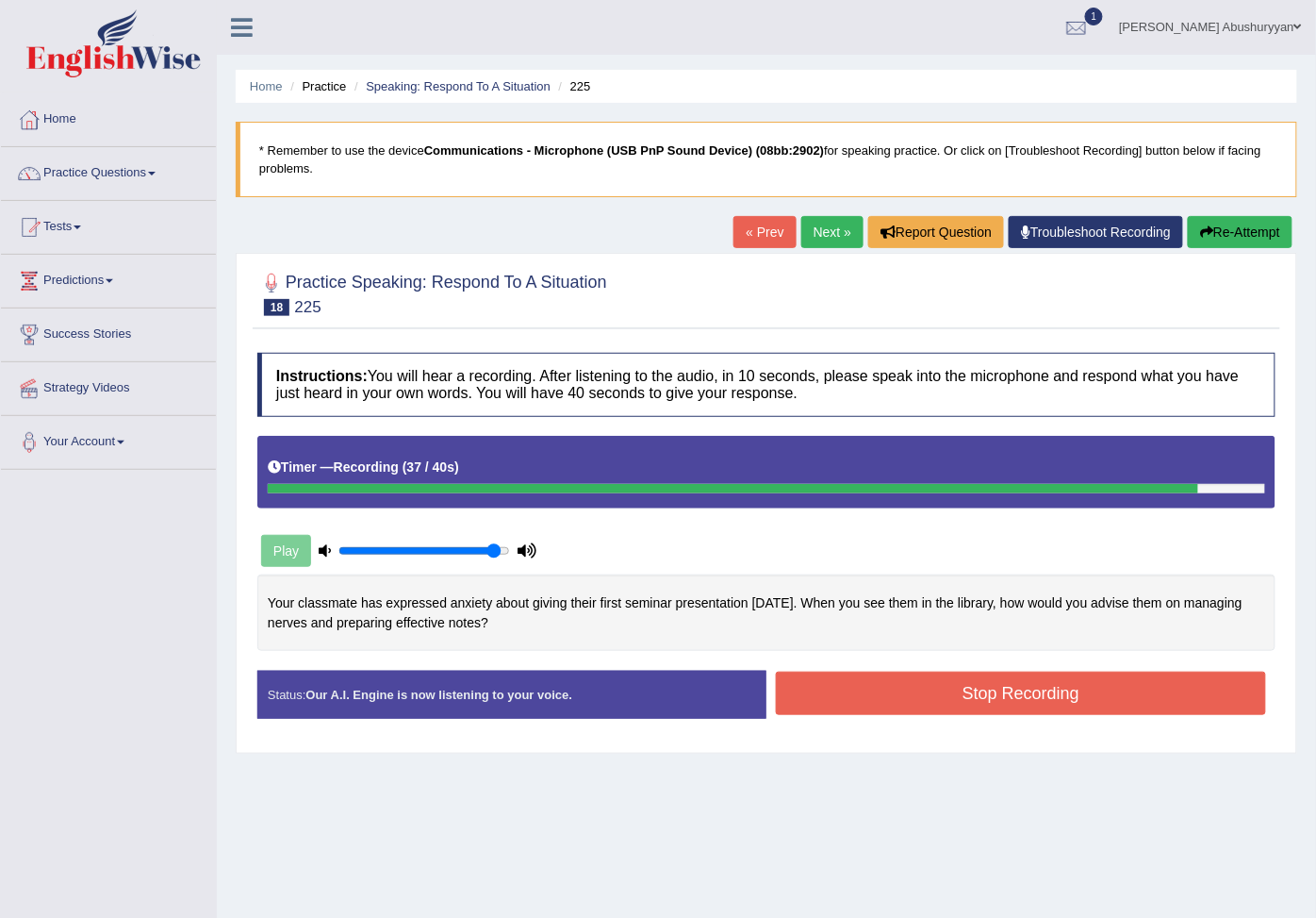
click at [996, 704] on button "Stop Recording" at bounding box center [1021, 693] width 490 height 44
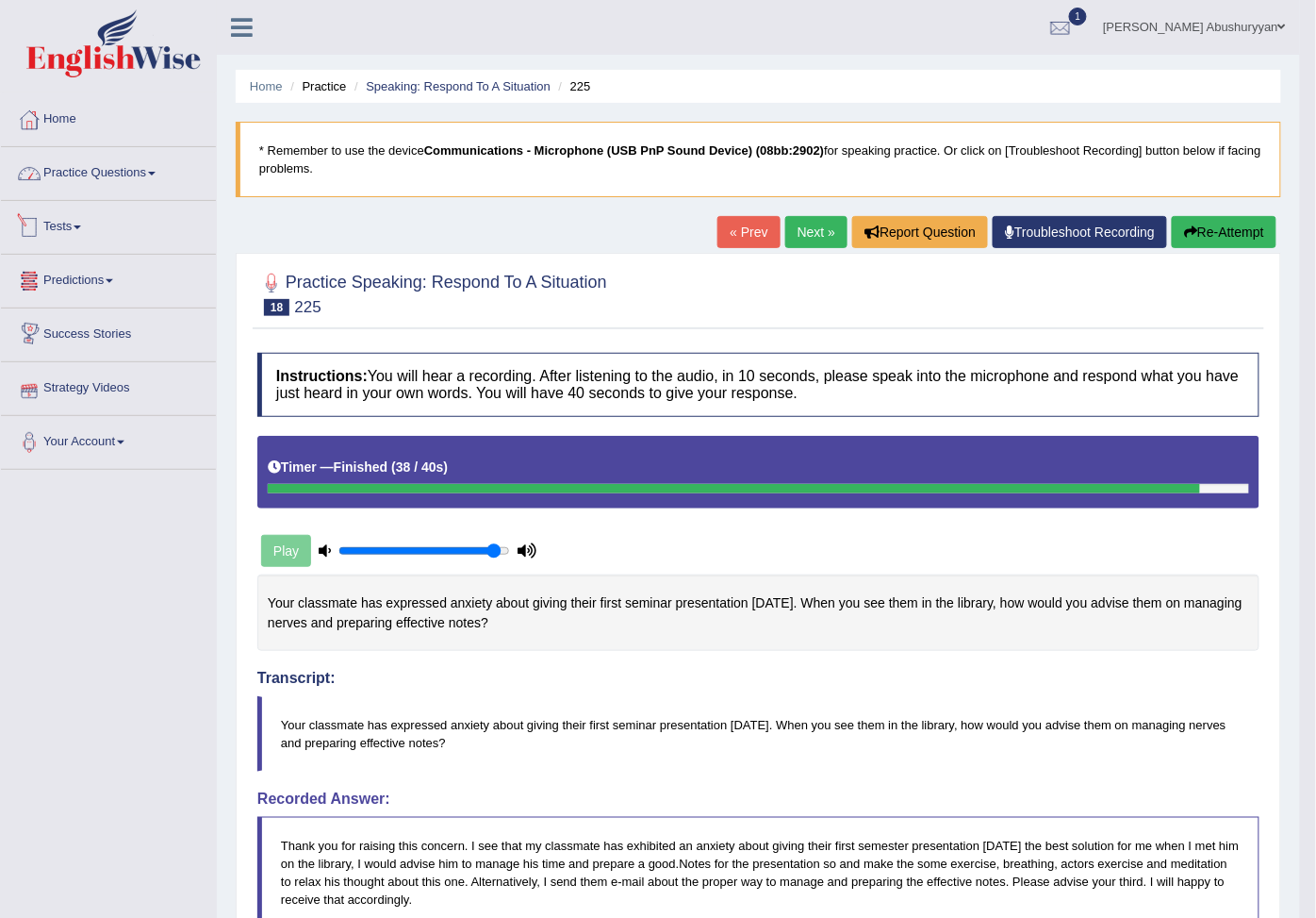
click at [95, 172] on link "Practice Questions" at bounding box center [108, 170] width 215 height 47
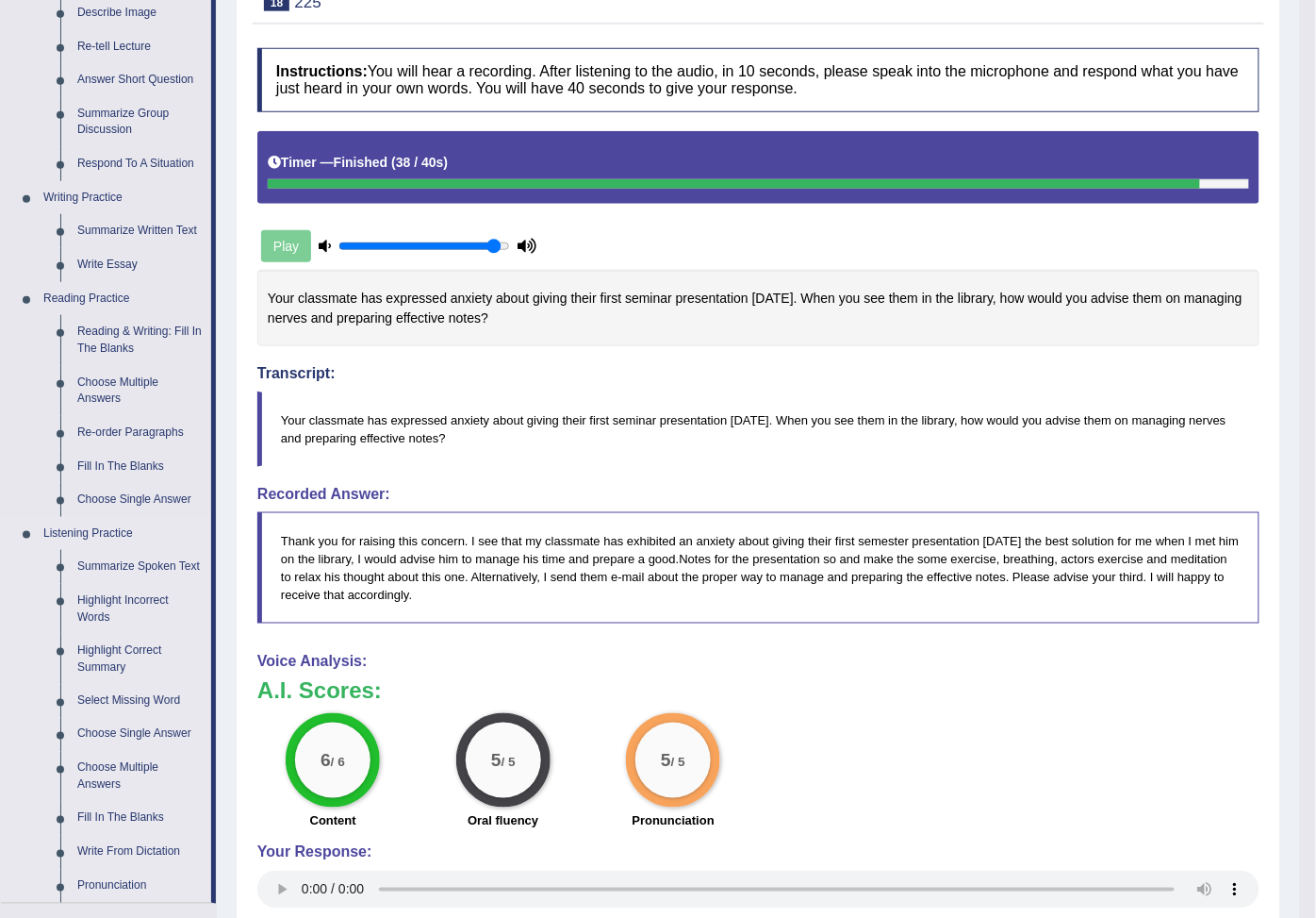
scroll to position [314, 0]
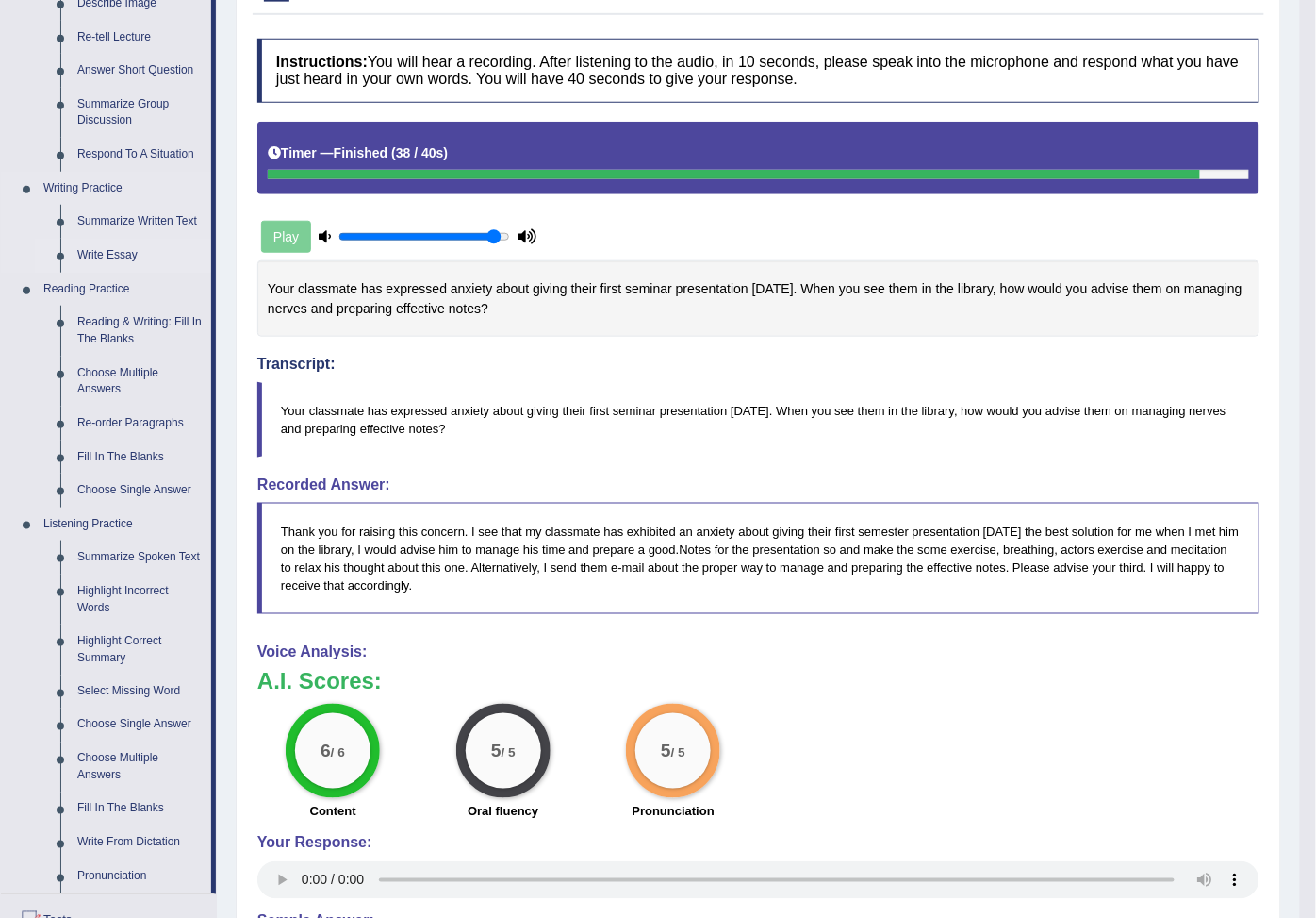
click at [111, 272] on link "Write Essay" at bounding box center [140, 255] width 142 height 34
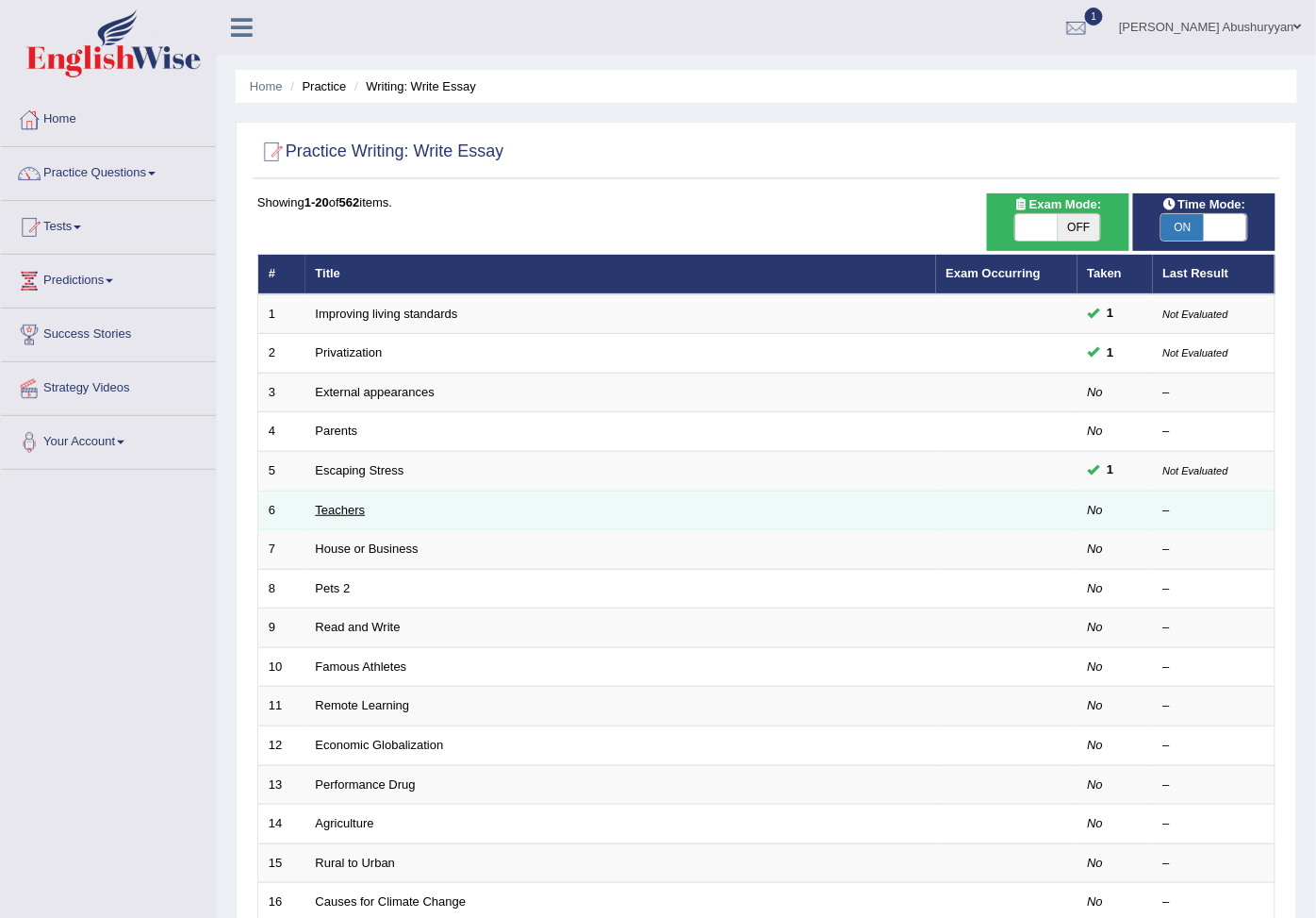
click at [346, 516] on link "Teachers" at bounding box center [340, 510] width 50 height 15
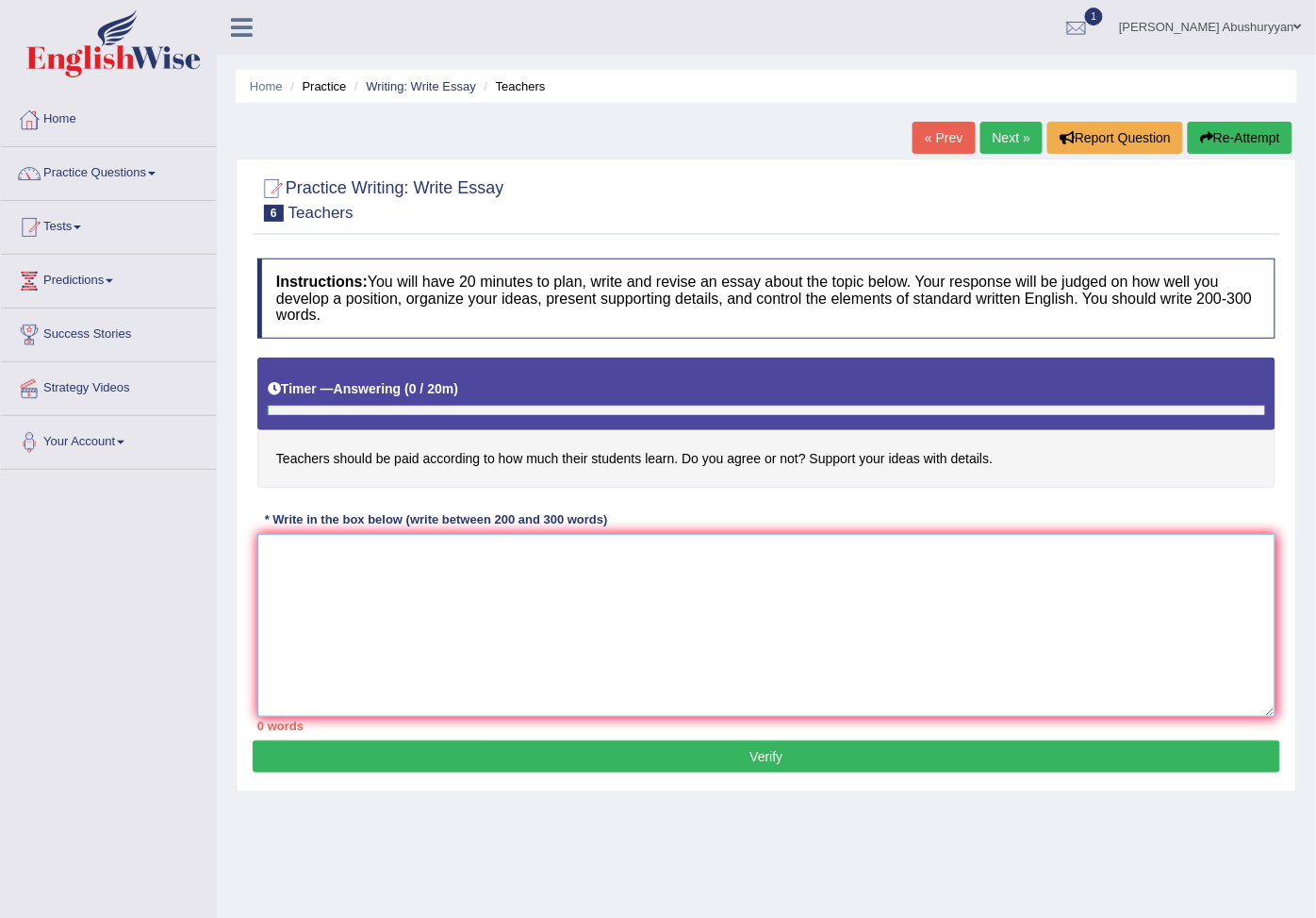
click at [330, 590] on textarea at bounding box center [766, 625] width 1018 height 183
type textarea "t"
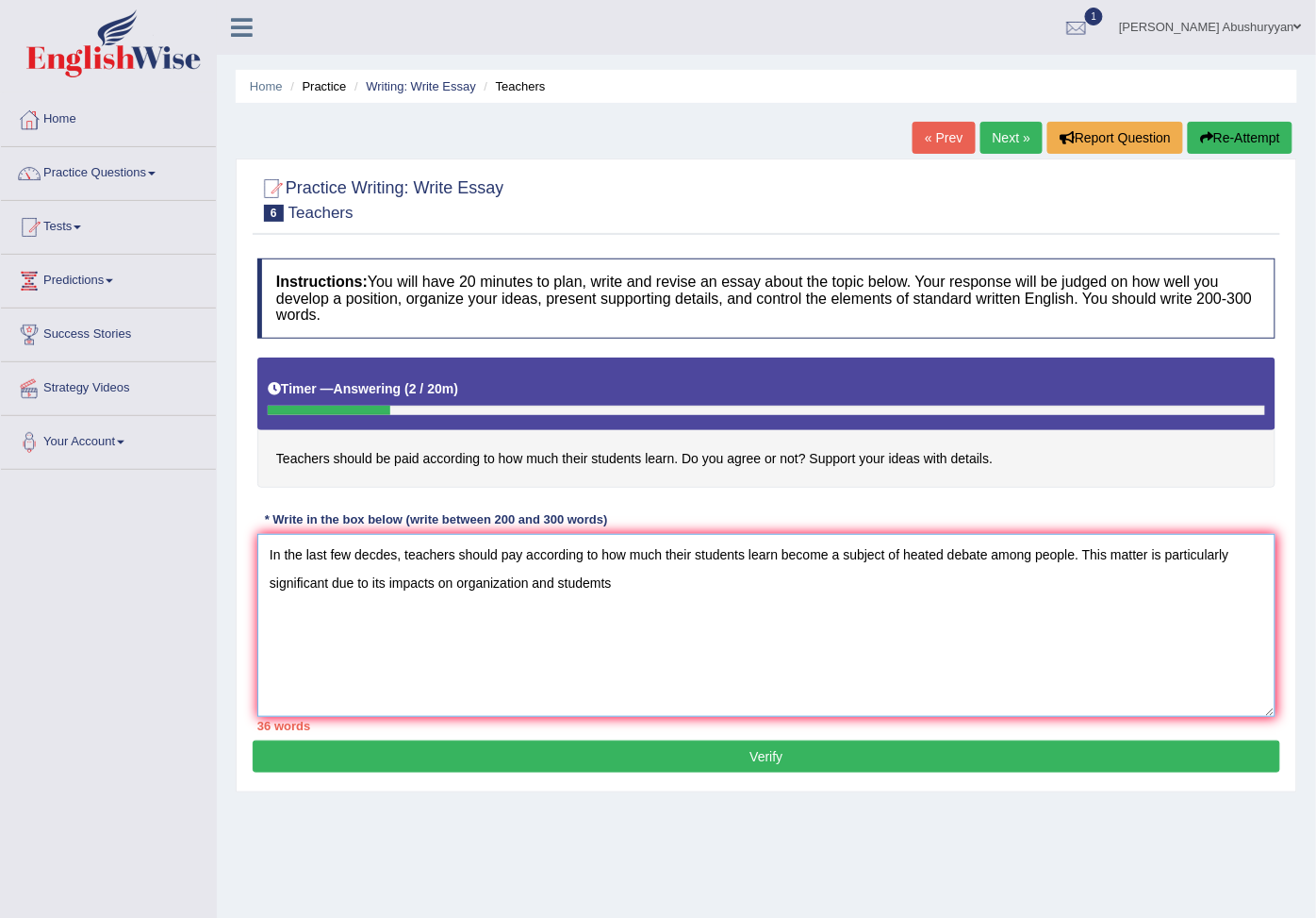
click at [460, 588] on textarea "In the last few decdes, teachers should pay according to how much their student…" at bounding box center [766, 625] width 1018 height 183
click at [663, 594] on textarea "In the last few decdes, teachers should pay according to how much their student…" at bounding box center [766, 625] width 1018 height 183
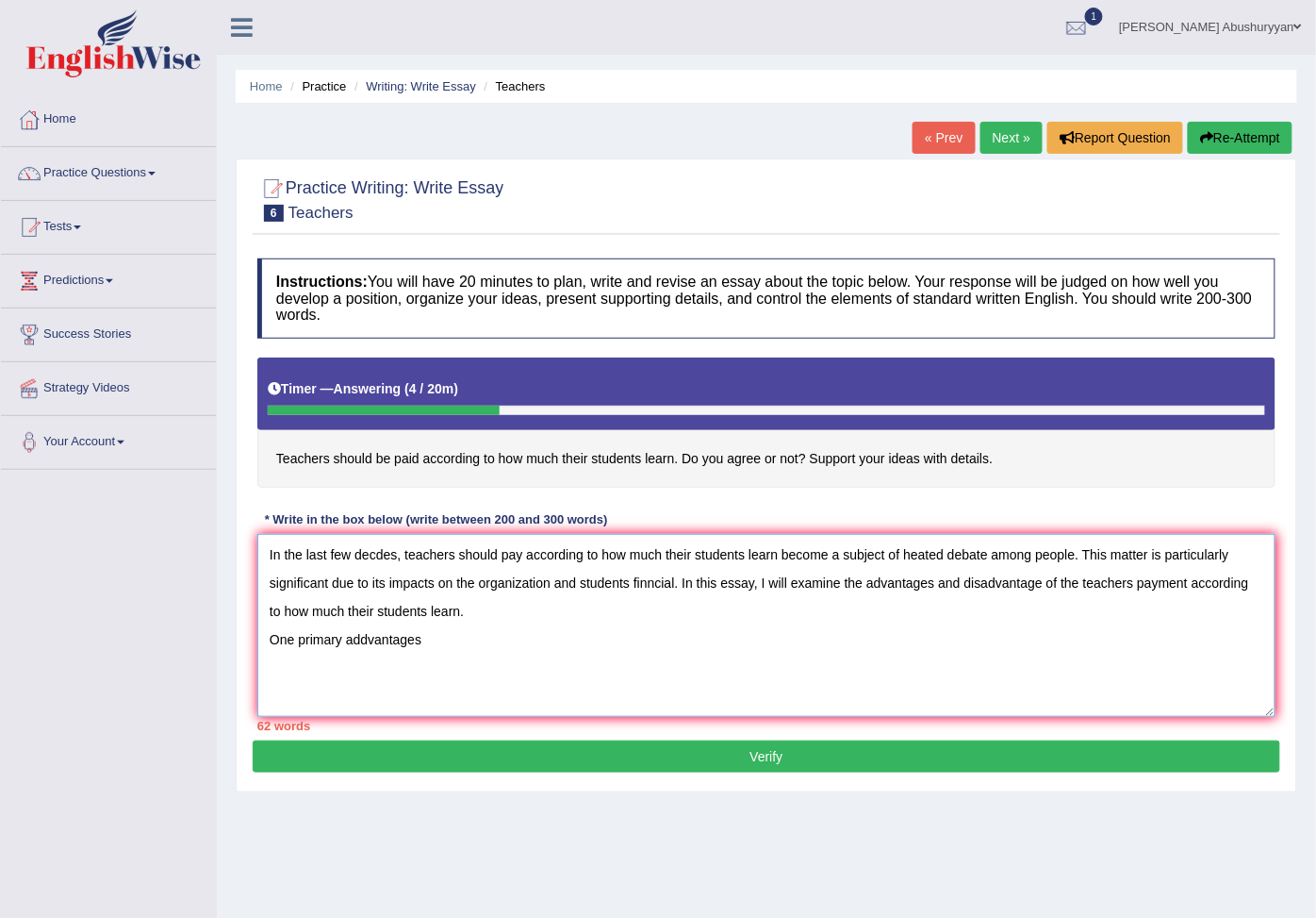
click at [364, 645] on textarea "In the last few decdes, teachers should pay according to how much their student…" at bounding box center [766, 625] width 1018 height 183
click at [458, 640] on textarea "In the last few decdes, teachers should pay according to how much their student…" at bounding box center [766, 625] width 1018 height 183
click at [501, 556] on textarea "In the last few decdes, teachers should pay according to how much their student…" at bounding box center [766, 625] width 1018 height 183
click at [541, 556] on textarea "In the last few decdes, teachers should be pay according to how much their stud…" at bounding box center [766, 625] width 1018 height 183
drag, startPoint x: 402, startPoint y: 557, endPoint x: 804, endPoint y: 554, distance: 402.0
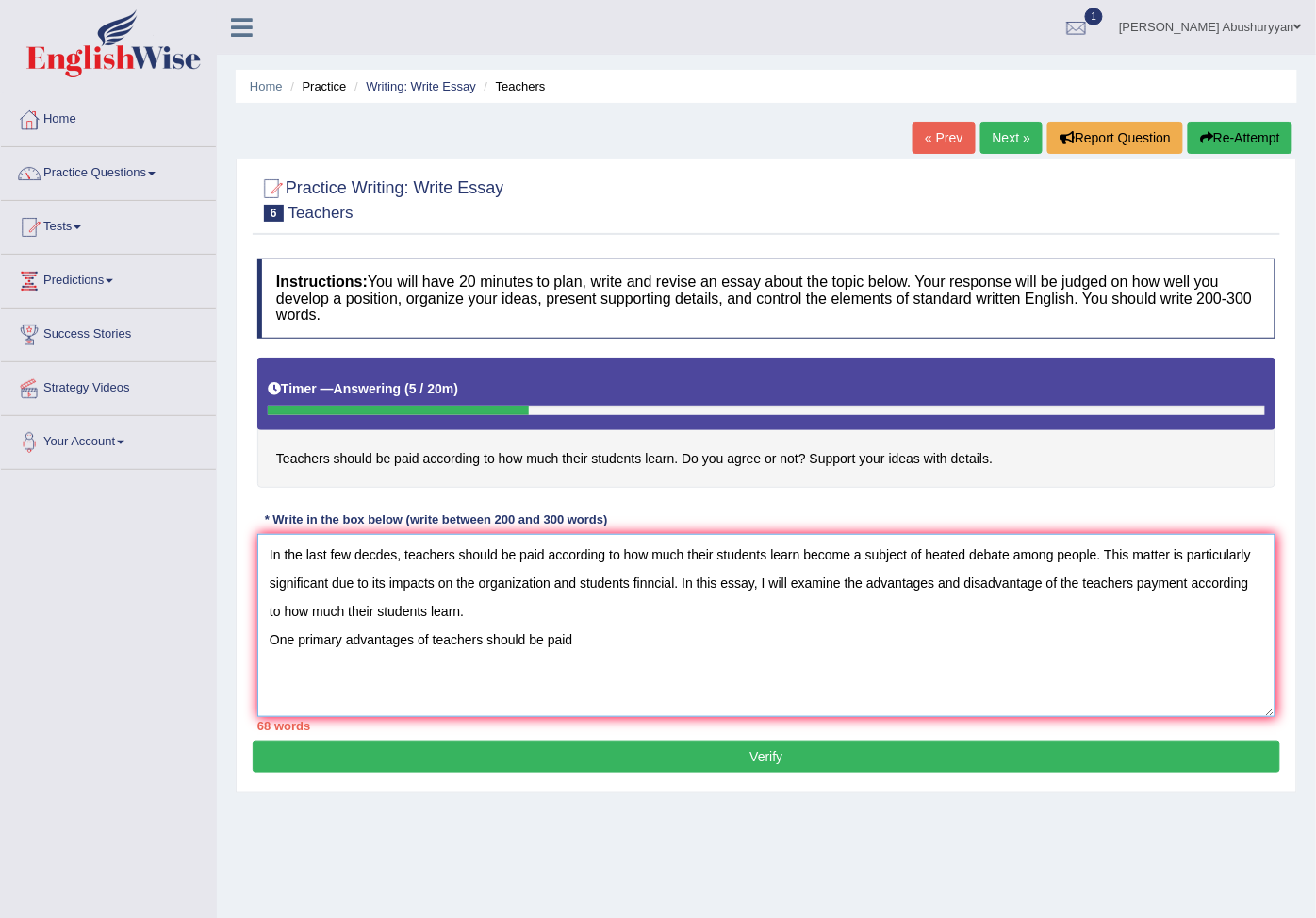
click at [804, 554] on textarea "In the last few decdes, teachers should be paid according to how much their stu…" at bounding box center [766, 625] width 1018 height 183
click at [578, 649] on textarea "In the last few decdes, teachers should be paid according to how much their stu…" at bounding box center [766, 625] width 1018 height 183
drag, startPoint x: 580, startPoint y: 645, endPoint x: 432, endPoint y: 643, distance: 148.0
click at [432, 643] on textarea "In the last few decdes, teachers should be paid according to how much their stu…" at bounding box center [766, 625] width 1018 height 183
paste textarea "according to how much their students learn"
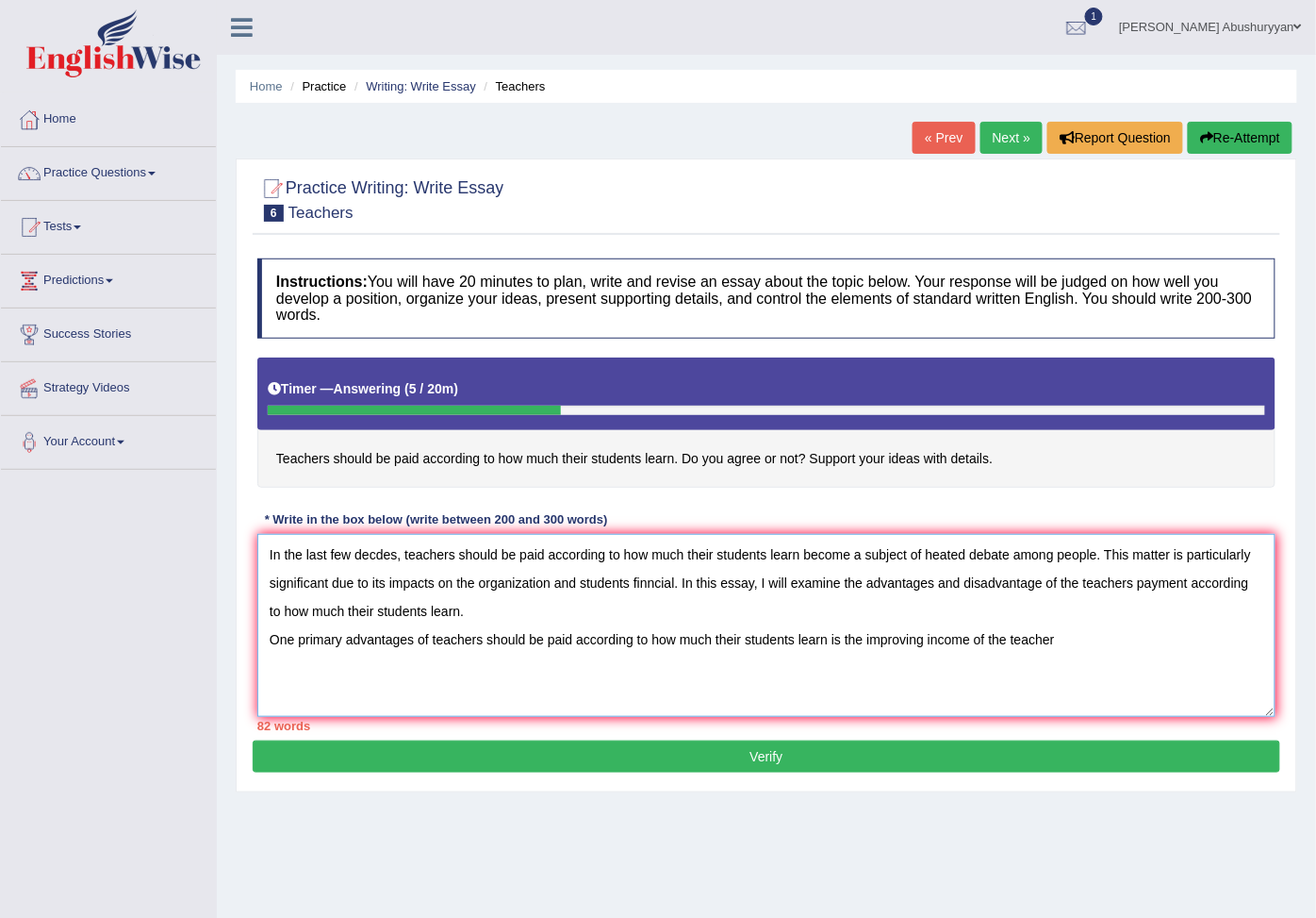
click at [925, 647] on textarea "In the last few decdes, teachers should be paid according to how much their stu…" at bounding box center [766, 625] width 1018 height 183
click at [1014, 645] on textarea "In the last few decdes, teachers should be paid according to how much their stu…" at bounding box center [766, 625] width 1018 height 183
click at [1023, 645] on textarea "In the last few decdes, teachers should be paid according to how much their stu…" at bounding box center [766, 625] width 1018 height 183
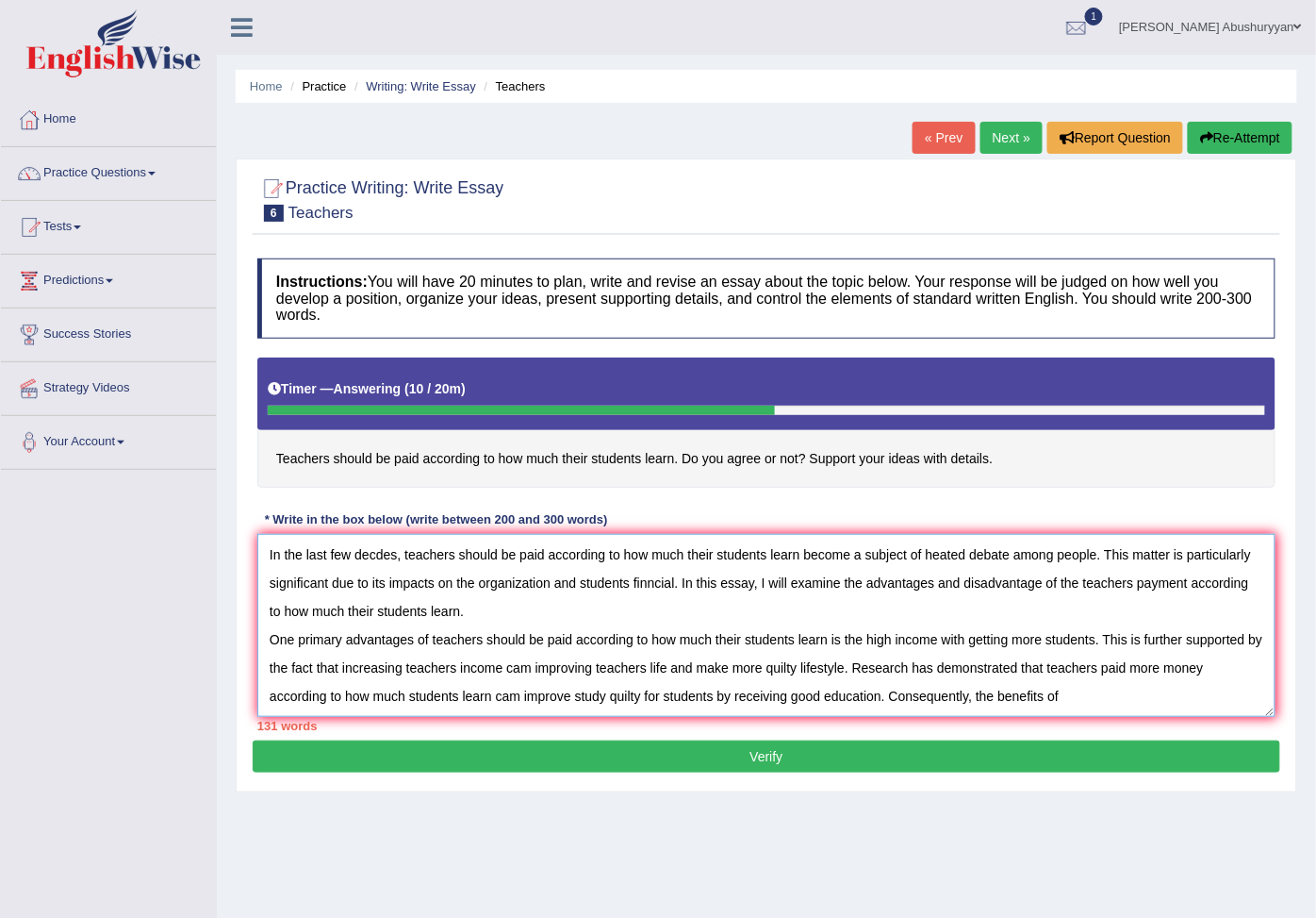
paste textarea "teachers should be paid according to how much their students learn"
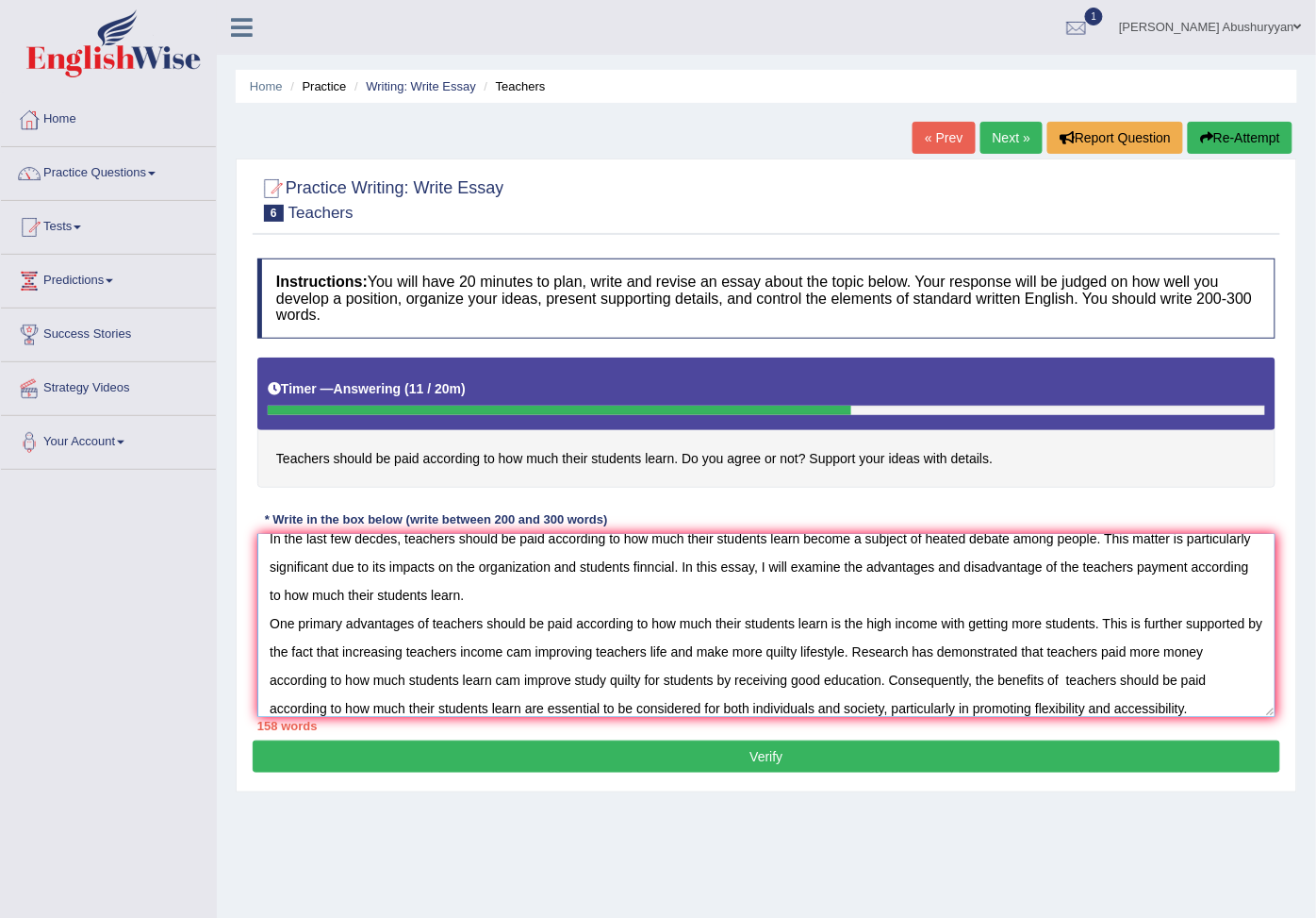
click at [579, 590] on textarea "In the last few decdes, teachers should be paid according to how much their stu…" at bounding box center [766, 625] width 1018 height 183
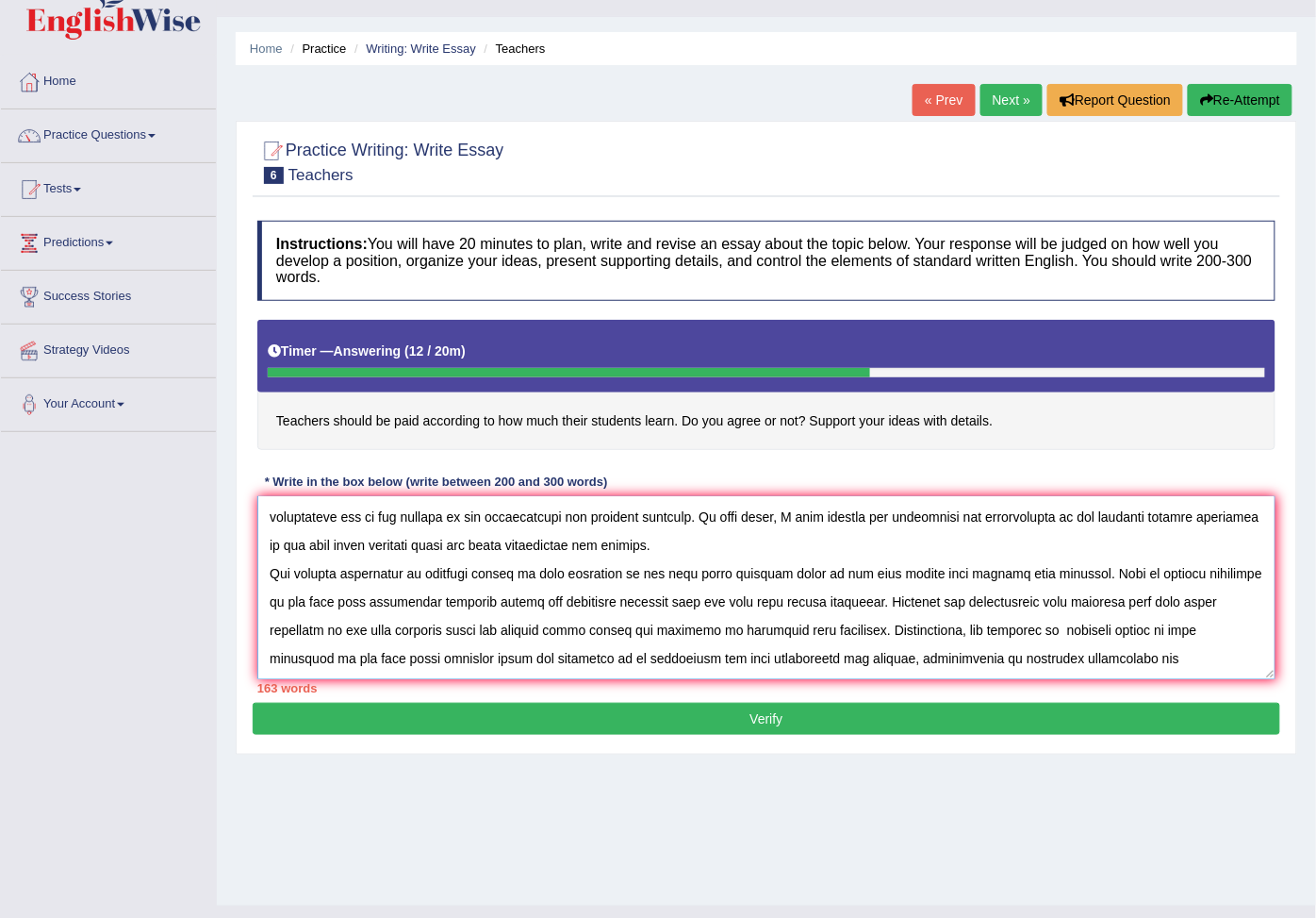
scroll to position [73, 0]
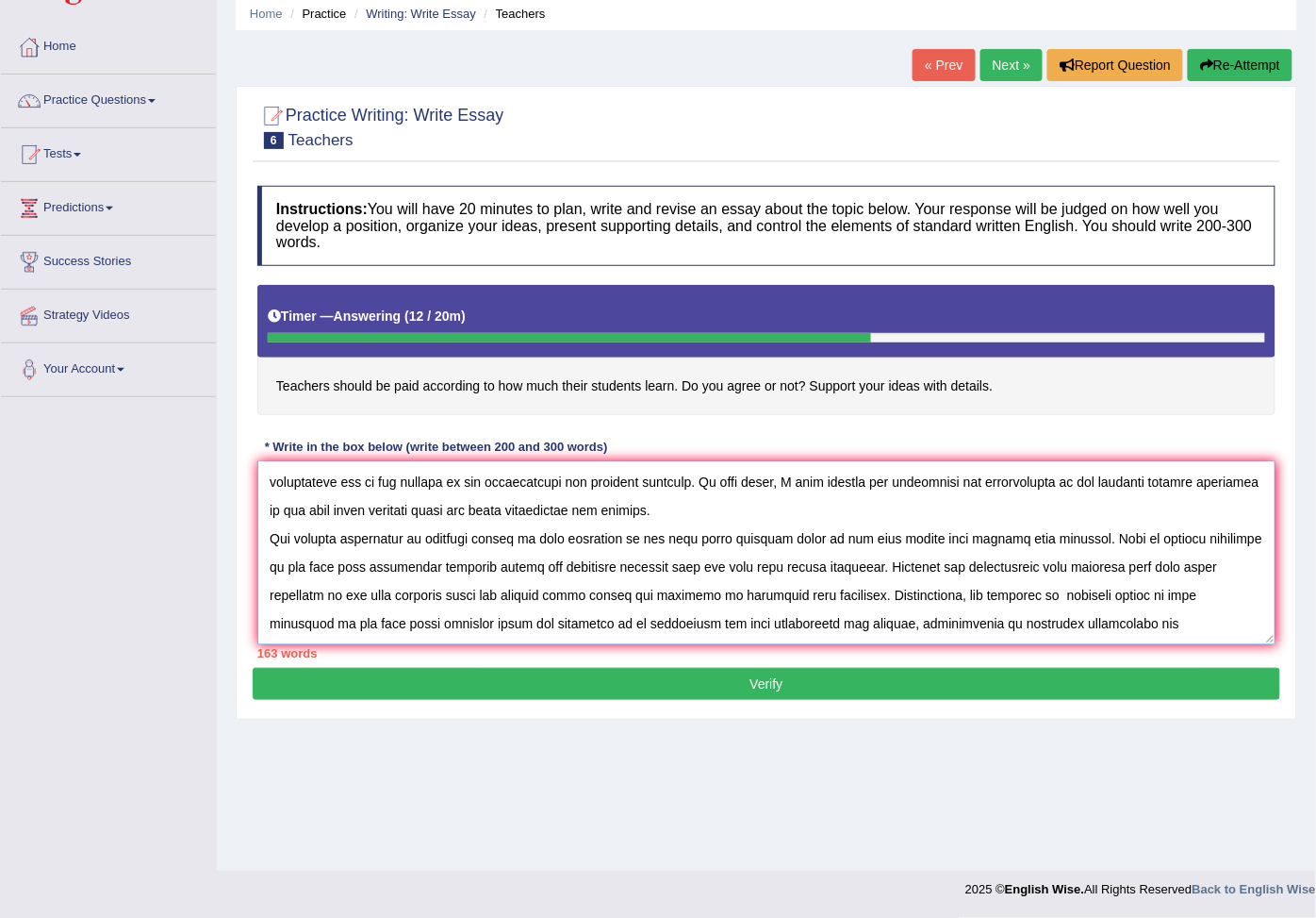
click at [1223, 642] on textarea at bounding box center [766, 552] width 1018 height 183
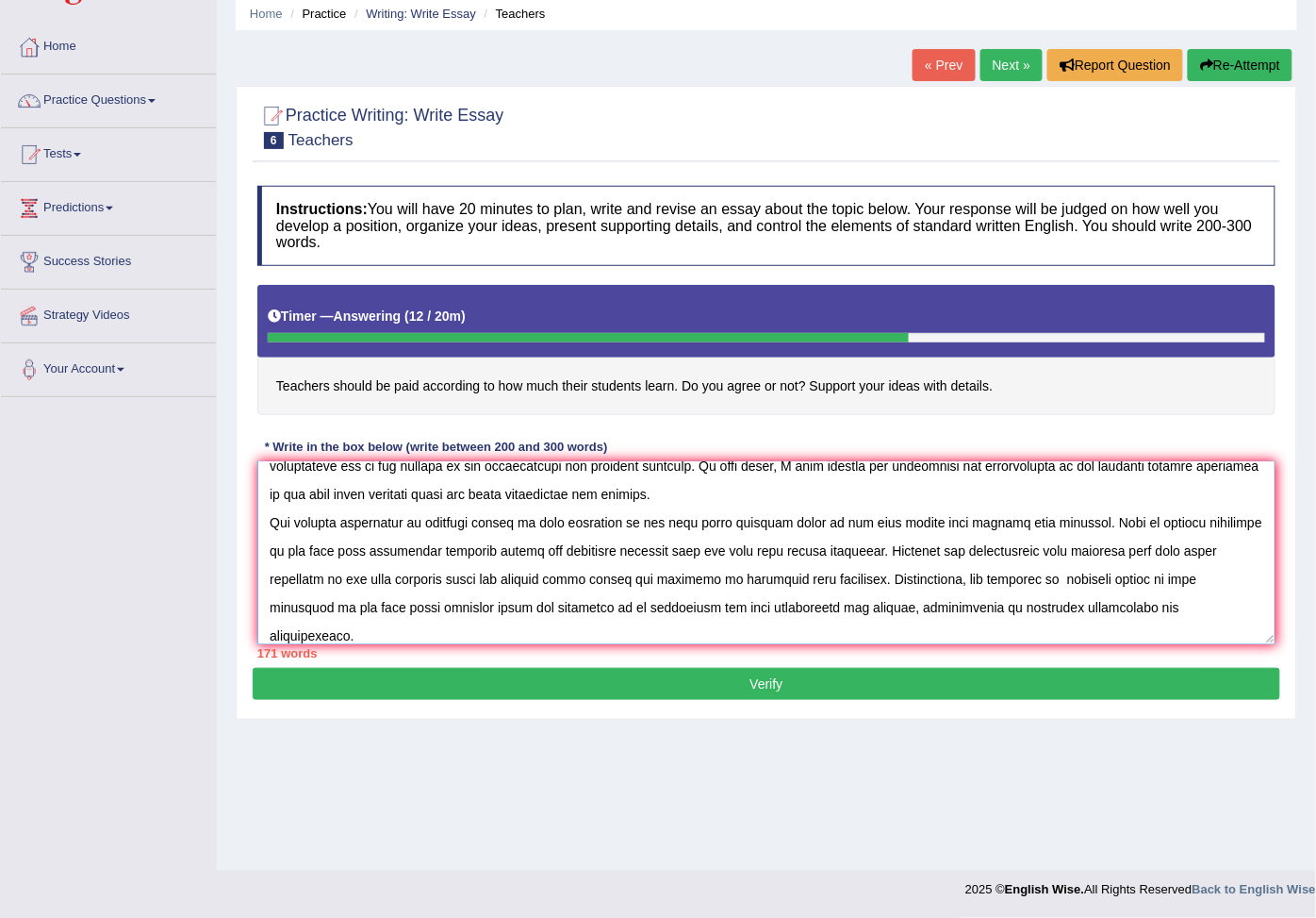
paste textarea "teachers should be paid according to how much their students learn"
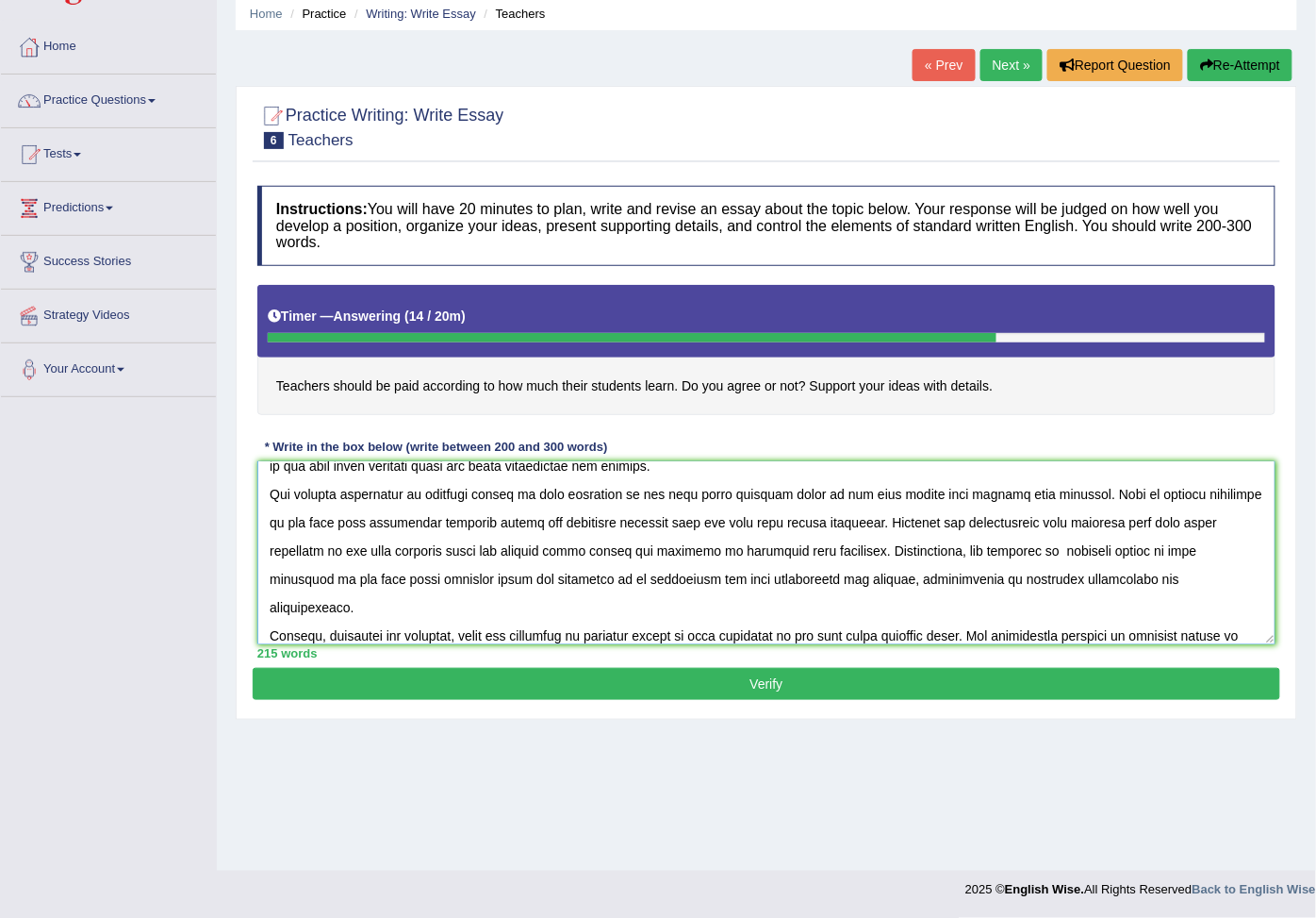
scroll to position [101, 0]
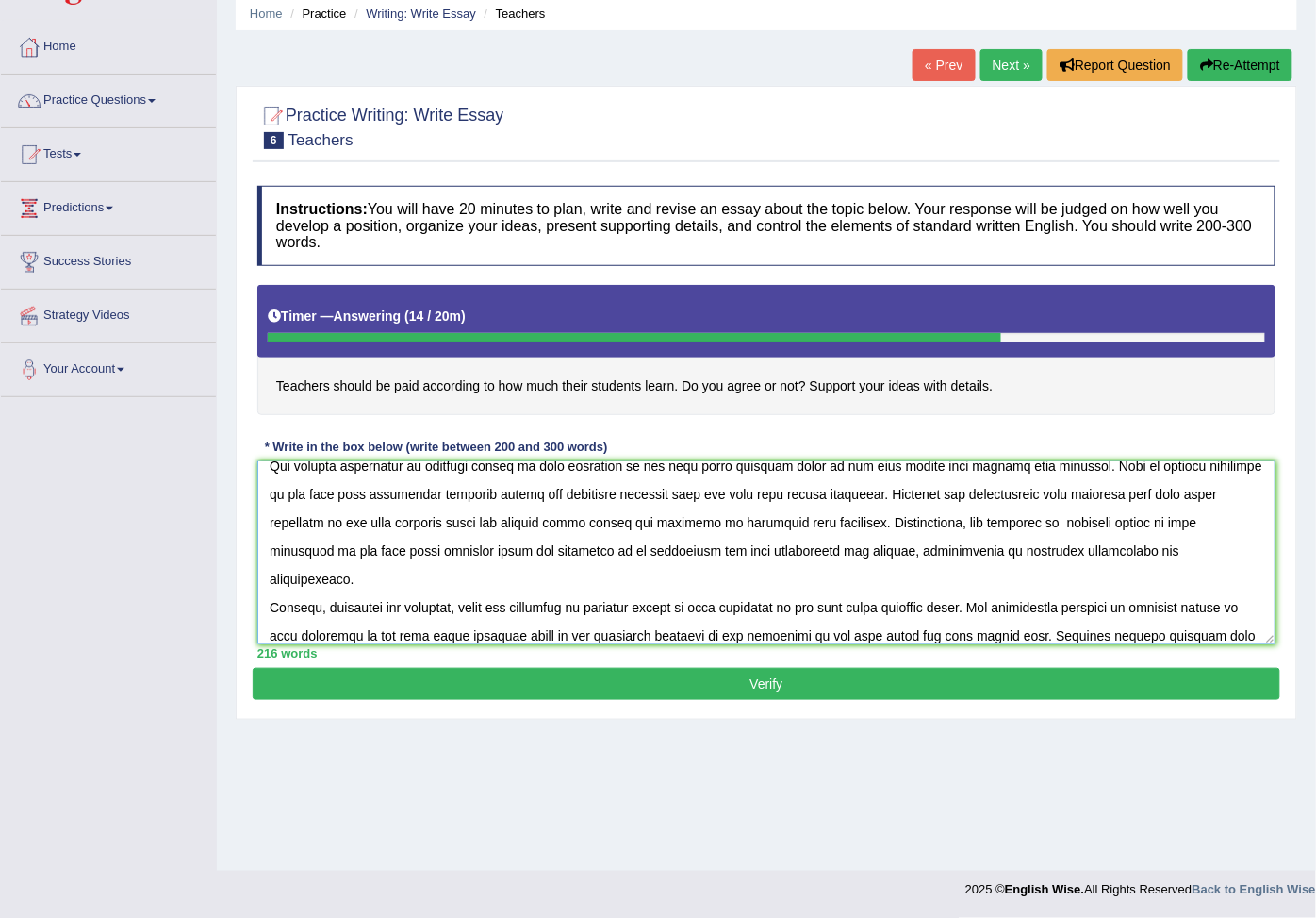
paste textarea "teachers should be paid according to how much their students learn"
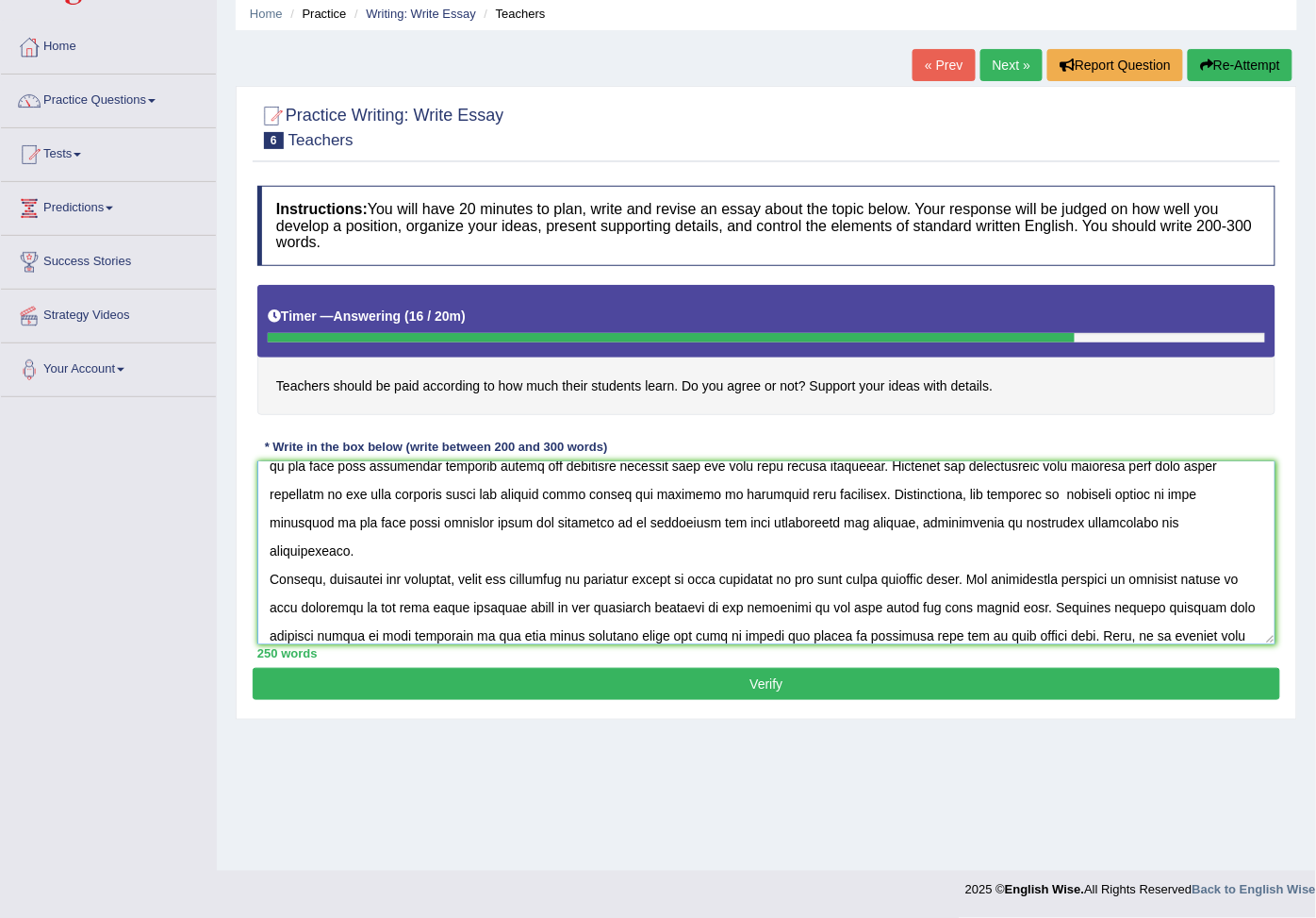
paste textarea "teachers should be paid according to how much their students learn"
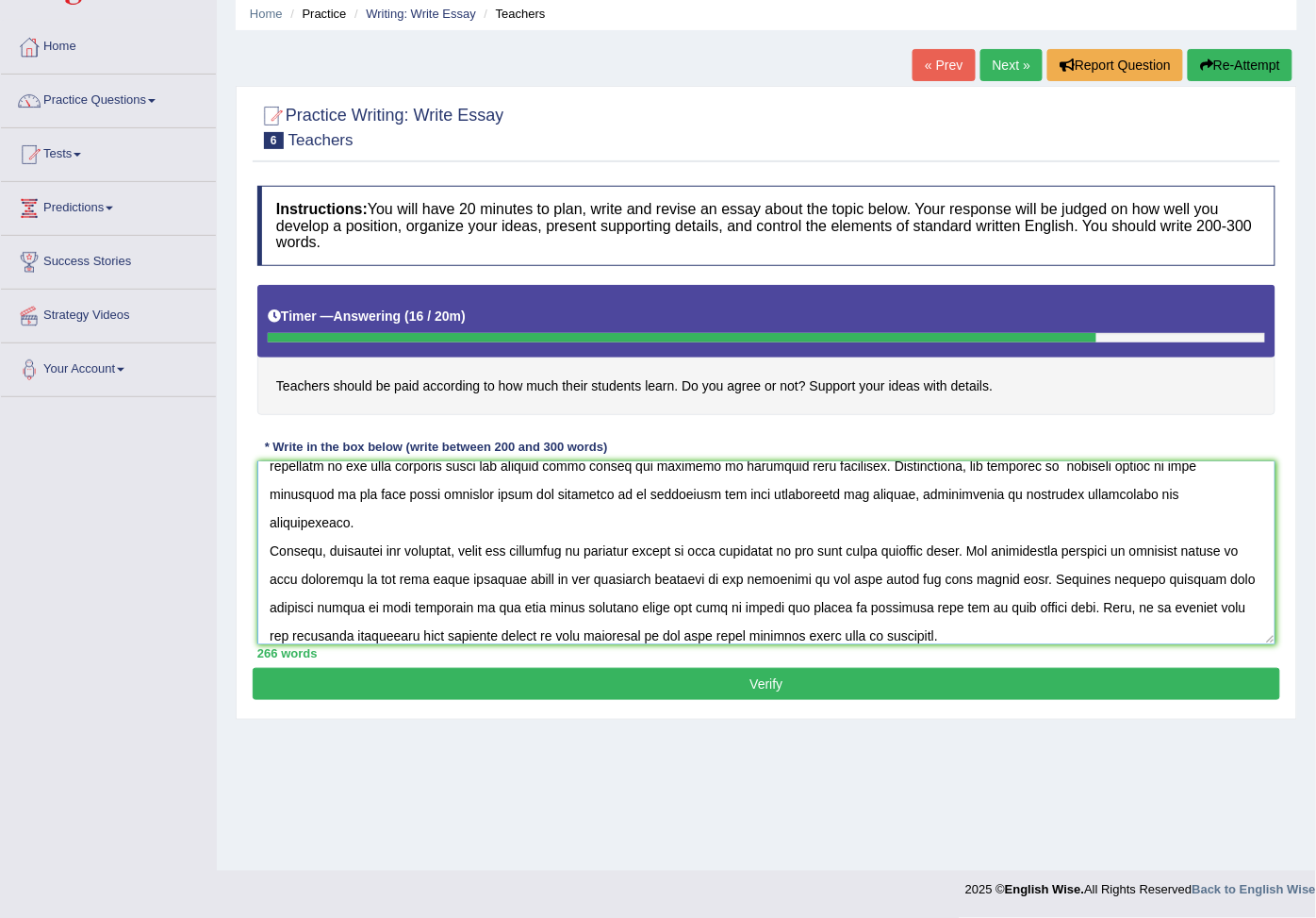
paste textarea "teachers should be paid according to how much their students learn"
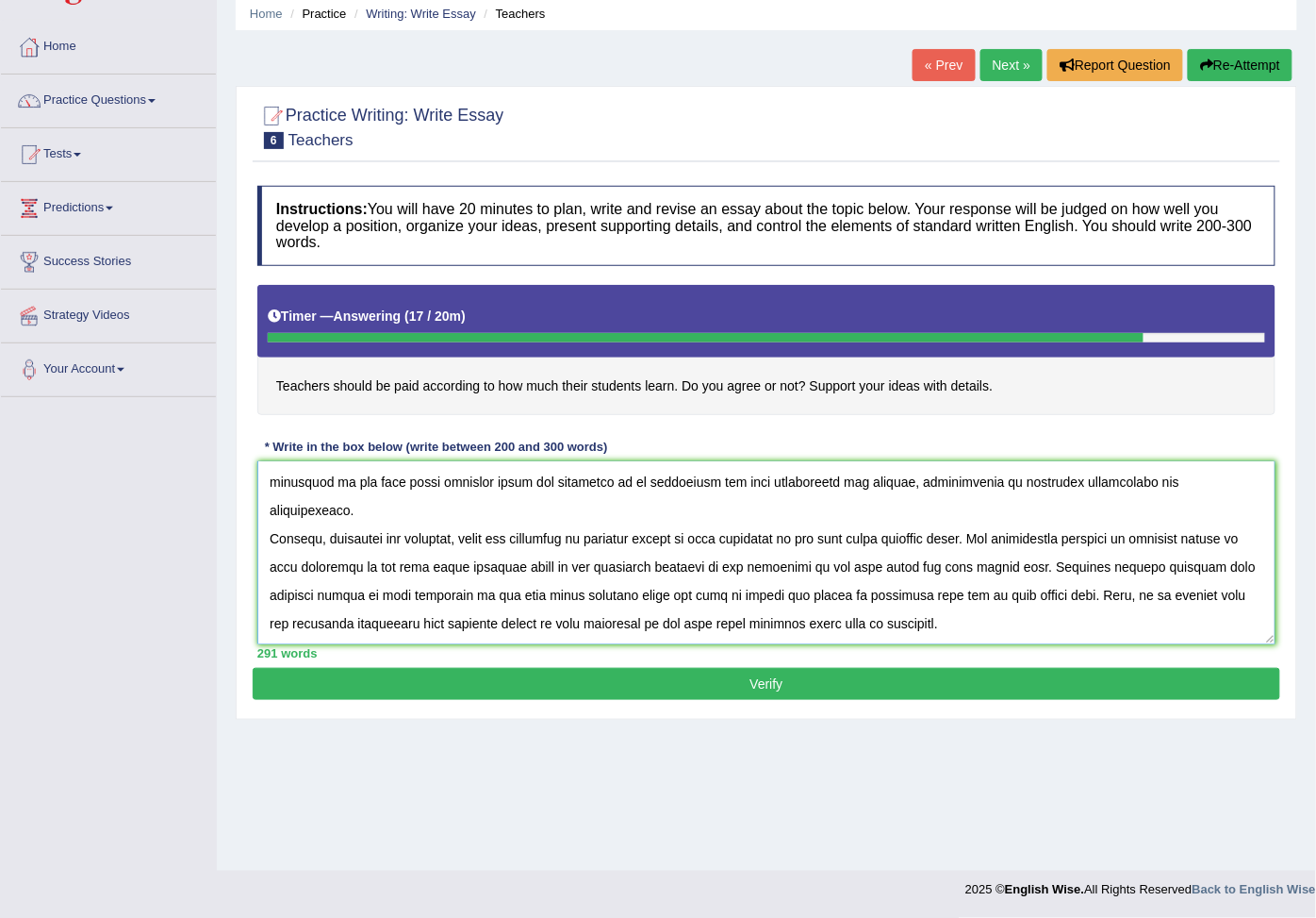
scroll to position [186, 0]
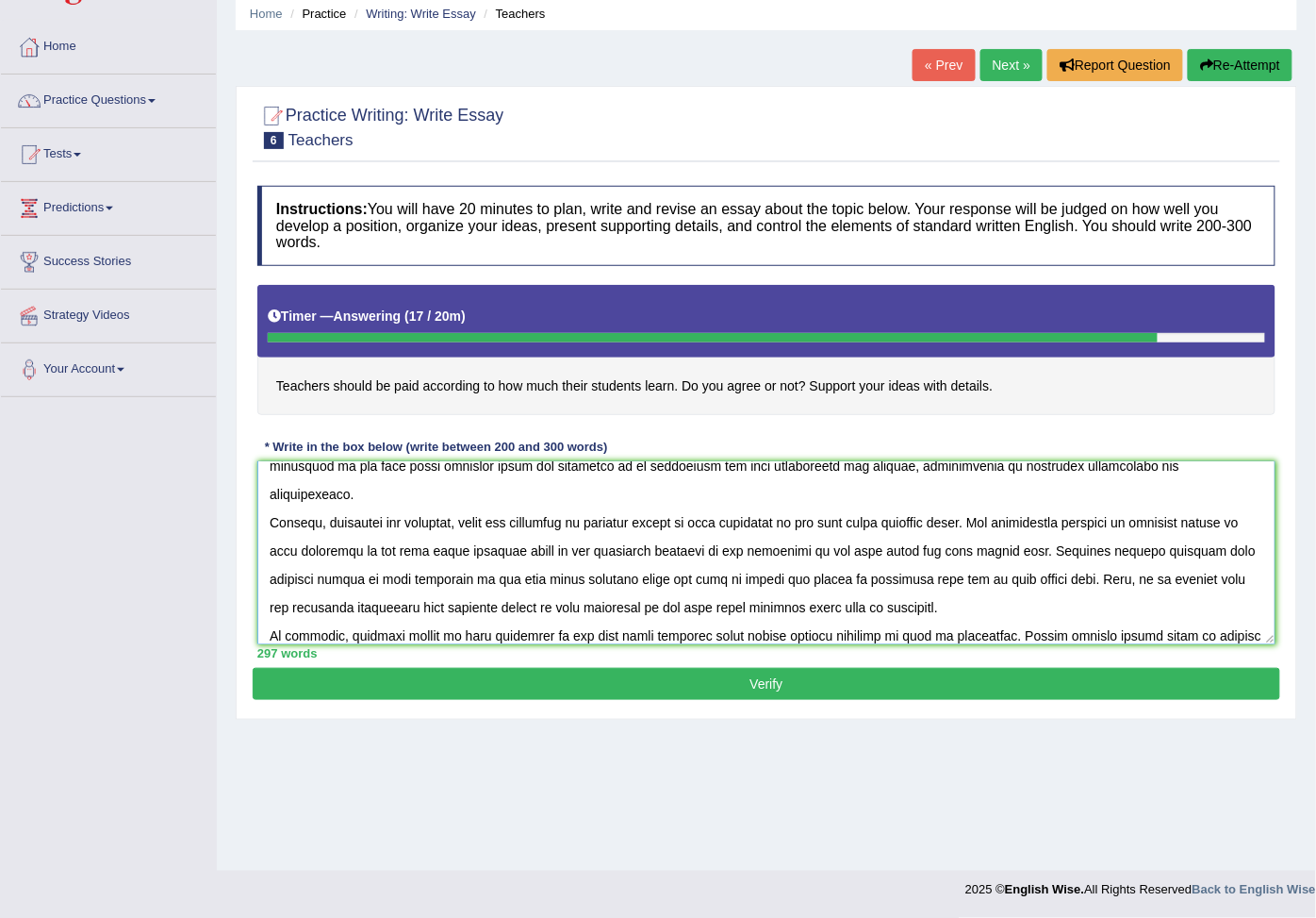
paste textarea "teachers should be paid according to how much their students learn"
click at [482, 644] on textarea at bounding box center [766, 552] width 1018 height 183
click at [586, 642] on textarea at bounding box center [766, 552] width 1018 height 183
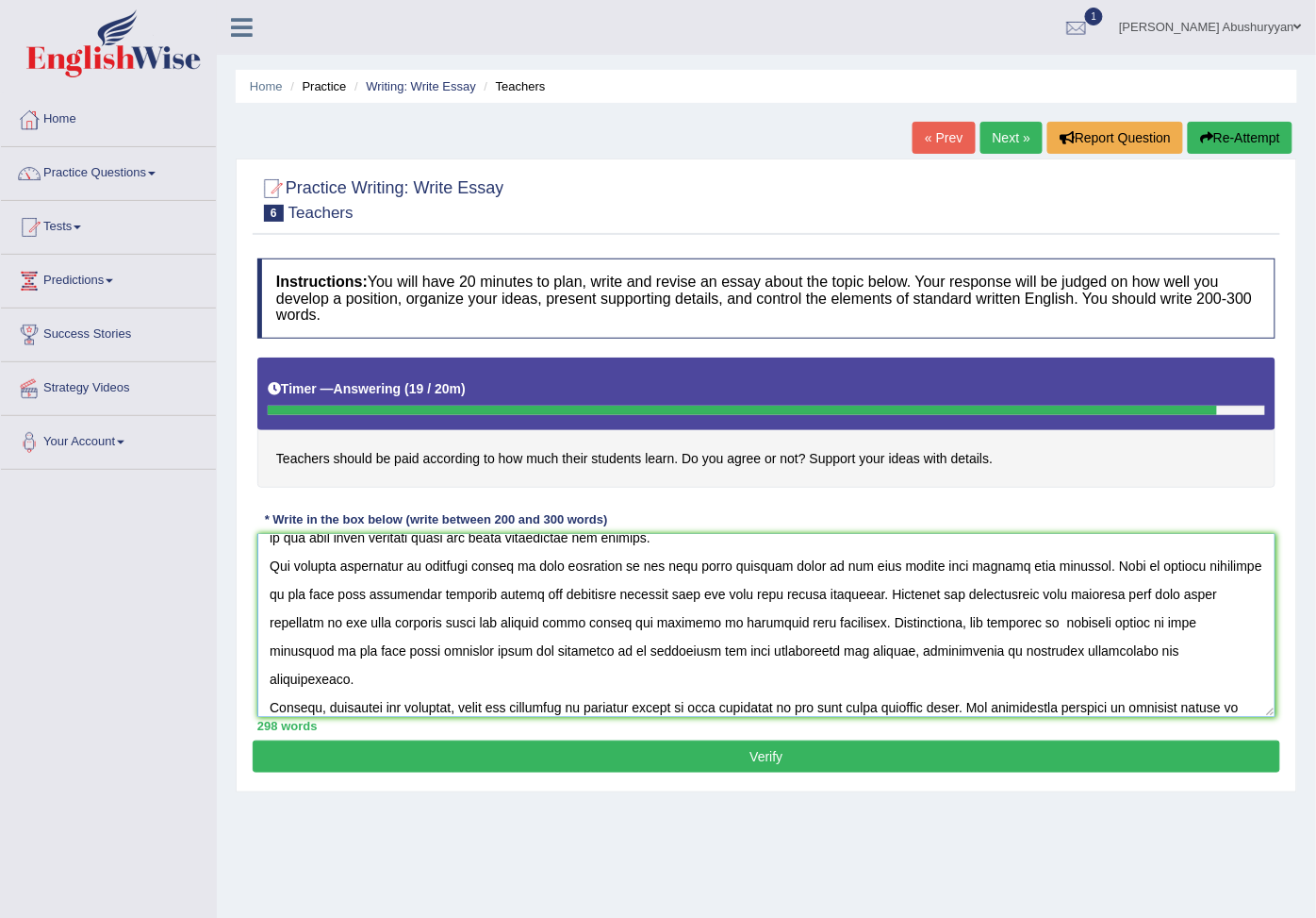
scroll to position [198, 0]
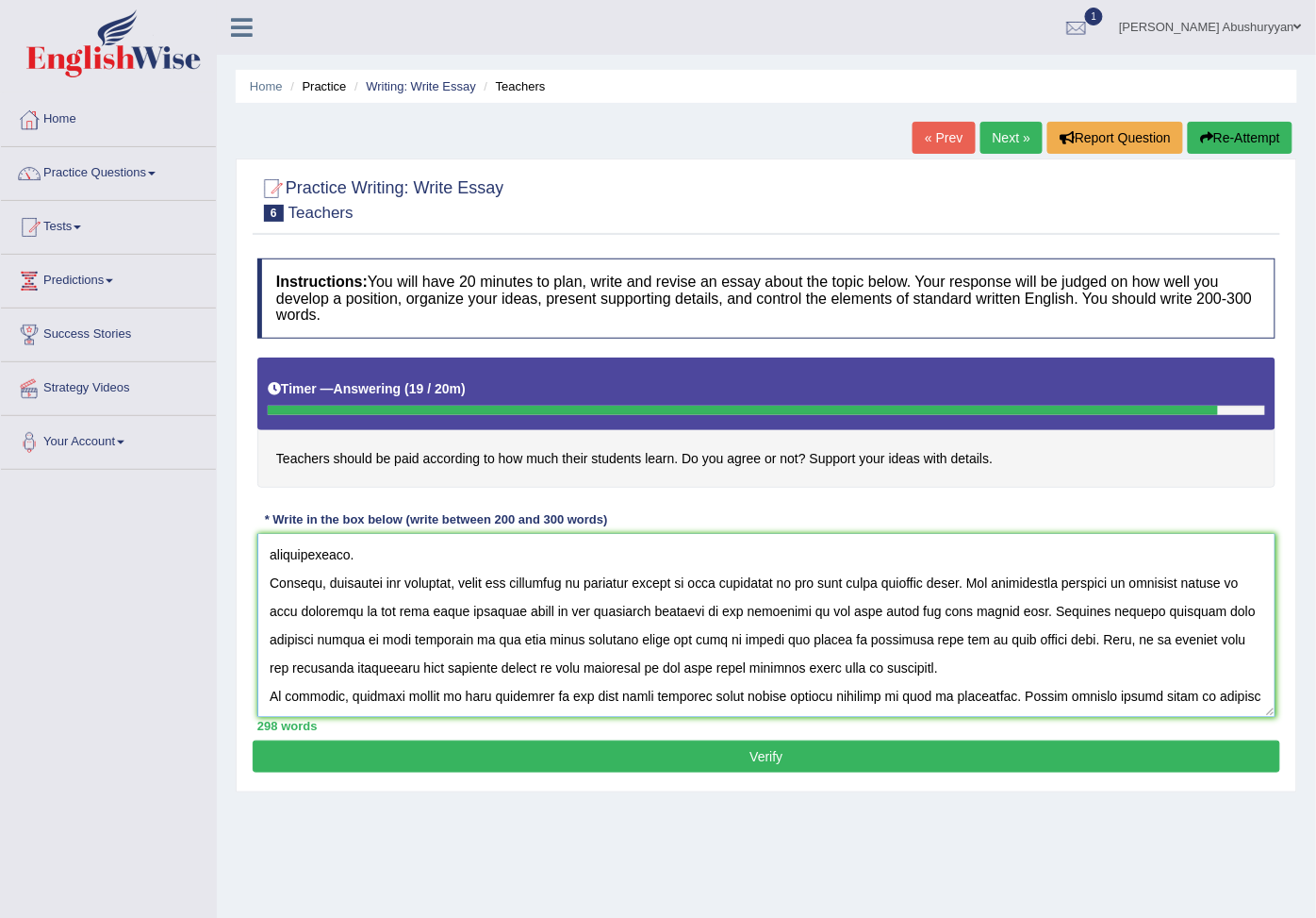
type textarea "In the last few decdes, teachers should be paid according to how much their stu…"
click at [536, 758] on button "Verify" at bounding box center [766, 756] width 1027 height 32
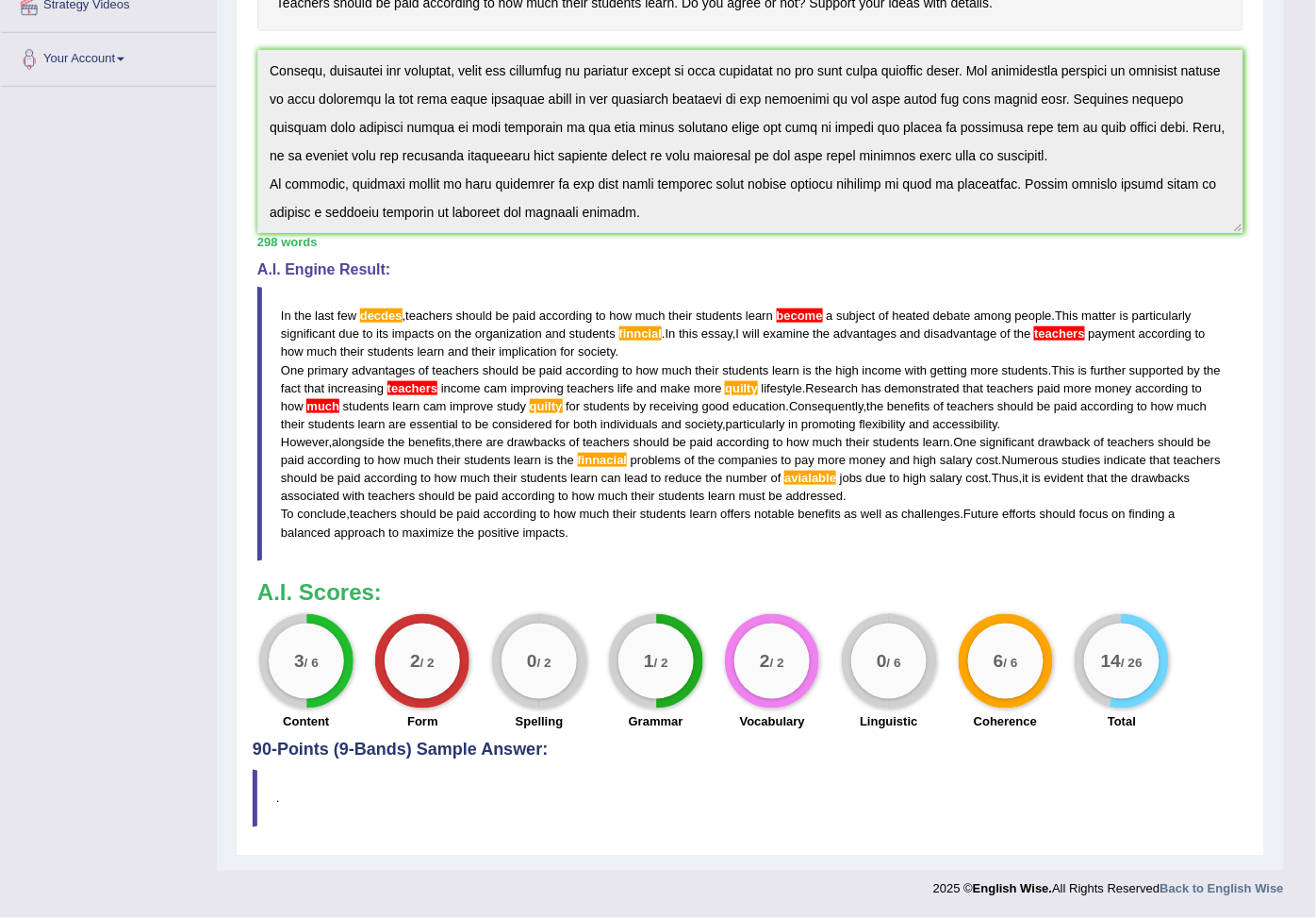
scroll to position [430, 0]
